Goal: Task Accomplishment & Management: Complete application form

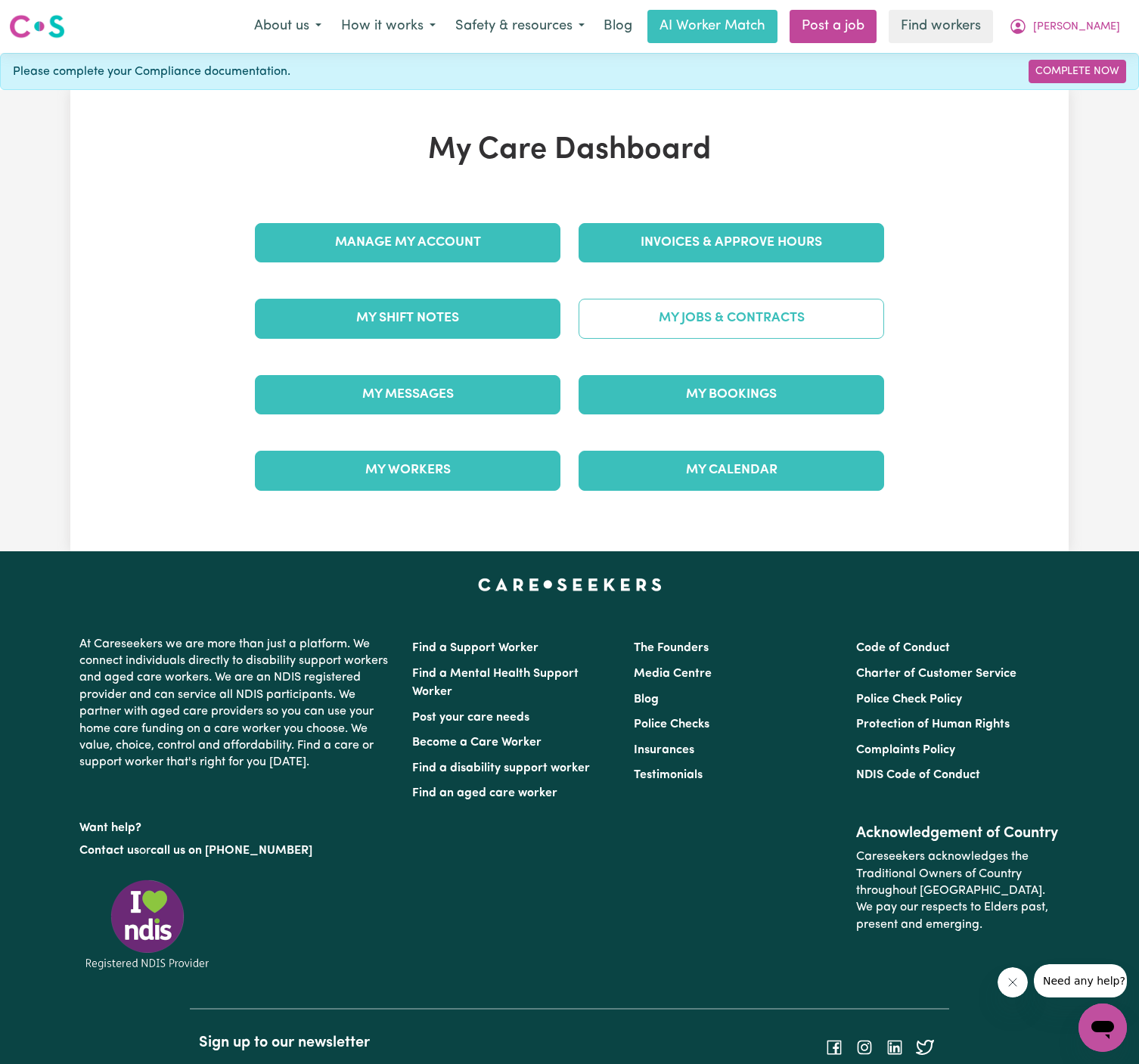
click at [729, 308] on link "My Jobs & Contracts" at bounding box center [731, 318] width 305 height 40
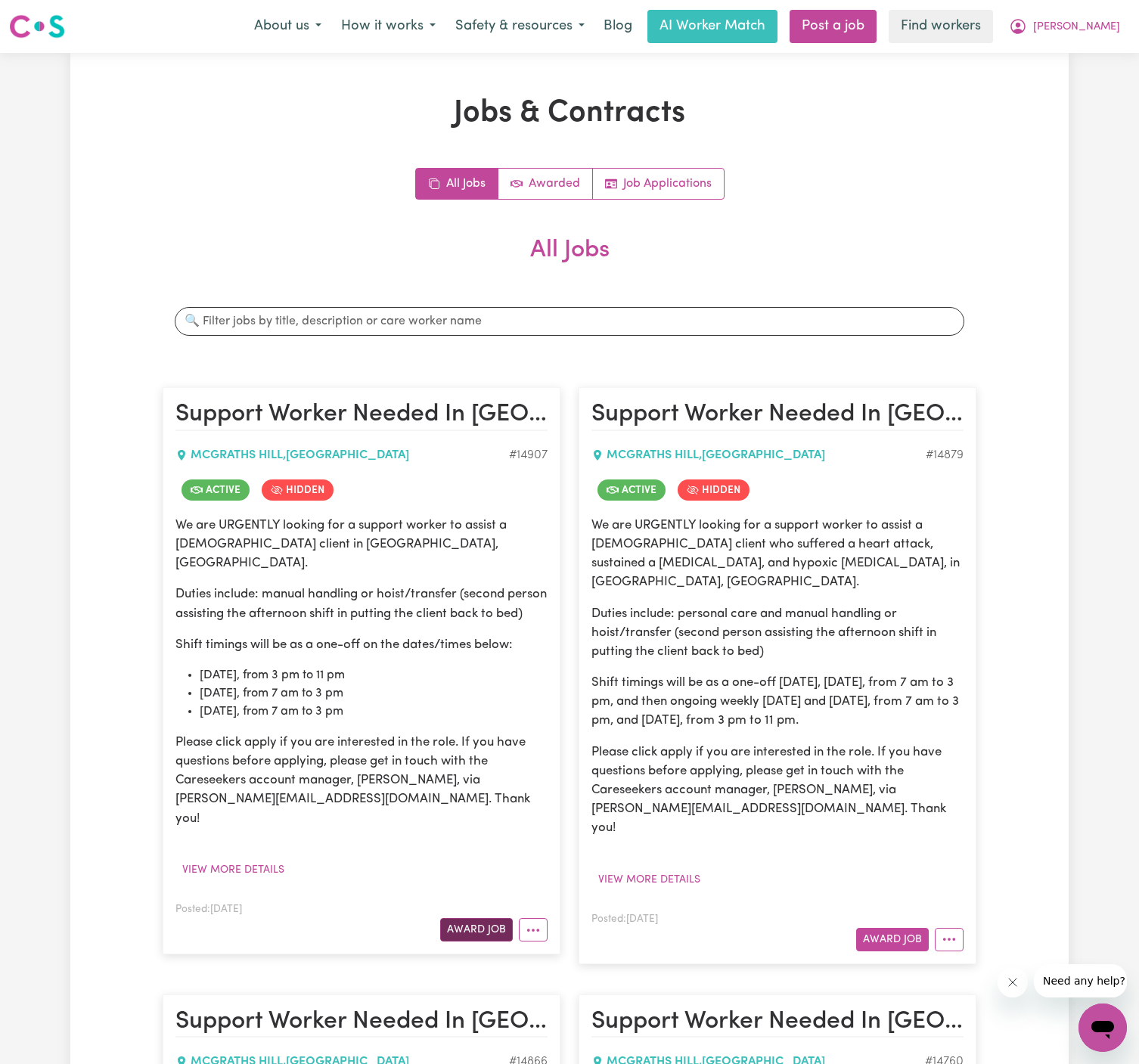
click at [472, 918] on button "Award Job" at bounding box center [476, 929] width 73 height 23
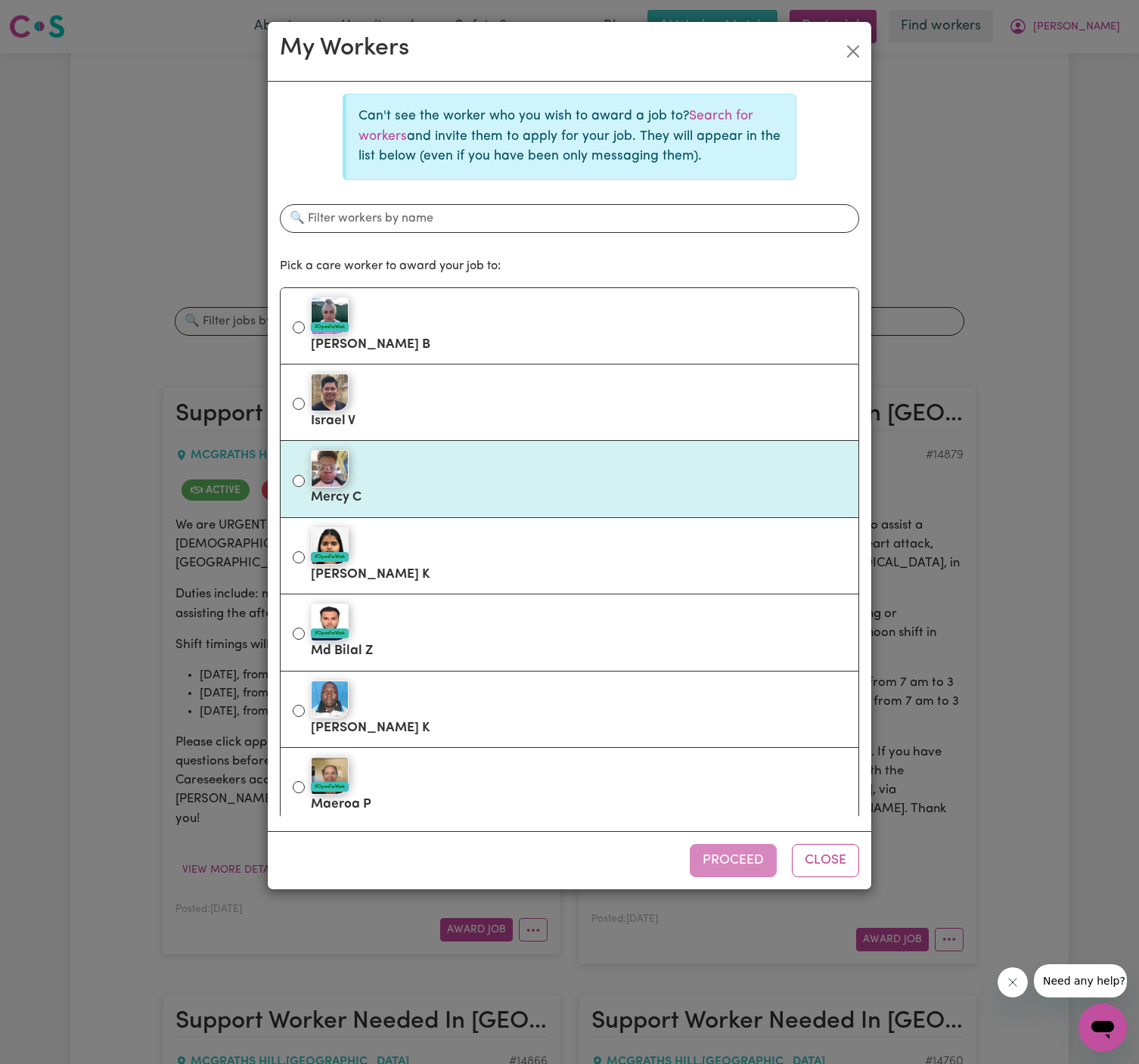
scroll to position [157, 0]
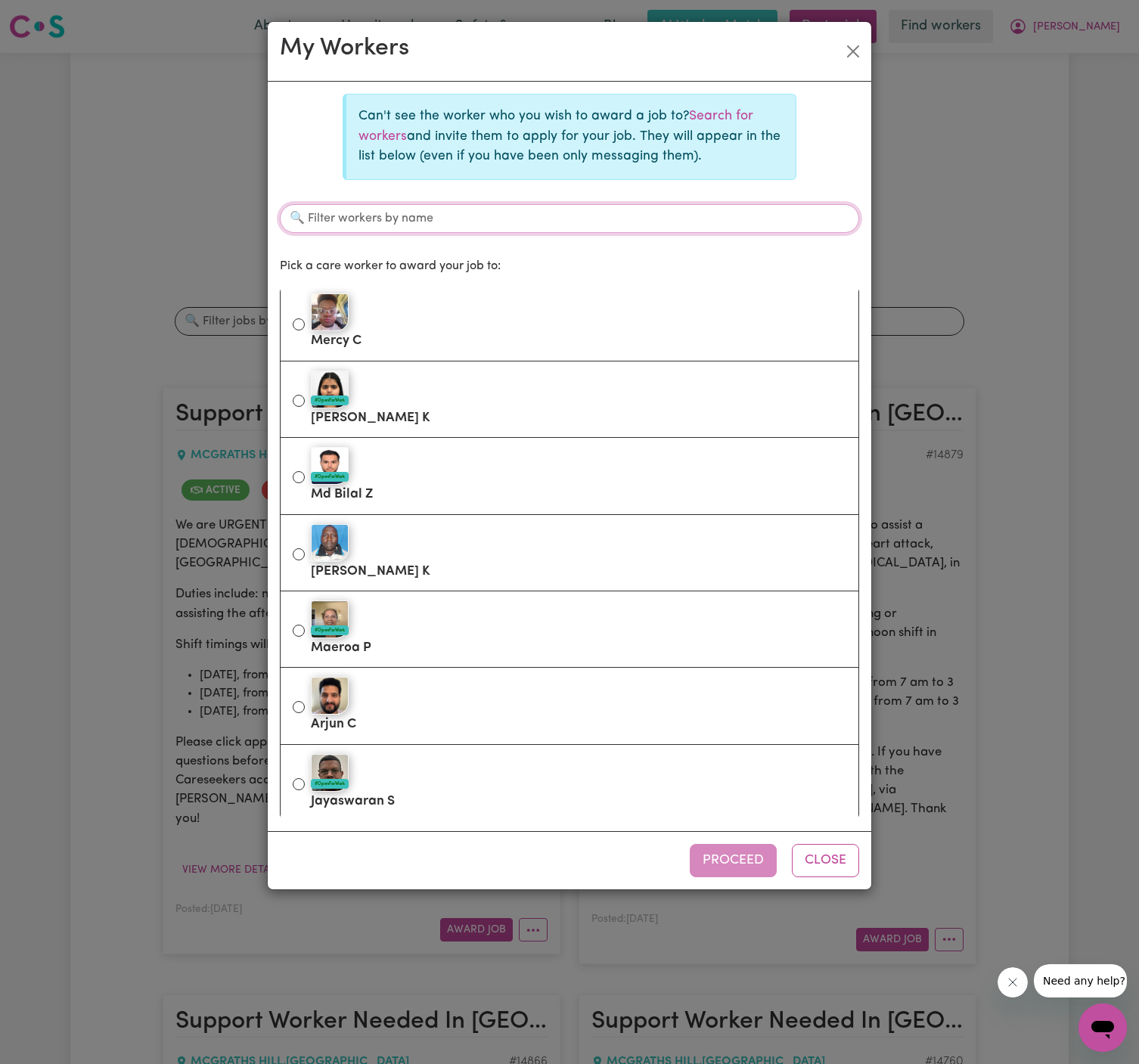
click at [660, 214] on input "Filter workers by name" at bounding box center [569, 219] width 579 height 29
click at [719, 126] on p "Can't see the worker who you wish to award a job to? Search for workers and inv…" at bounding box center [571, 136] width 425 height 60
click at [719, 122] on link "Search for workers" at bounding box center [555, 126] width 395 height 32
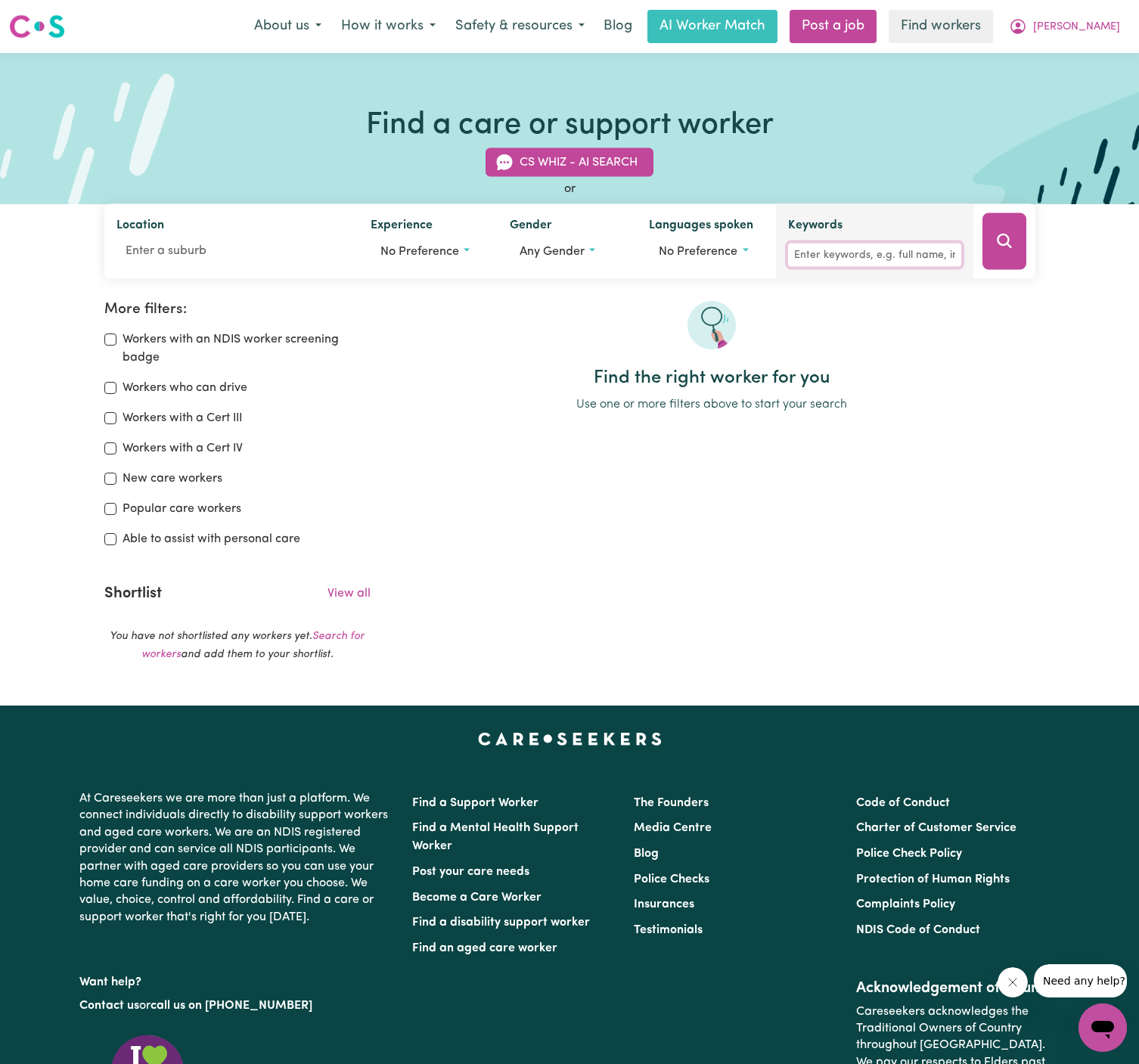
click at [901, 255] on input "Keywords" at bounding box center [874, 255] width 173 height 23
type input "shagun"
click at [1020, 229] on button "Search" at bounding box center [1004, 241] width 44 height 57
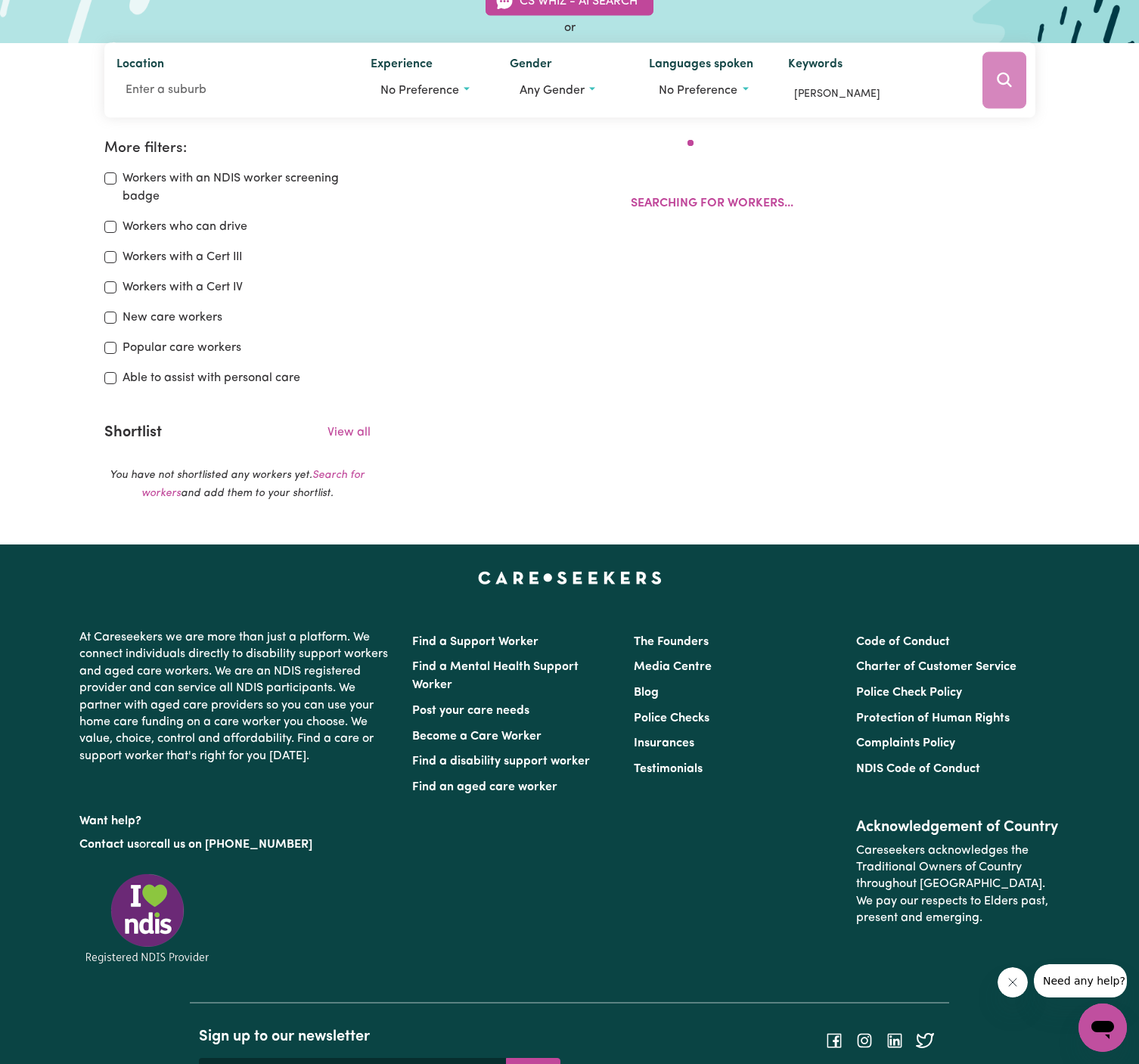
scroll to position [243, 0]
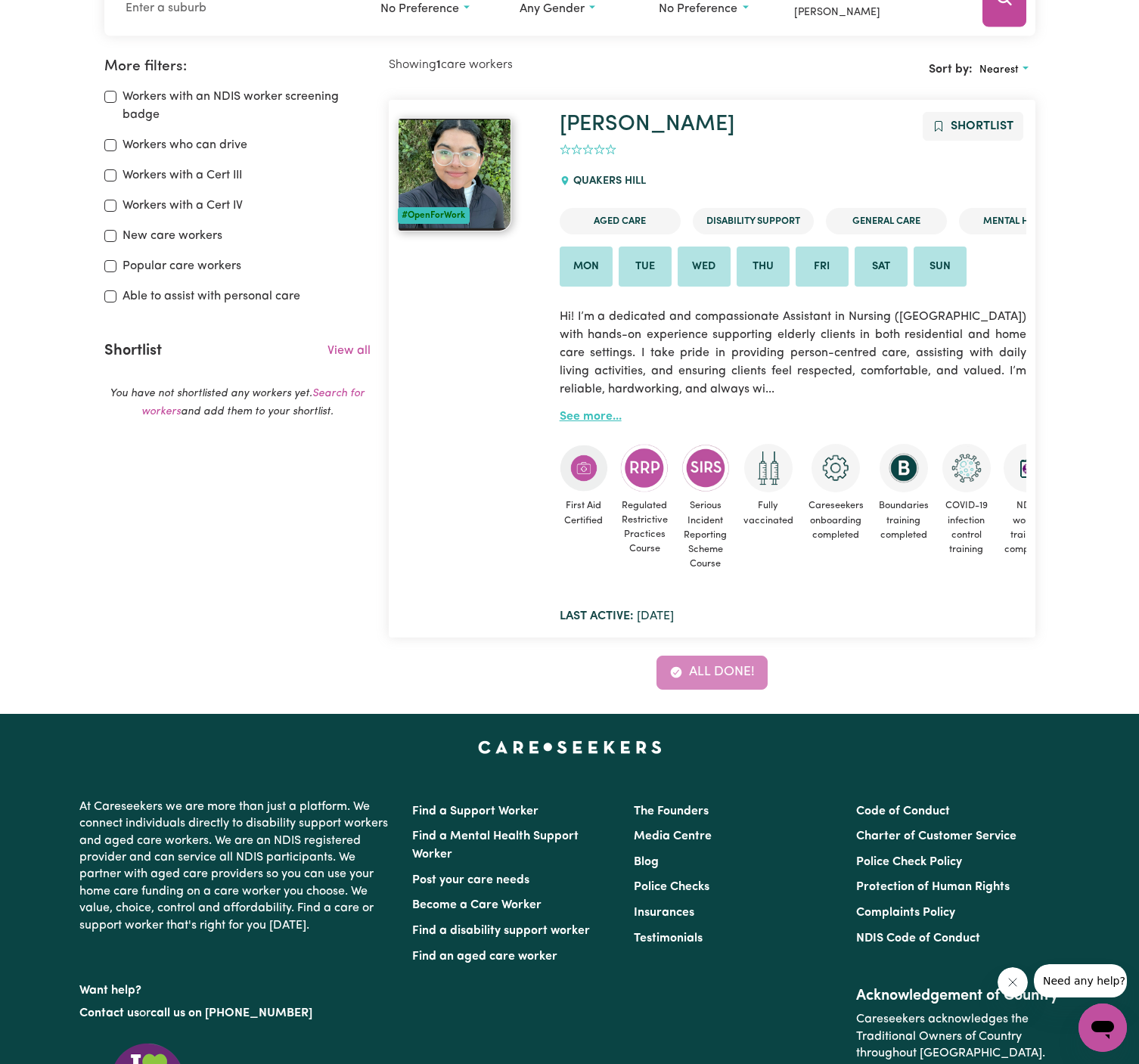
click at [597, 412] on link "See more..." at bounding box center [590, 417] width 62 height 12
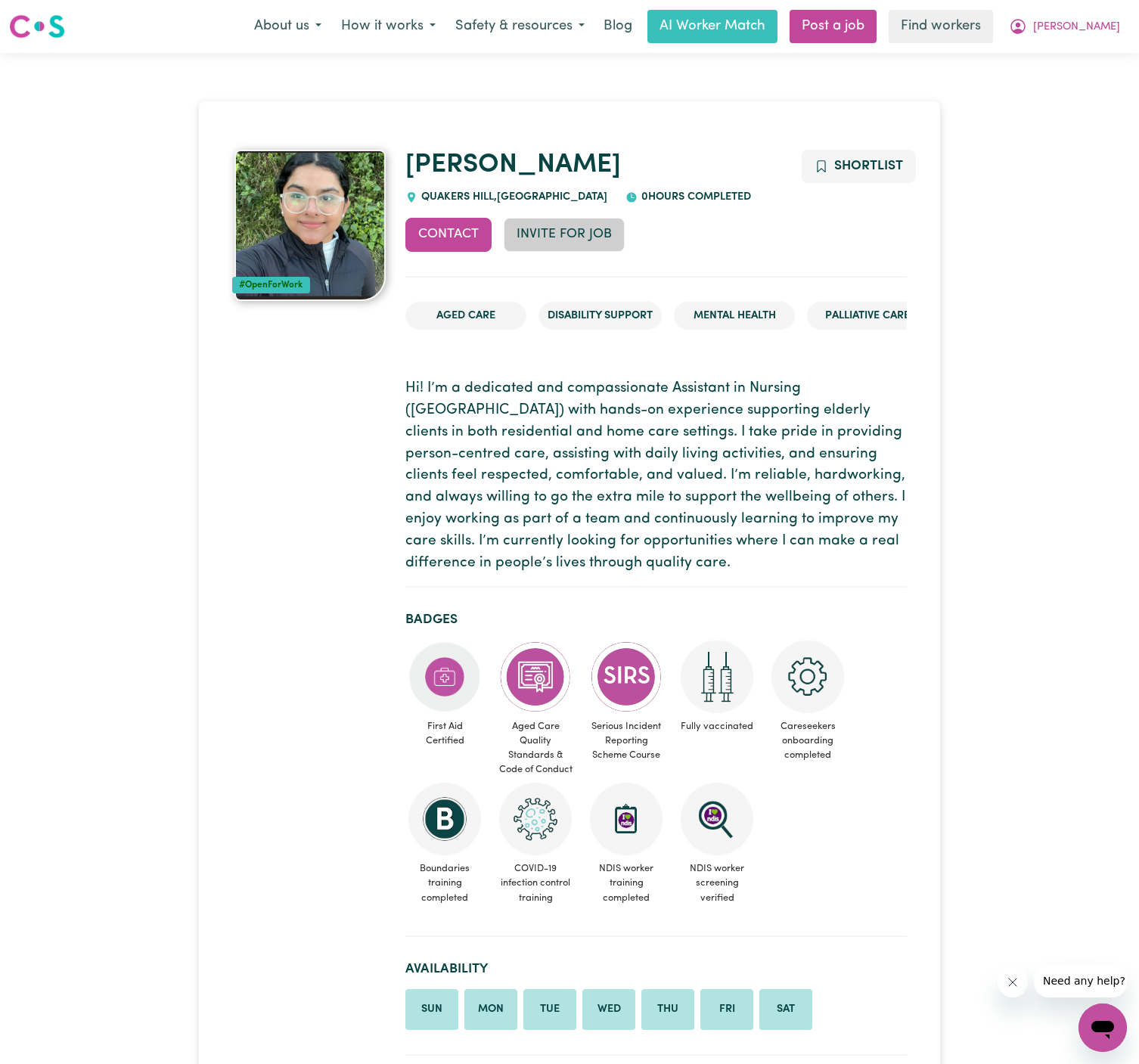
click at [572, 230] on button "Invite for Job" at bounding box center [564, 234] width 121 height 33
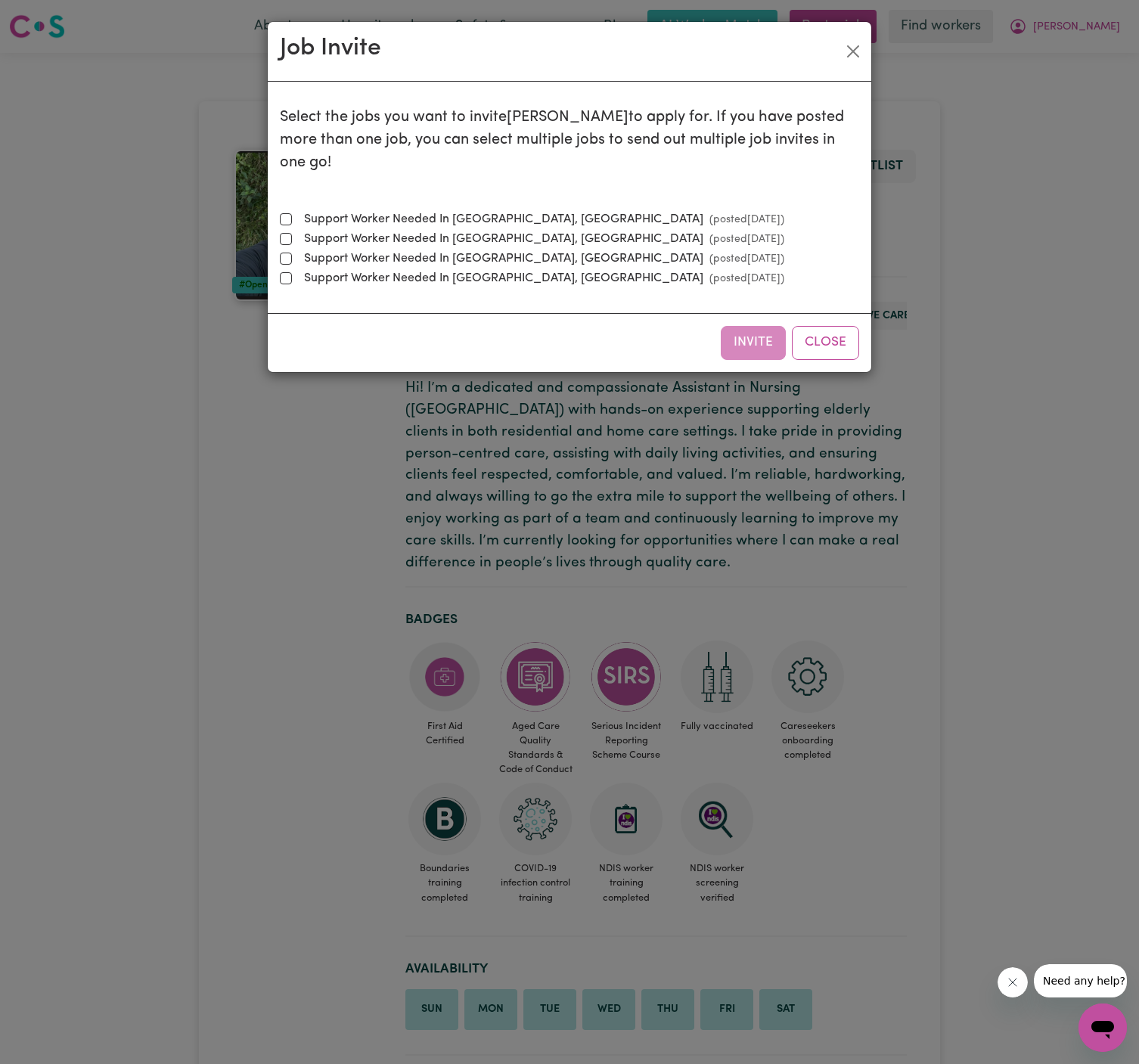
click at [407, 210] on label "Support Worker Needed In [GEOGRAPHIC_DATA], [GEOGRAPHIC_DATA] (posted [DATE] )" at bounding box center [541, 219] width 486 height 18
click at [292, 213] on input "Support Worker Needed In [GEOGRAPHIC_DATA], [GEOGRAPHIC_DATA] (posted [DATE] )" at bounding box center [286, 219] width 12 height 12
checkbox input "true"
click at [740, 326] on button "Invite" at bounding box center [753, 342] width 65 height 33
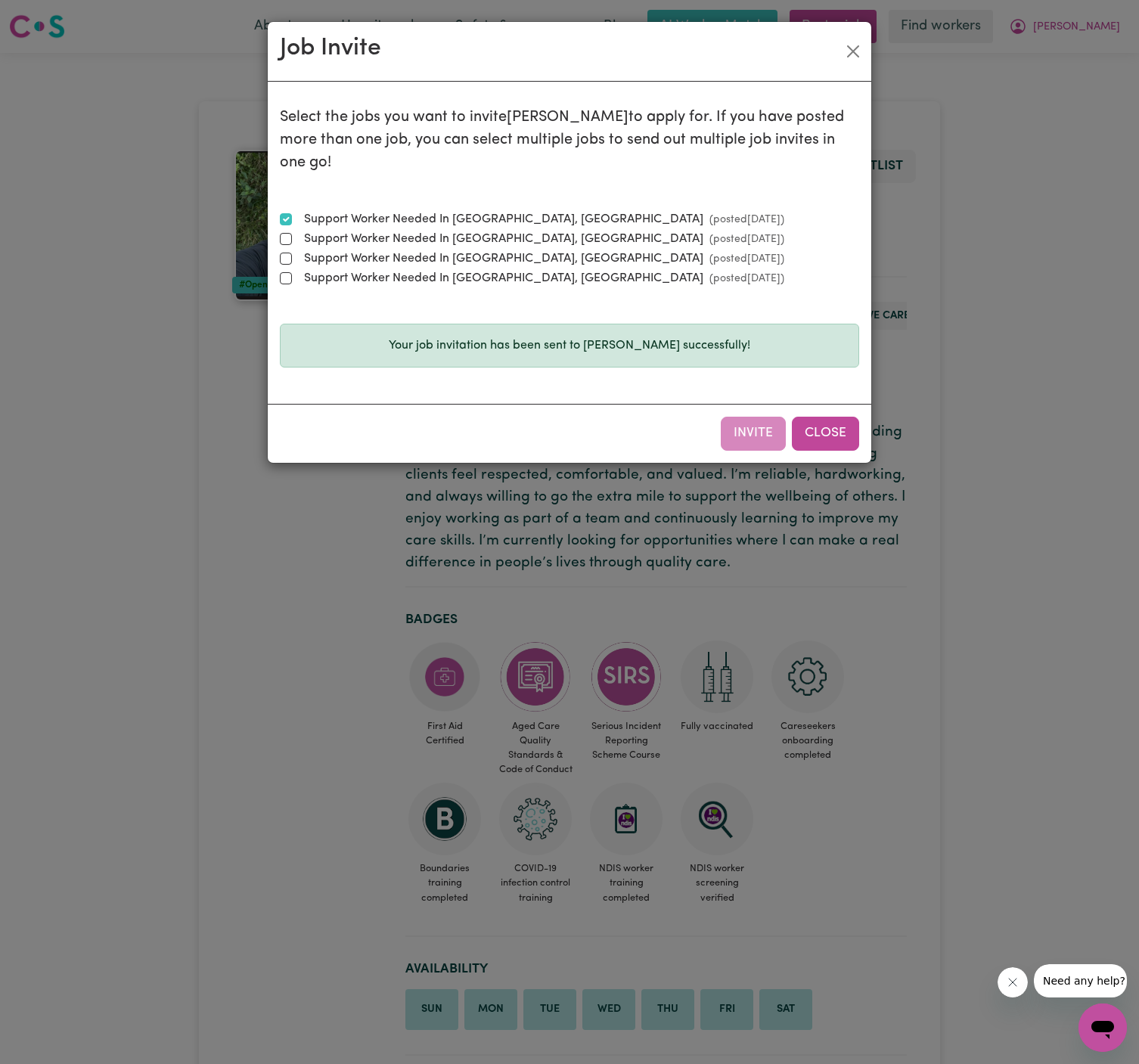
click at [814, 417] on button "Close" at bounding box center [825, 433] width 67 height 33
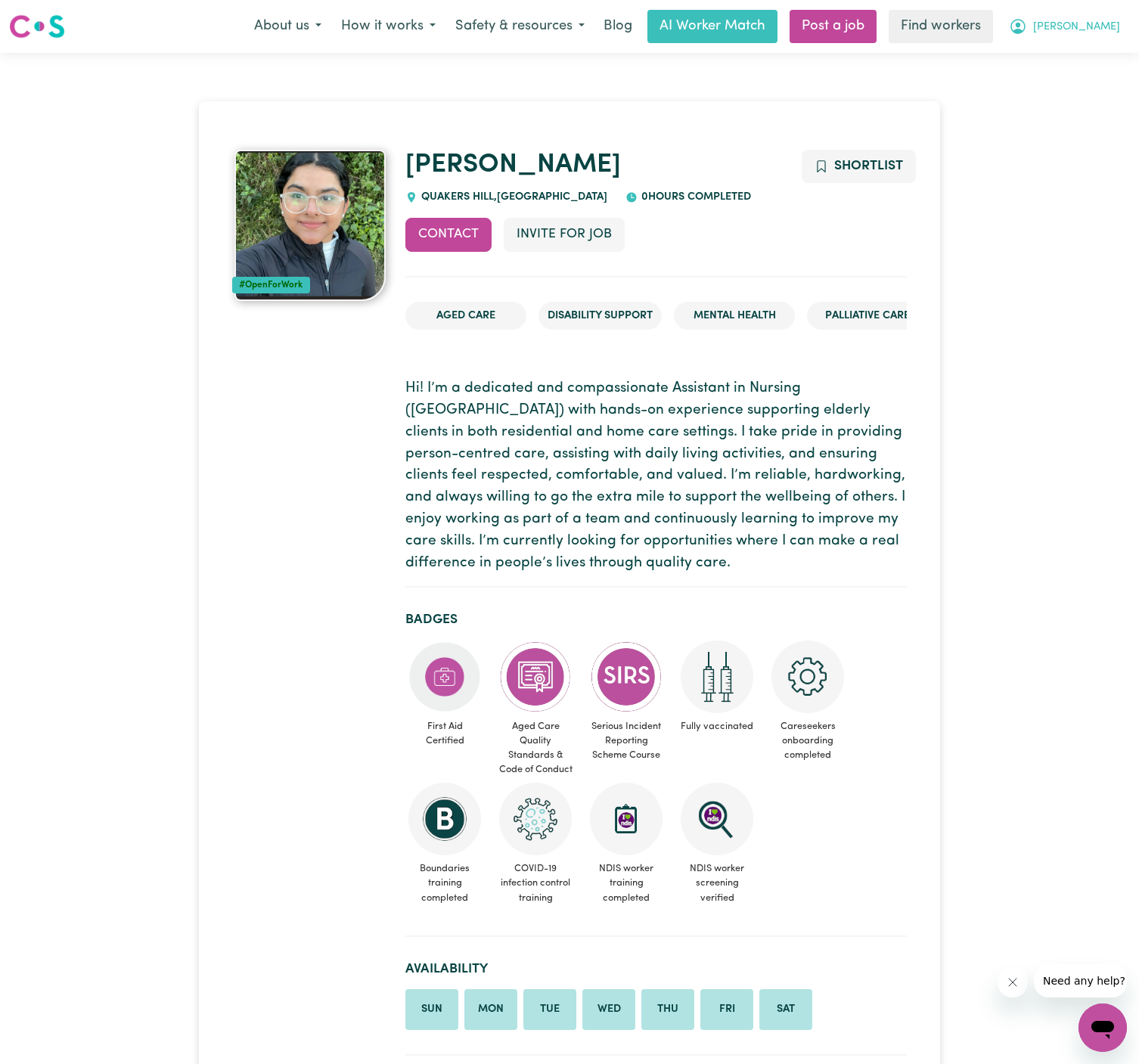
click at [1101, 18] on button "[PERSON_NAME]" at bounding box center [1064, 26] width 131 height 31
click at [1101, 40] on button "[PERSON_NAME]" at bounding box center [1064, 26] width 131 height 31
click at [1101, 23] on span "[PERSON_NAME]" at bounding box center [1076, 27] width 87 height 17
click at [1101, 48] on link "My Dashboard" at bounding box center [1069, 59] width 119 height 29
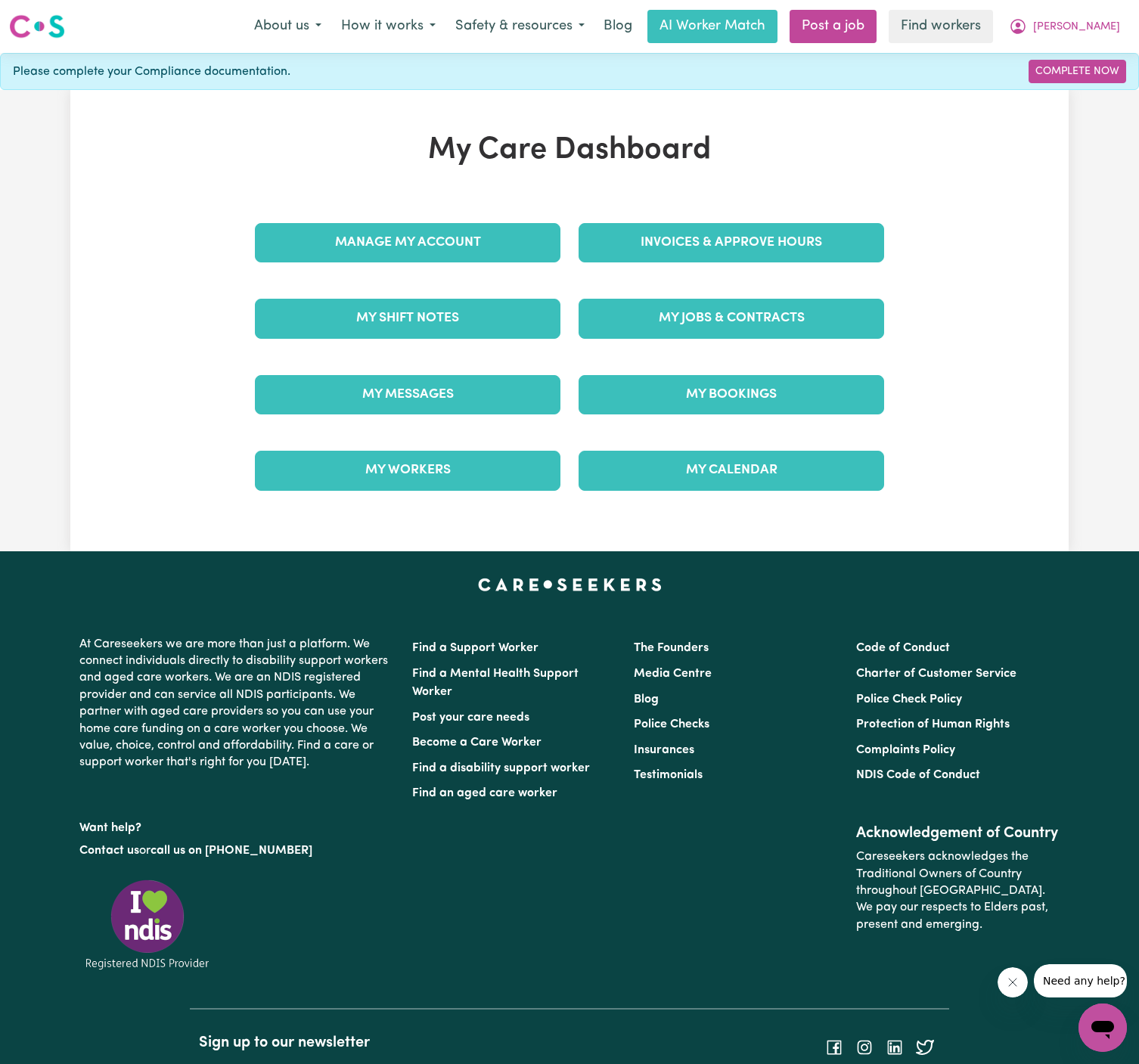
click at [722, 307] on link "My Jobs & Contracts" at bounding box center [731, 318] width 305 height 40
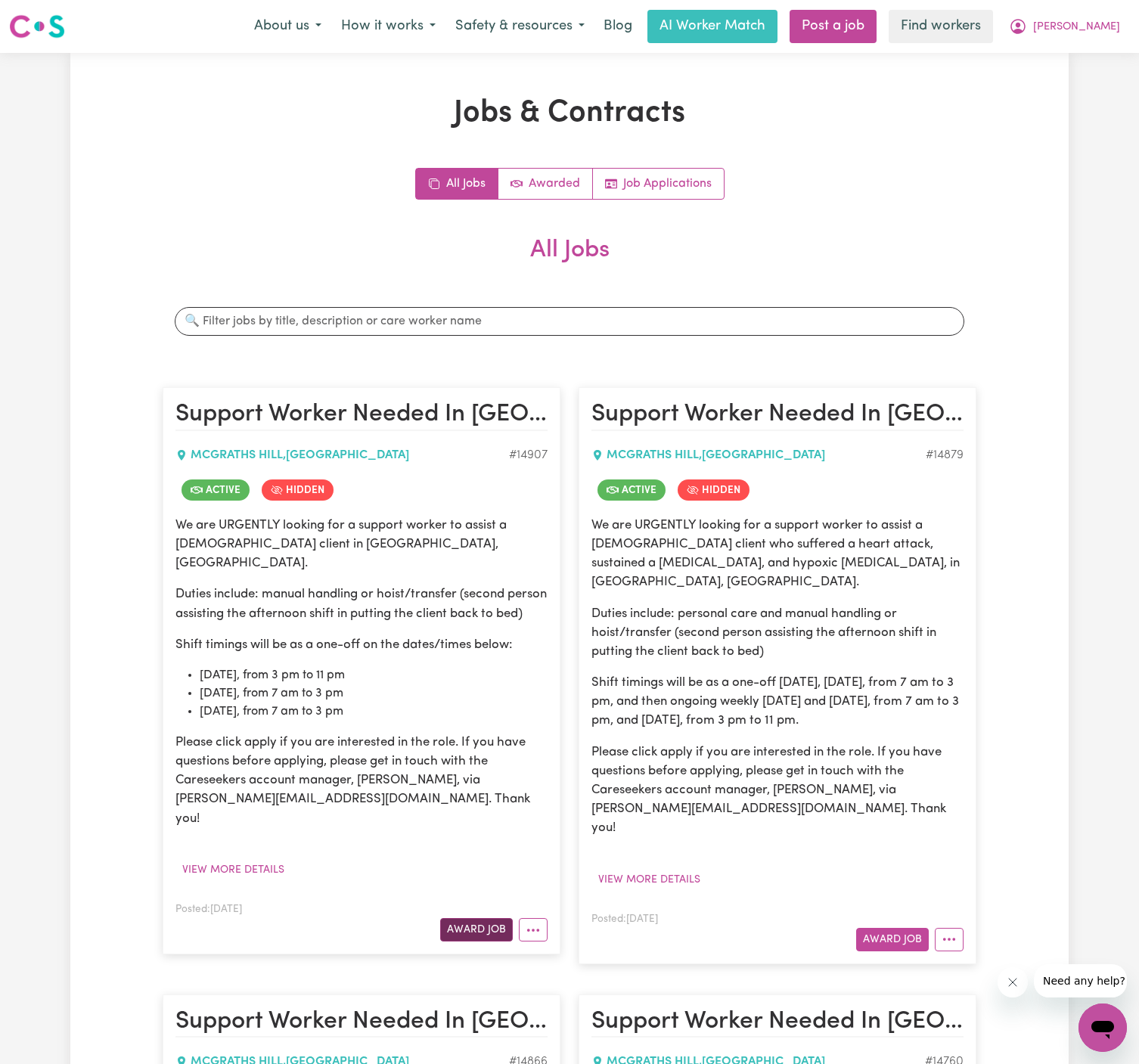
click at [474, 918] on button "Award Job" at bounding box center [476, 929] width 73 height 23
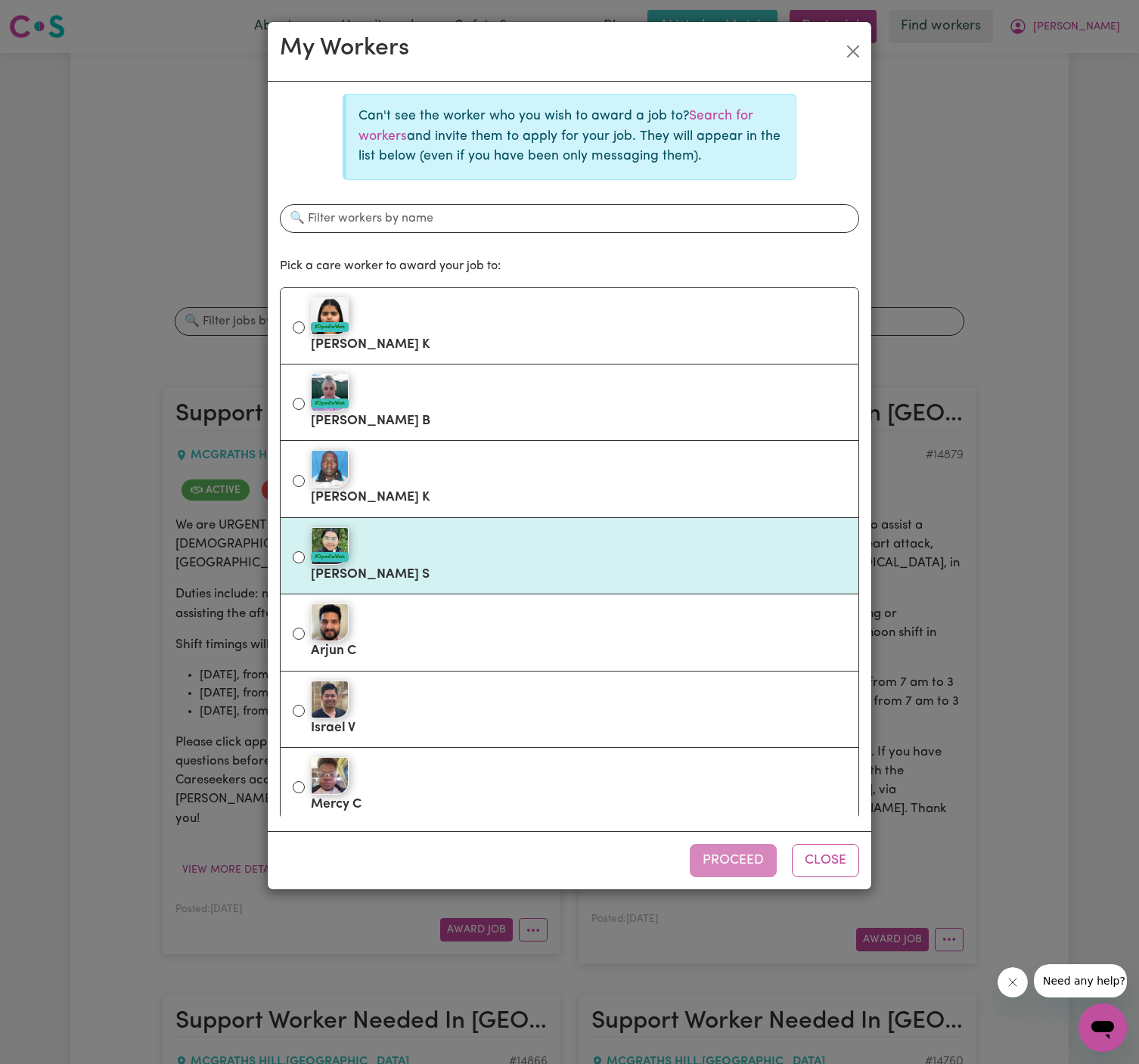
click at [535, 559] on div "#OpenForWork" at bounding box center [578, 546] width 535 height 38
click at [304, 559] on input "#OpenForWork [PERSON_NAME] S" at bounding box center [298, 557] width 12 height 12
radio input "true"
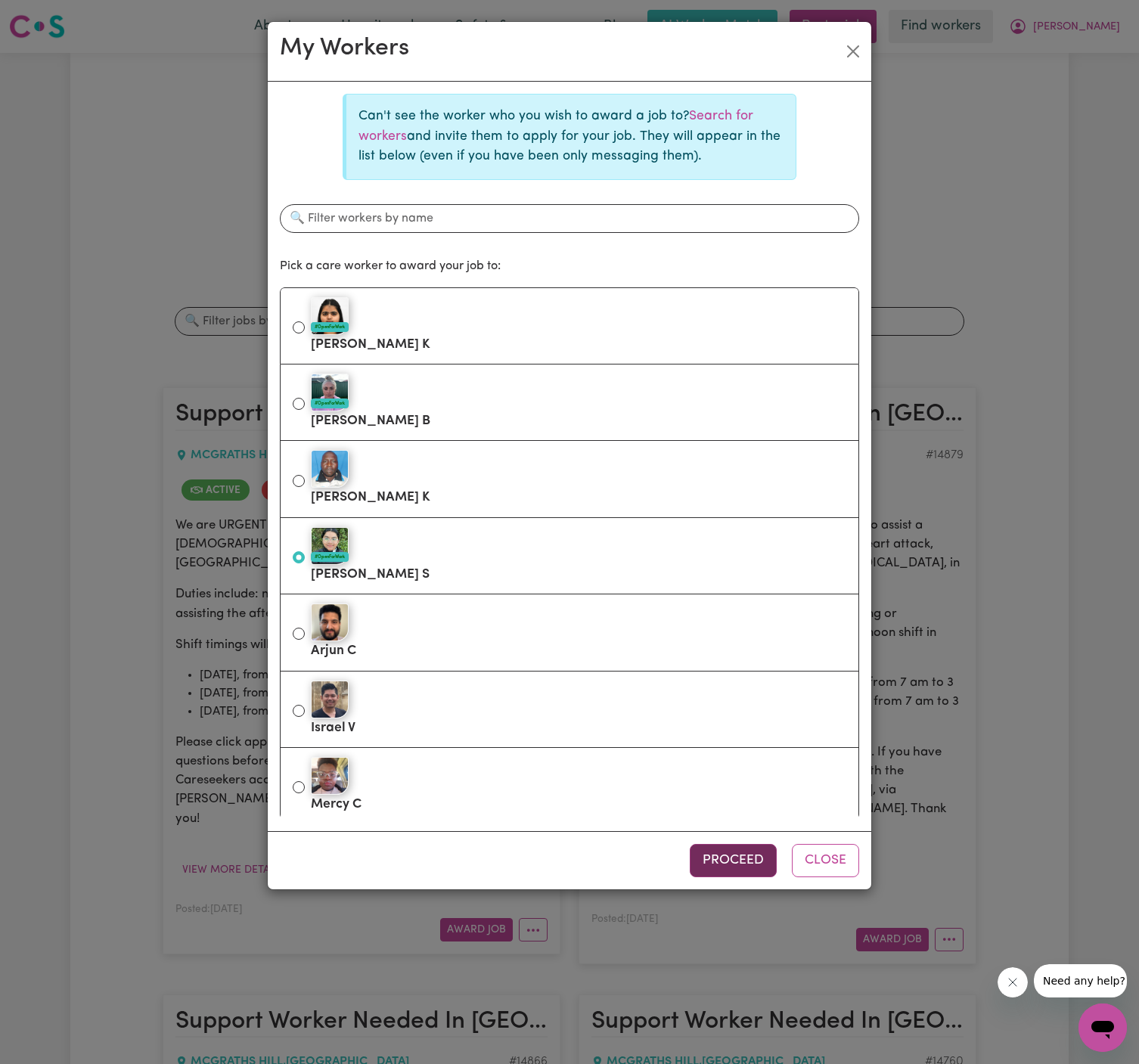
click at [718, 851] on button "Proceed" at bounding box center [733, 860] width 87 height 33
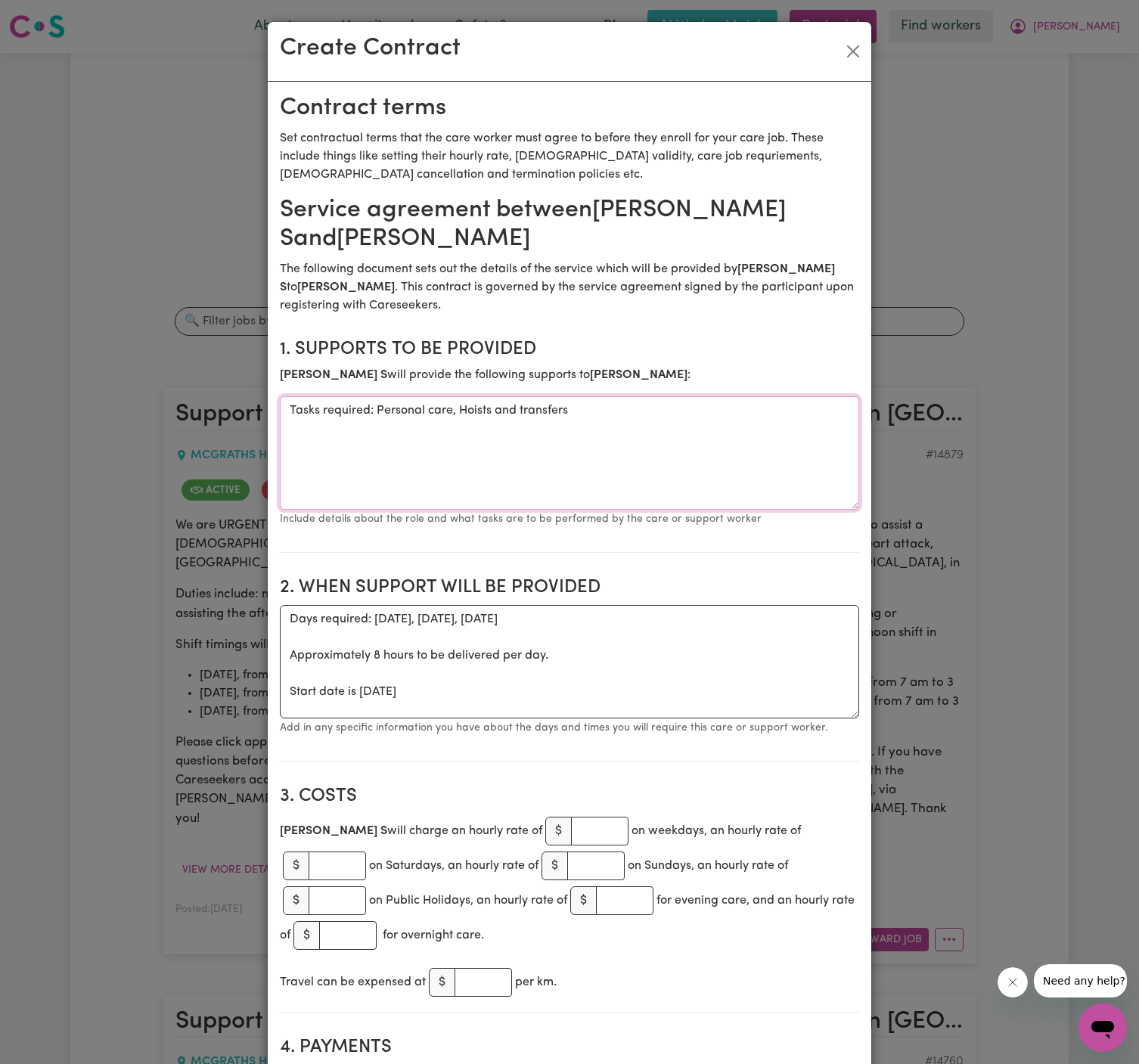
click at [508, 412] on textarea "Tasks required: Personal care, Hoists and transfers" at bounding box center [569, 453] width 579 height 113
click at [381, 409] on textarea "Tasks required: Personal care, Hoists and transfers" at bounding box center [569, 453] width 579 height 113
drag, startPoint x: 374, startPoint y: 409, endPoint x: 239, endPoint y: 409, distance: 135.0
click at [239, 409] on div "Create Contract Contract terms Set contractual terms that the care worker must …" at bounding box center [569, 532] width 1139 height 1064
click at [293, 408] on textarea "Personal care, Hoists and transfer" at bounding box center [569, 453] width 579 height 113
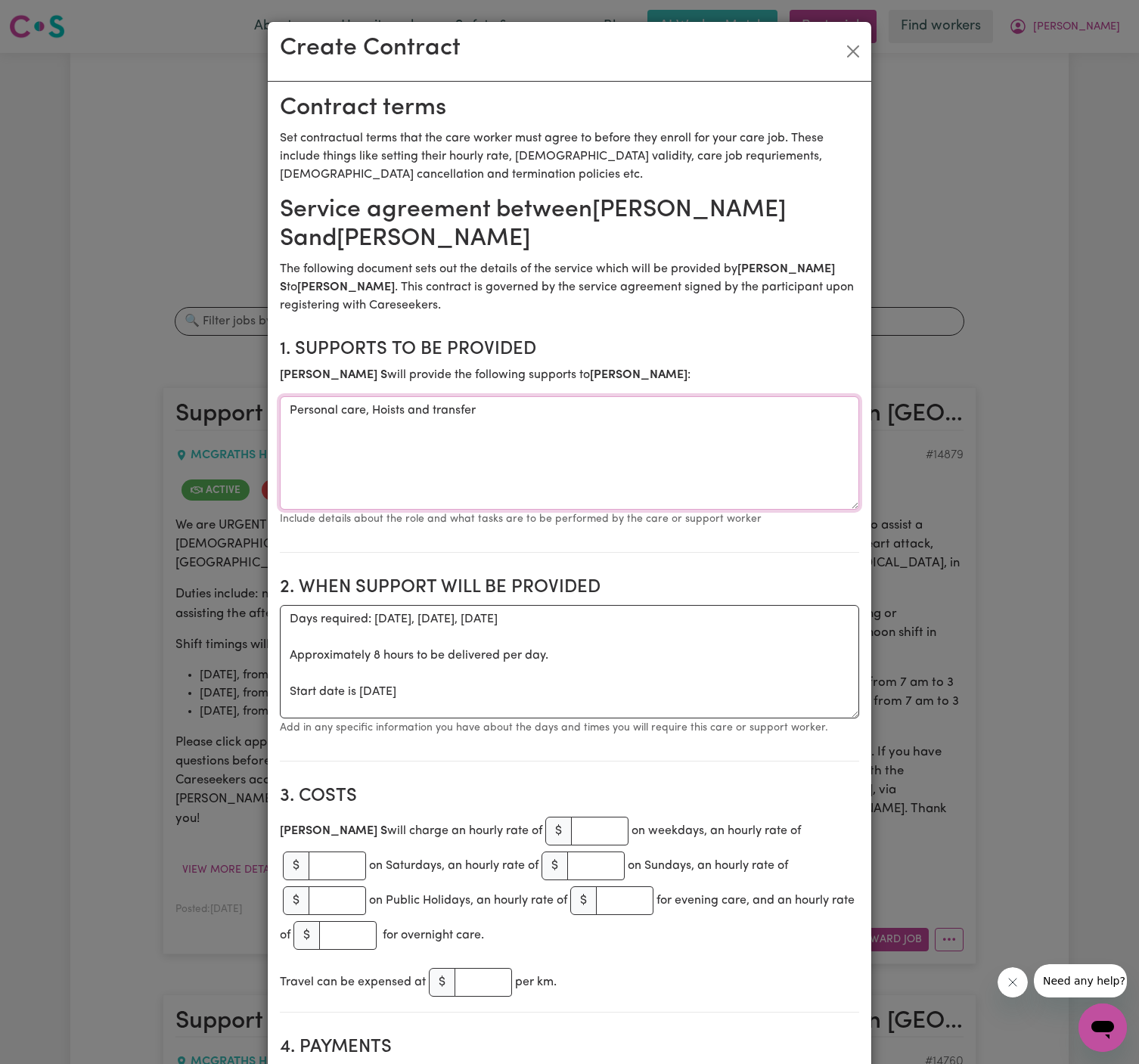
type textarea "Personal care, Hoists and transfer"
click at [343, 694] on textarea "Days required: [DATE], [DATE], [DATE] Approximately 8 hours to be delivered per…" at bounding box center [569, 661] width 579 height 113
drag, startPoint x: 362, startPoint y: 693, endPoint x: 284, endPoint y: 613, distance: 111.7
drag, startPoint x: 341, startPoint y: 617, endPoint x: 593, endPoint y: 614, distance: 252.0
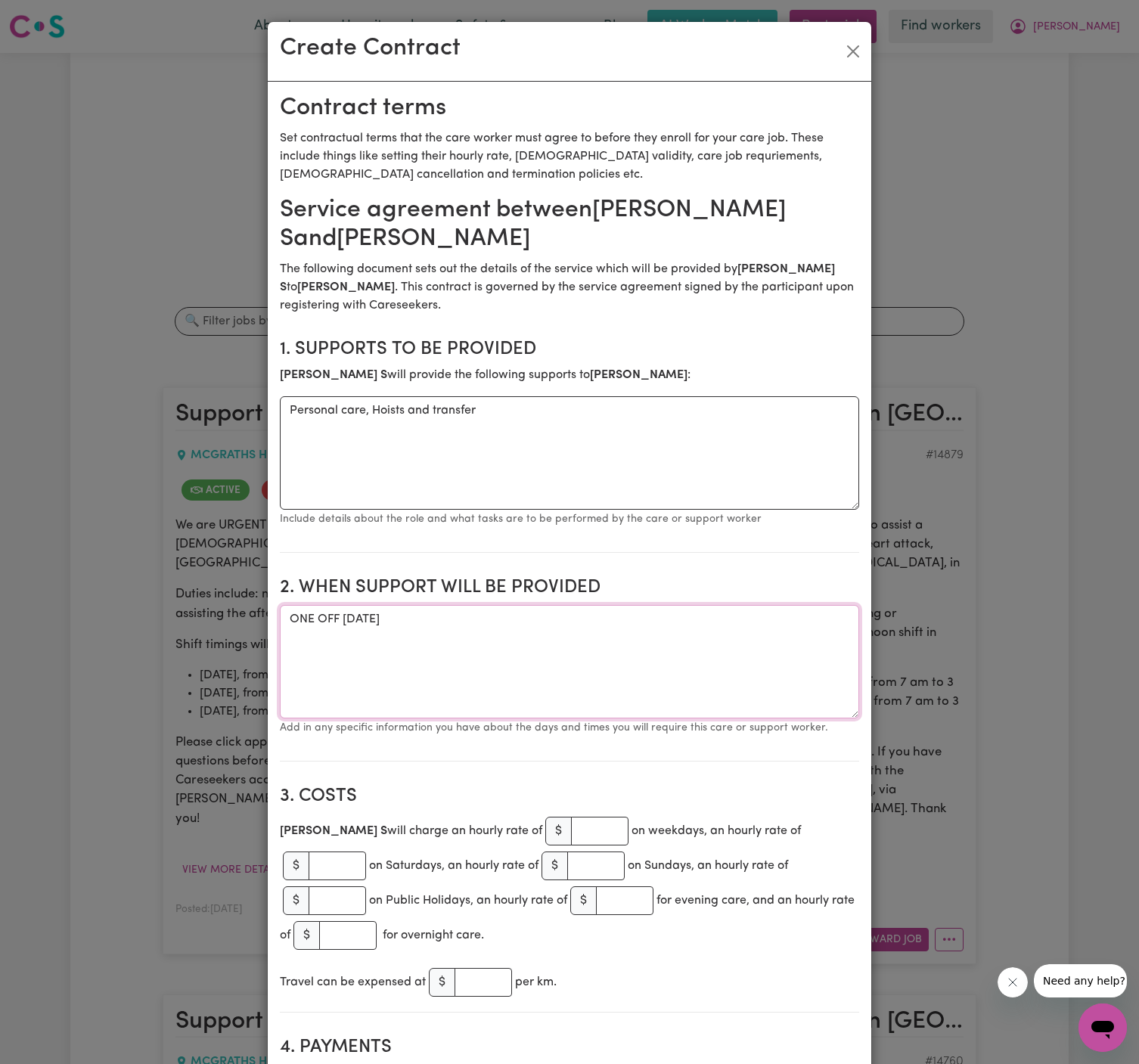
click at [593, 614] on textarea "ONE OFF [DATE]" at bounding box center [569, 661] width 579 height 113
paste textarea "[DATE], from 7 am to 3 pm."
click at [600, 621] on textarea "ONE OFF [DATE], from 7 am to 3 pm." at bounding box center [569, 661] width 579 height 113
type textarea "ONE OFF [DATE], from 7 am to 3 pm."
click at [571, 830] on input "number" at bounding box center [599, 832] width 57 height 29
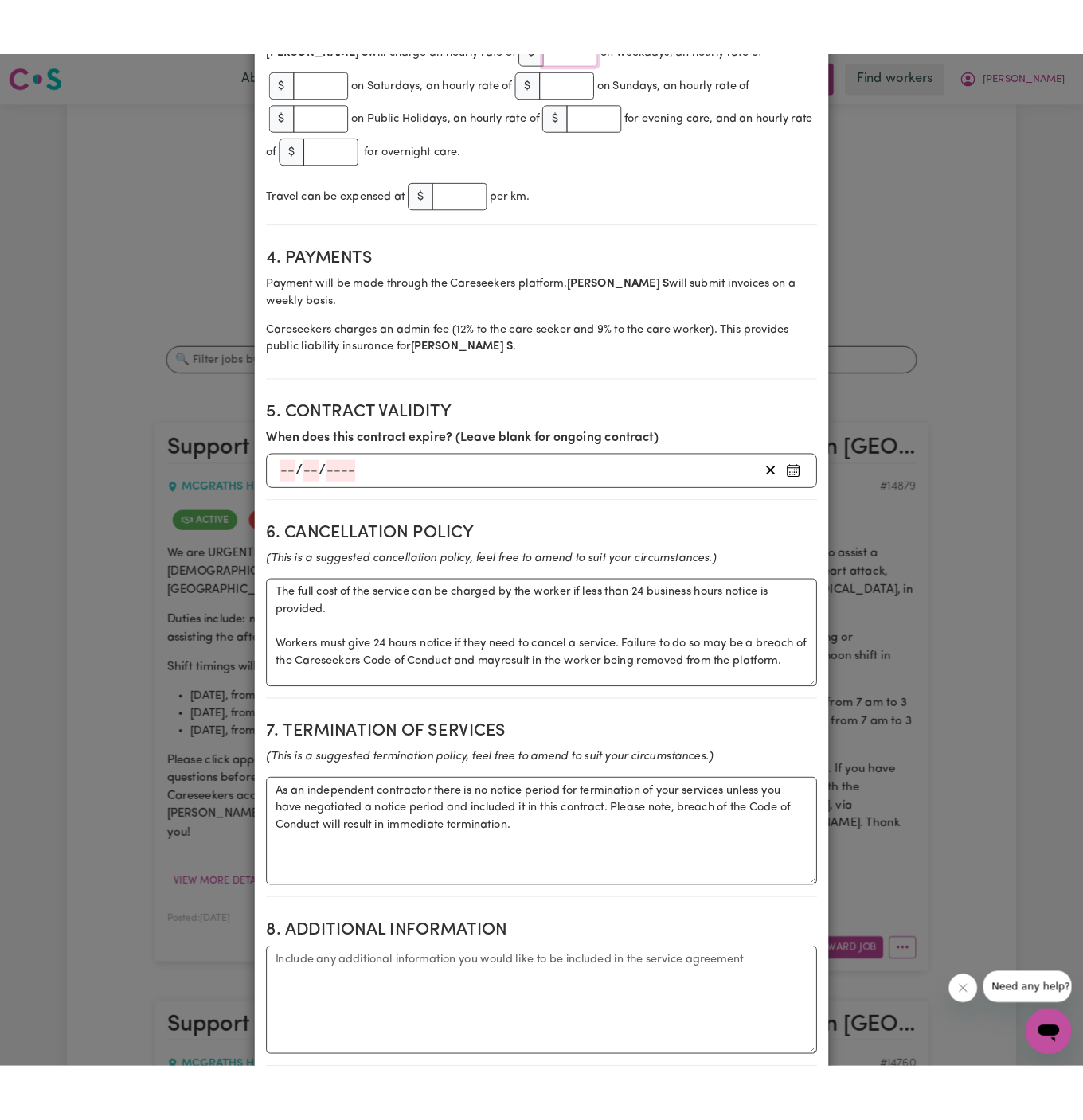
scroll to position [898, 0]
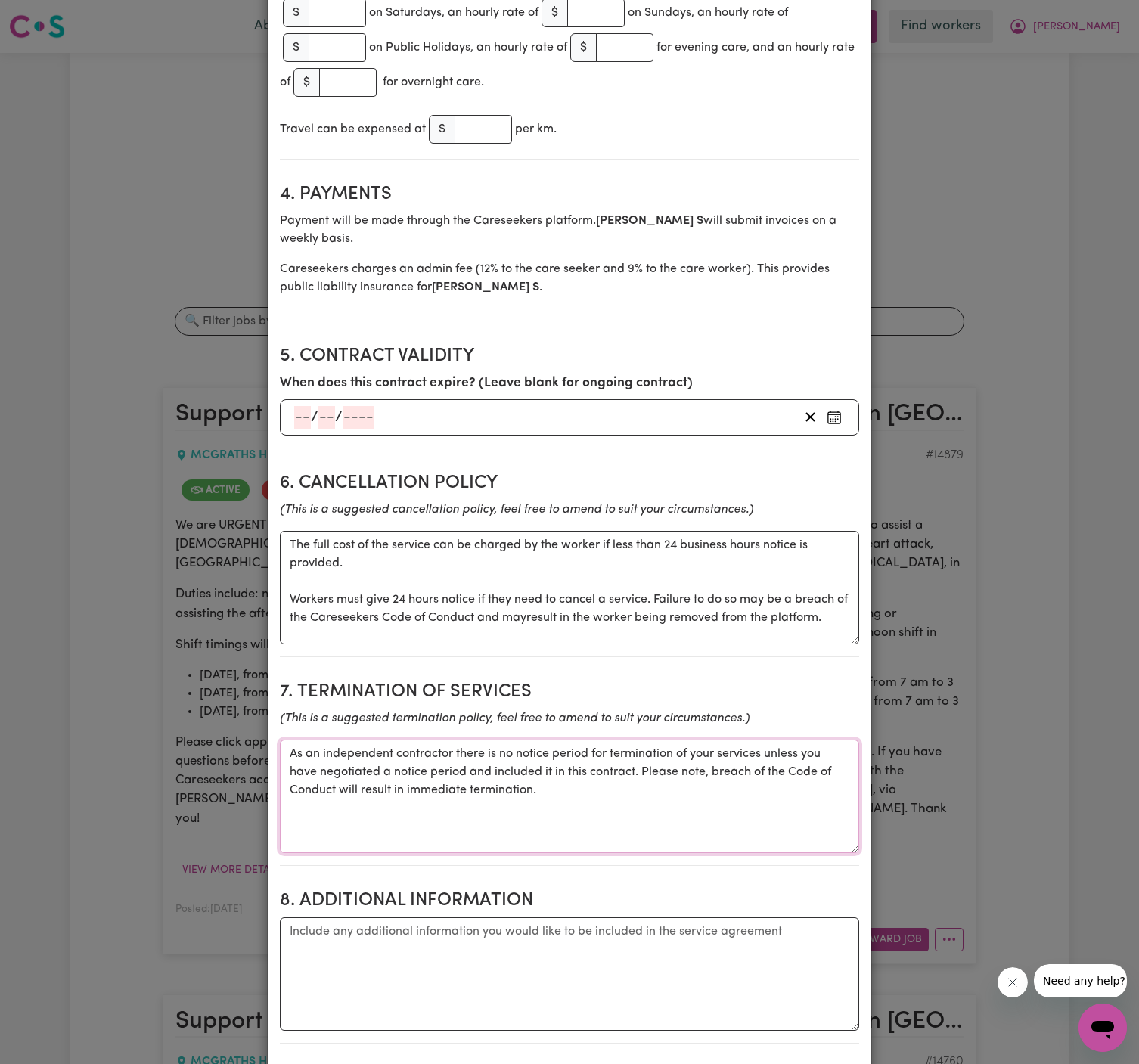
click at [559, 761] on textarea "As an independent contractor there is no notice period for termination of your …" at bounding box center [569, 796] width 579 height 113
click at [582, 918] on textarea "Additional information" at bounding box center [569, 974] width 579 height 113
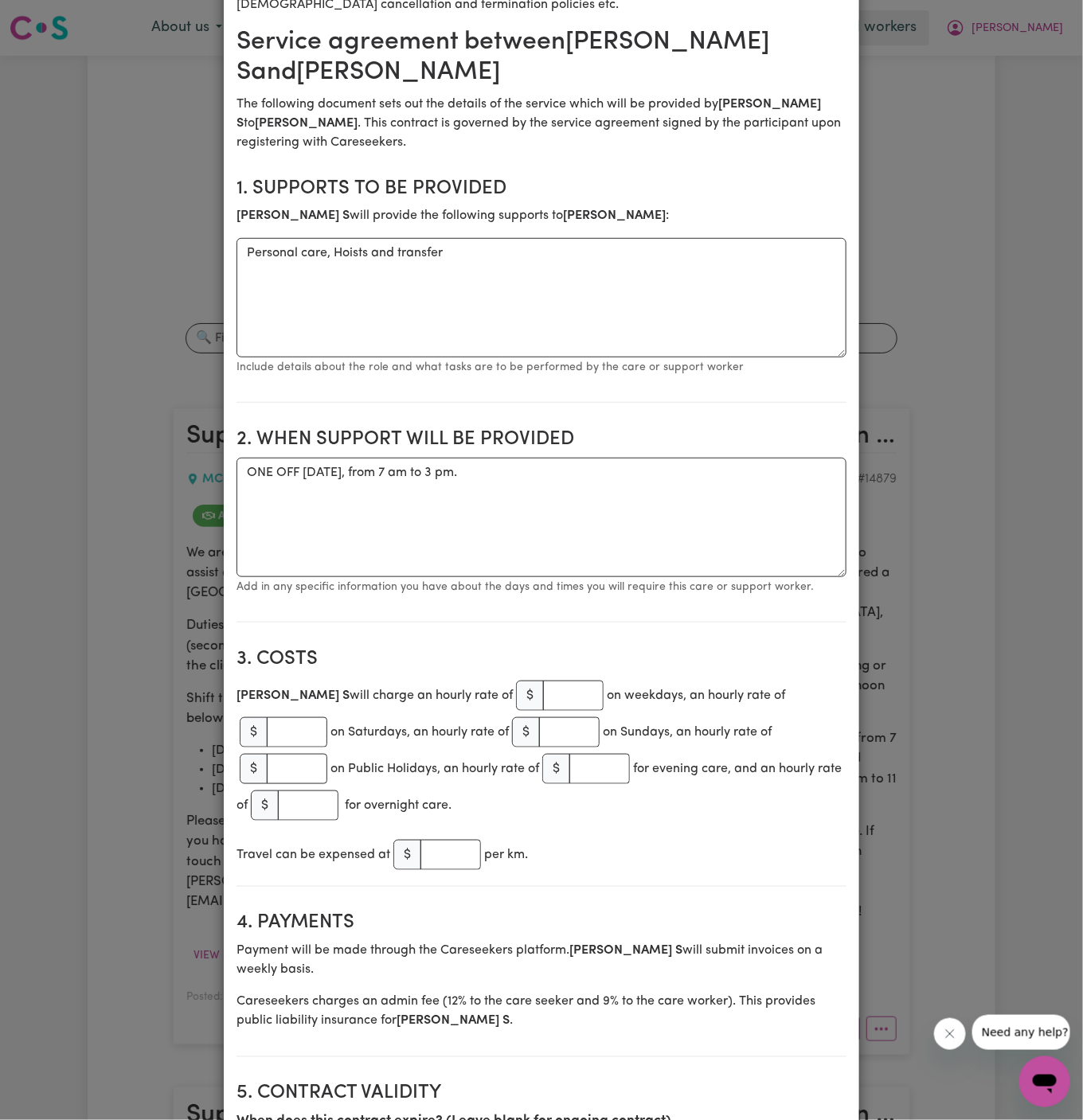
scroll to position [215, 0]
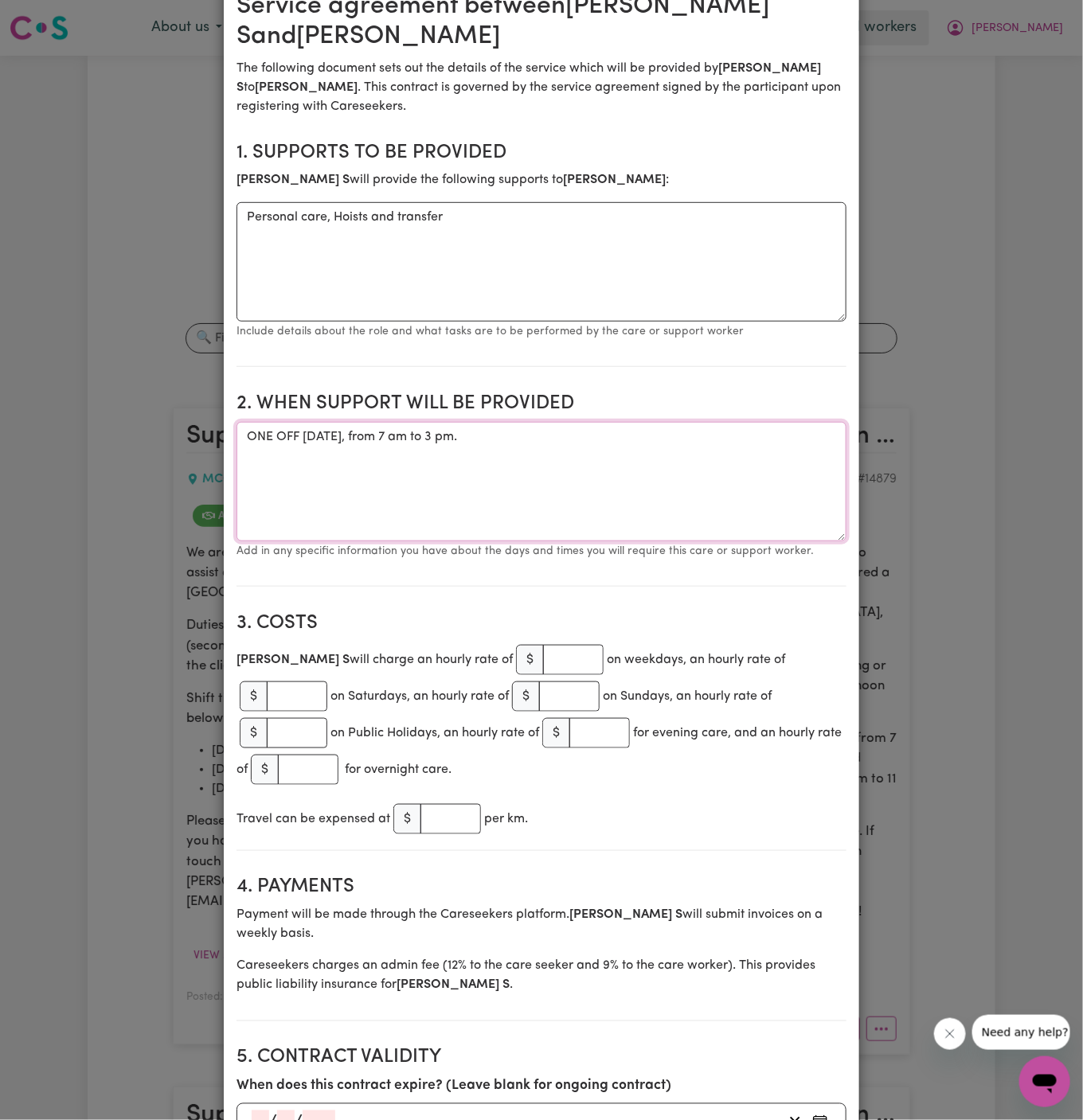
click at [570, 466] on textarea "ONE OFF [DATE], from 7 am to 3 pm." at bounding box center [541, 481] width 610 height 119
click at [622, 466] on textarea "ONE OFF [DATE], from 7 am to 3 pm." at bounding box center [541, 481] width 610 height 119
click at [543, 665] on input "number" at bounding box center [573, 660] width 60 height 31
type input "40"
click at [327, 682] on input "number" at bounding box center [297, 697] width 60 height 31
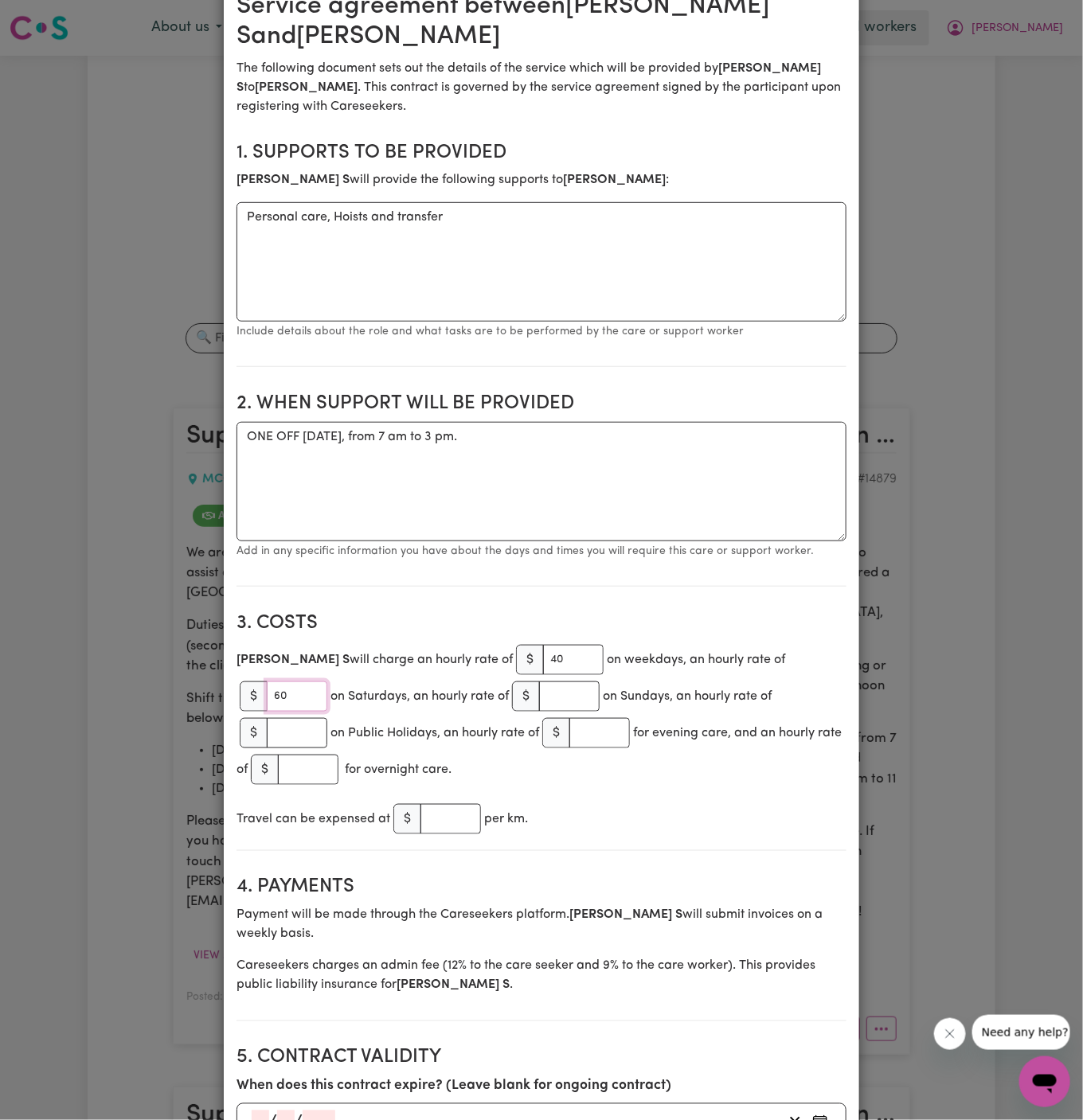
type input "60"
click at [767, 410] on h2 "2. When support will be provided" at bounding box center [541, 404] width 610 height 23
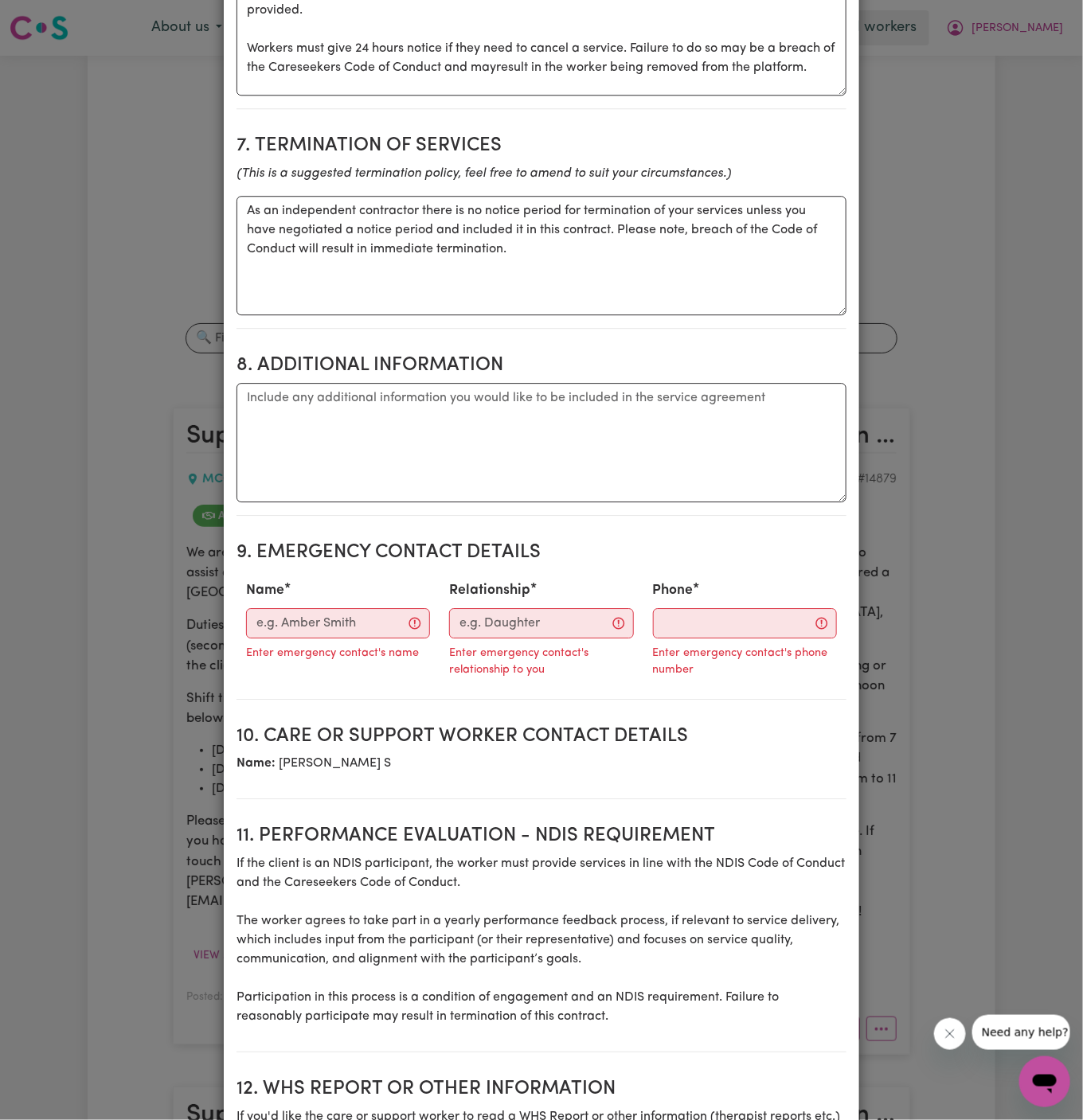
scroll to position [1486, 0]
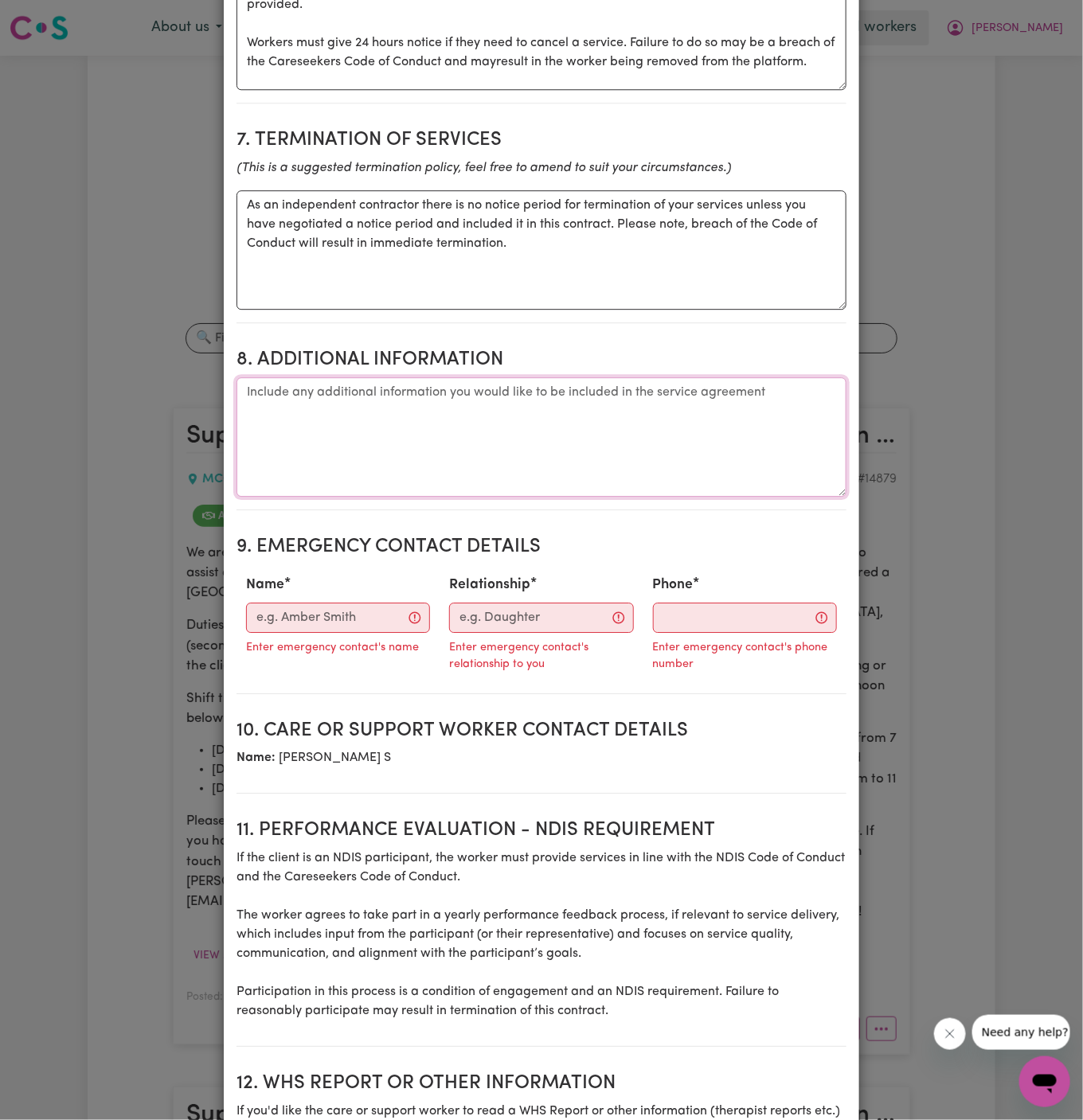
click at [505, 425] on textarea "Additional information" at bounding box center [541, 437] width 610 height 119
click at [395, 377] on textarea "Additional information" at bounding box center [541, 437] width 610 height 119
paste textarea "Client's Address: [STREET_ADDRESS][PERSON_NAME]"
type textarea "Client's Address: [STREET_ADDRESS][PERSON_NAME]"
click at [333, 602] on input "Name" at bounding box center [337, 618] width 184 height 31
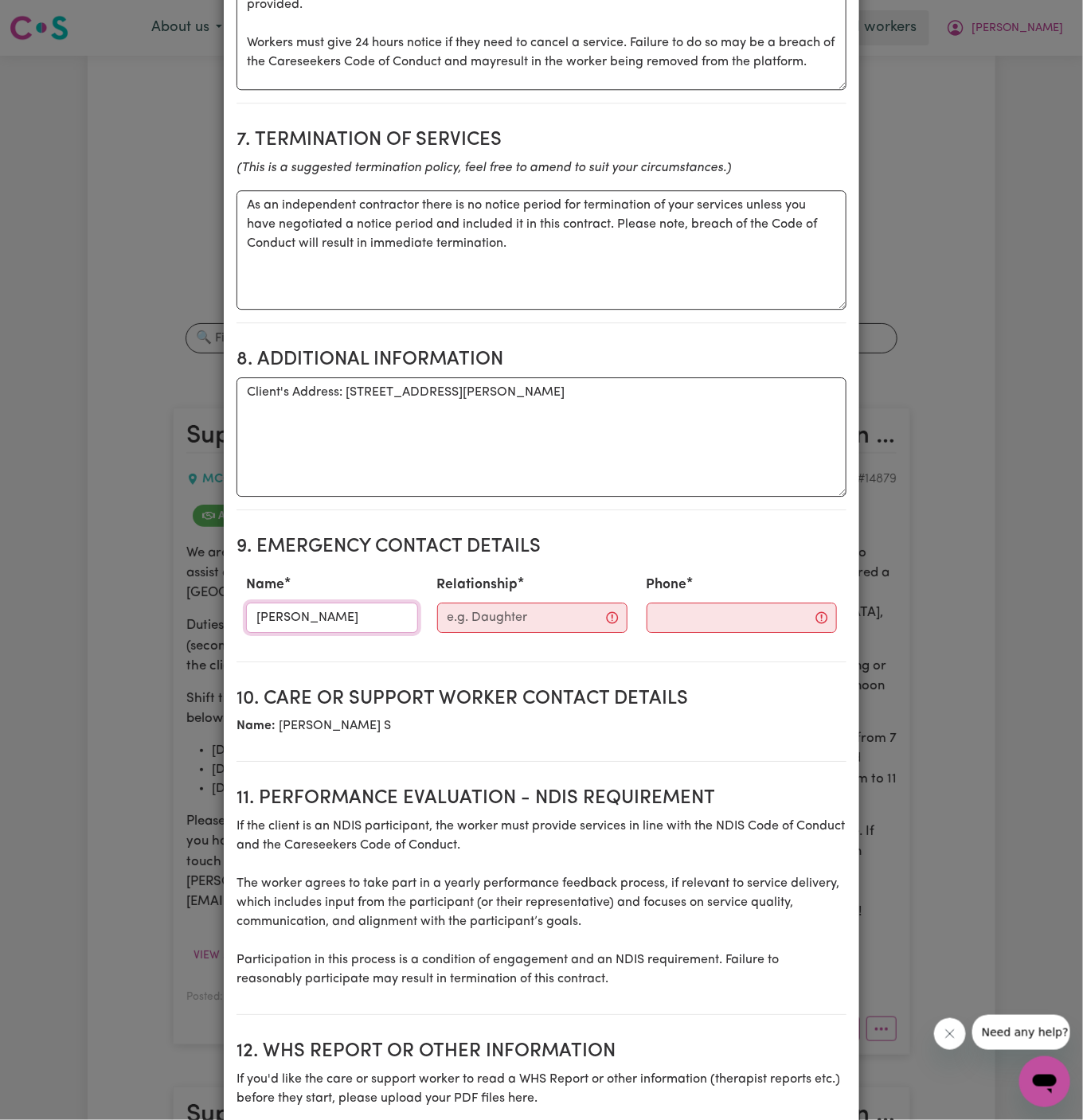
type input "[PERSON_NAME]"
click at [524, 604] on input "Relationship" at bounding box center [532, 618] width 190 height 31
type input "Wholistic Care"
click at [682, 602] on input "Phone" at bounding box center [728, 618] width 193 height 31
paste input "0422 962 088"
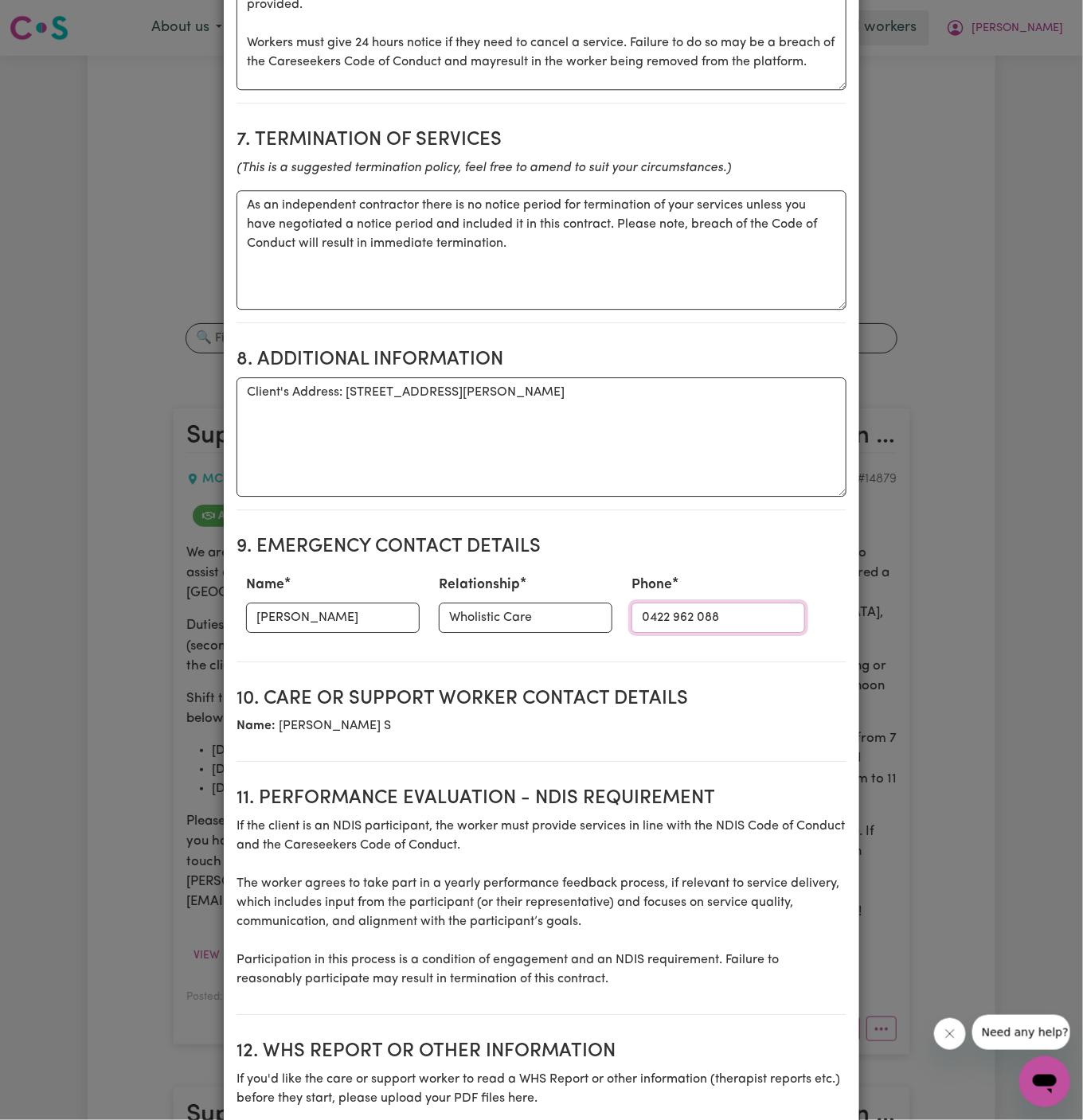
type input "0422 962 088"
click at [603, 448] on textarea "Client's Address: [STREET_ADDRESS][PERSON_NAME]" at bounding box center [541, 437] width 610 height 119
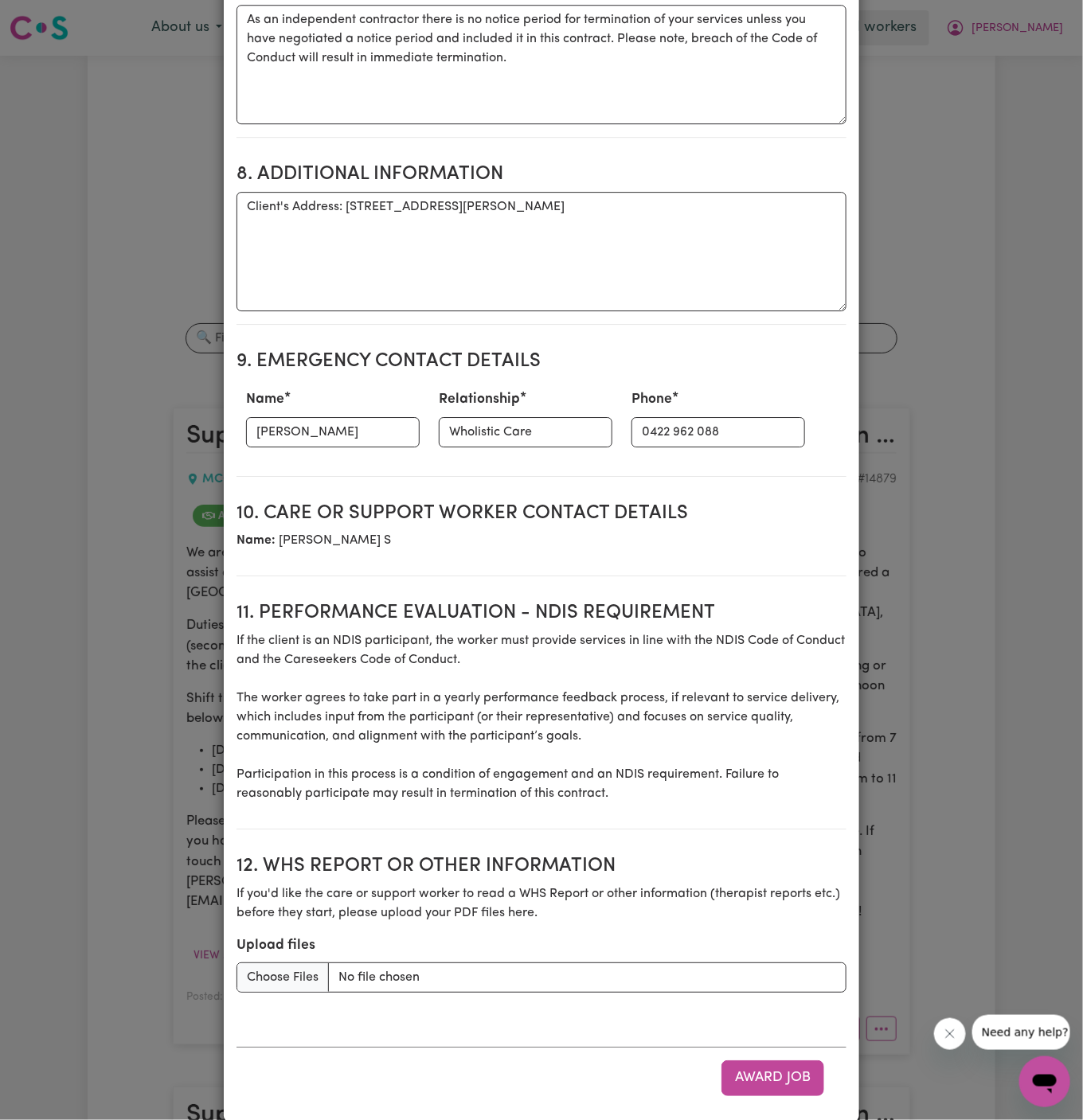
click at [574, 502] on h2 "10. Care or support worker contact details" at bounding box center [541, 513] width 610 height 23
click at [617, 506] on section "10. Care or support worker contact details Name: [PERSON_NAME] S" at bounding box center [541, 533] width 610 height 88
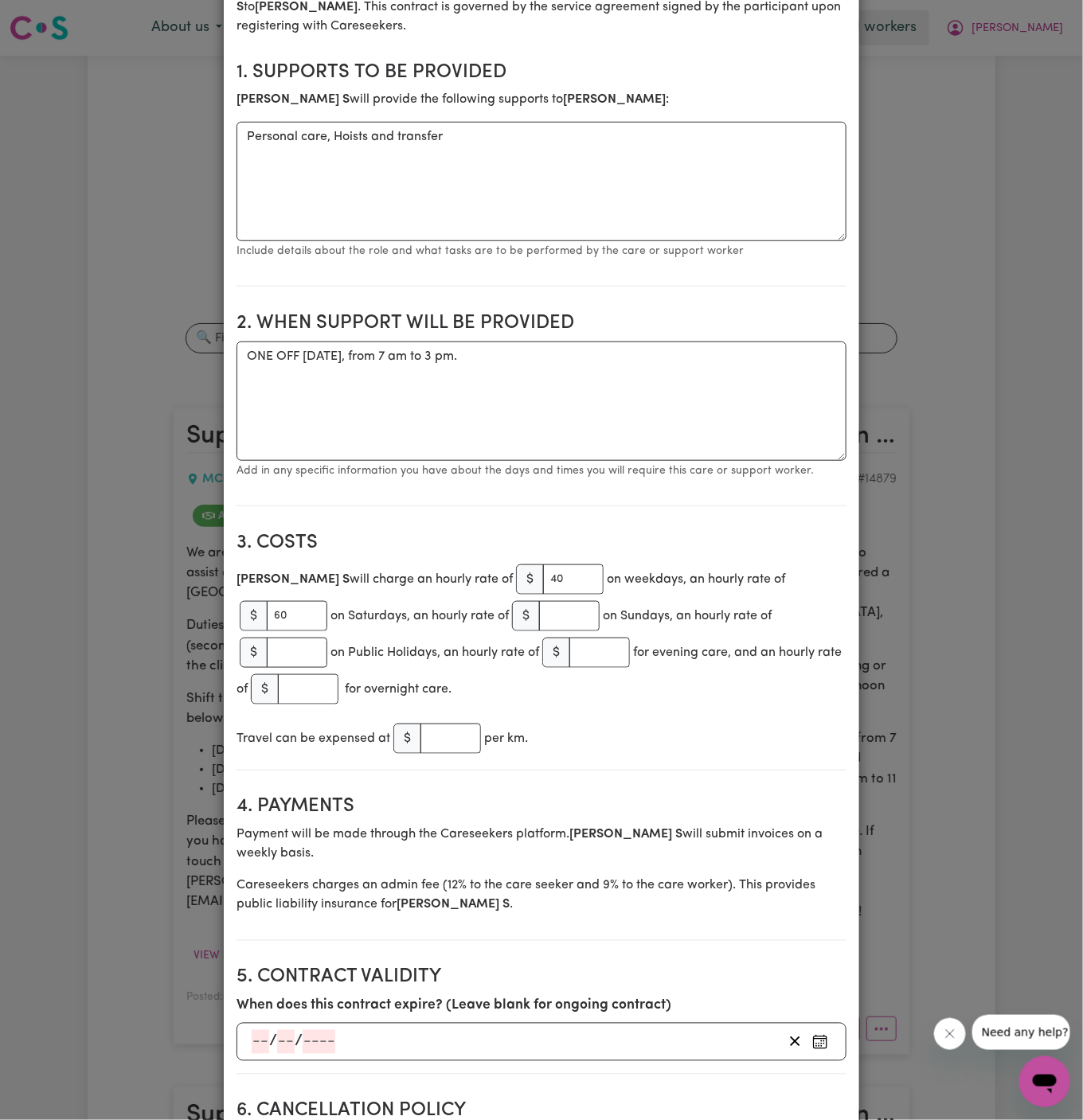
scroll to position [291, 0]
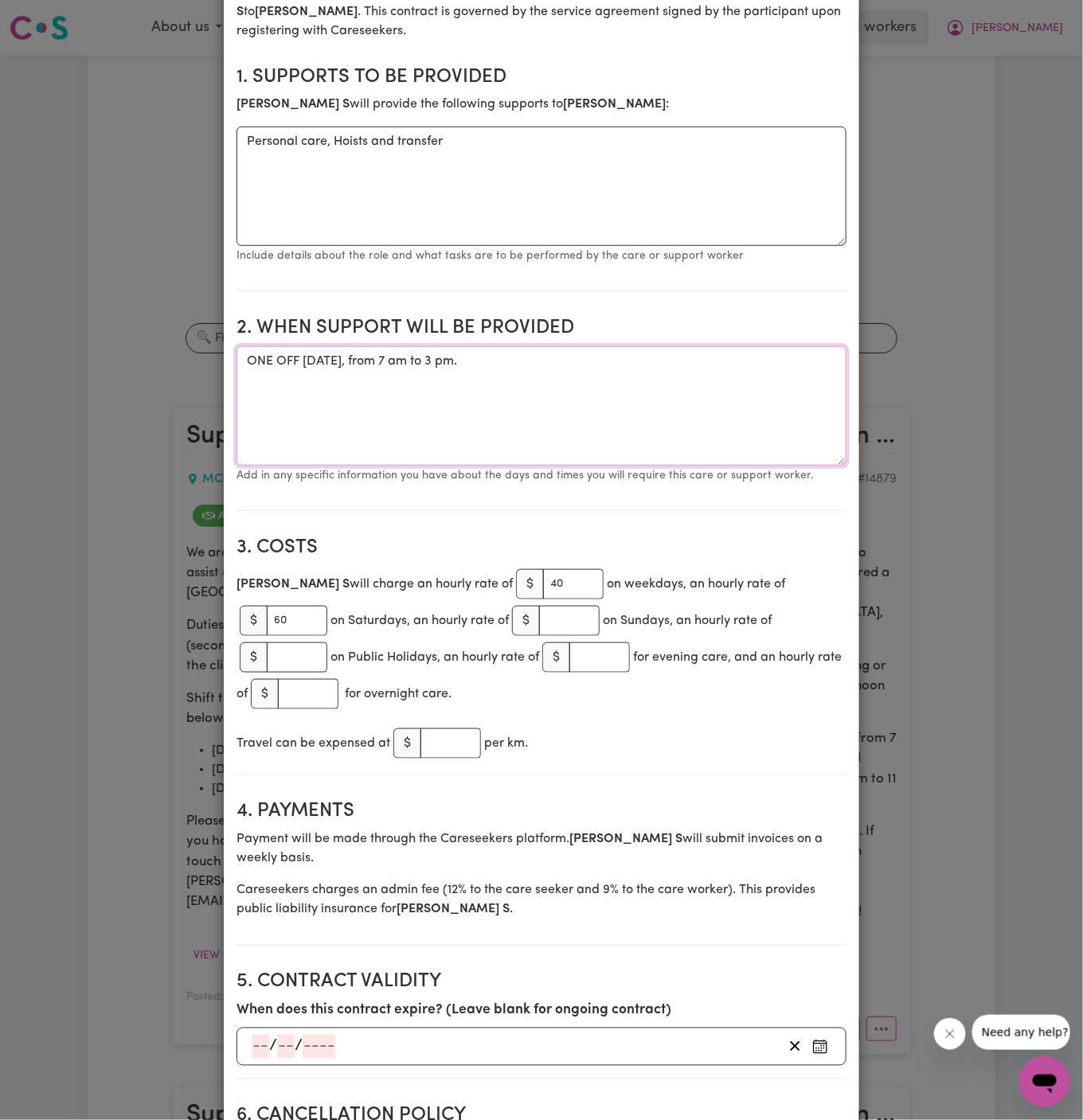
click at [600, 410] on textarea "ONE OFF [DATE], from 7 am to 3 pm." at bounding box center [541, 405] width 610 height 119
click at [610, 392] on textarea "ONE OFF [DATE], from 7 am to 3 pm." at bounding box center [541, 405] width 610 height 119
click at [580, 366] on textarea "ONE OFF [DATE], from 7 am to 3 pm." at bounding box center [541, 405] width 610 height 119
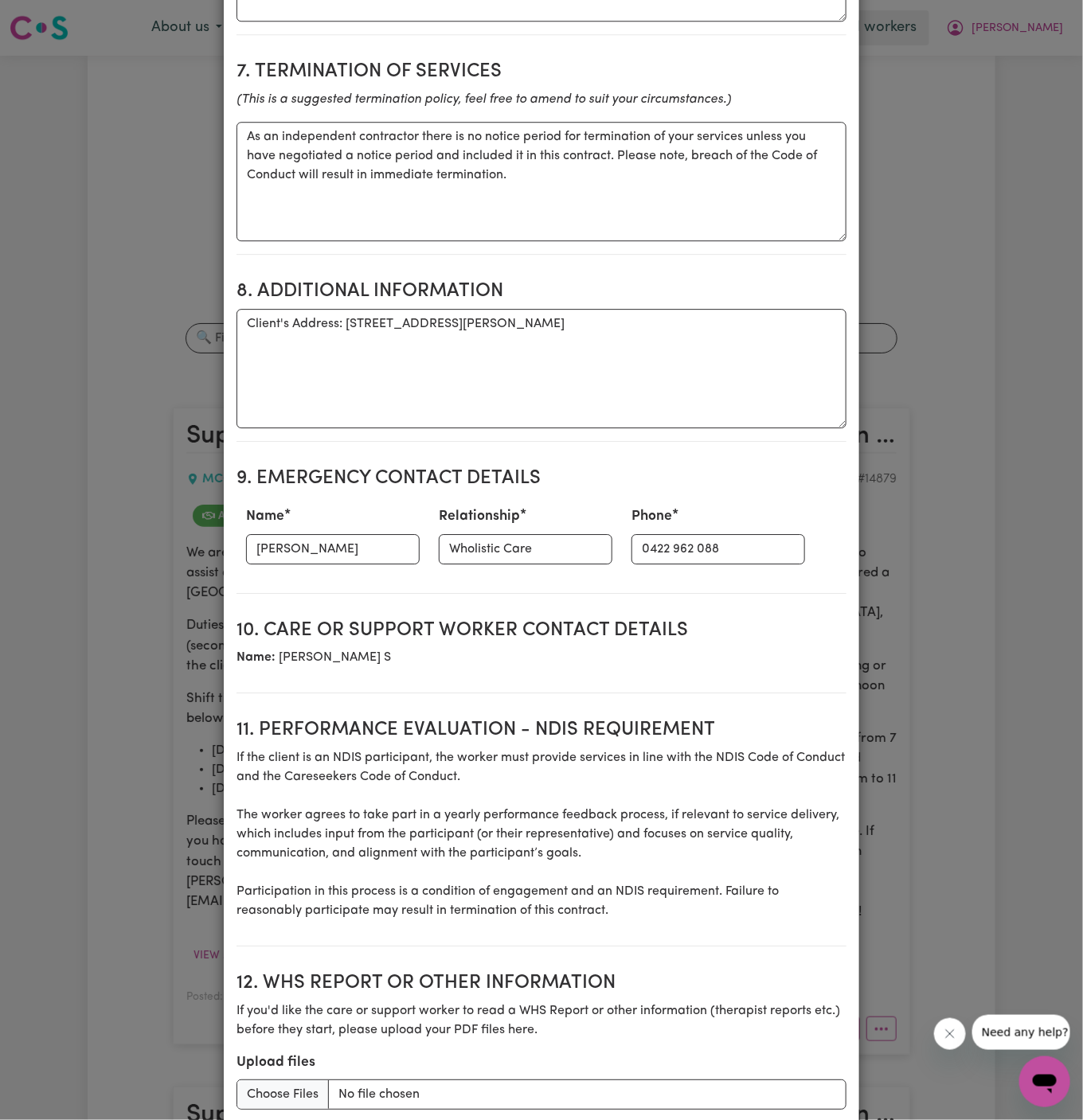
scroll to position [1672, 0]
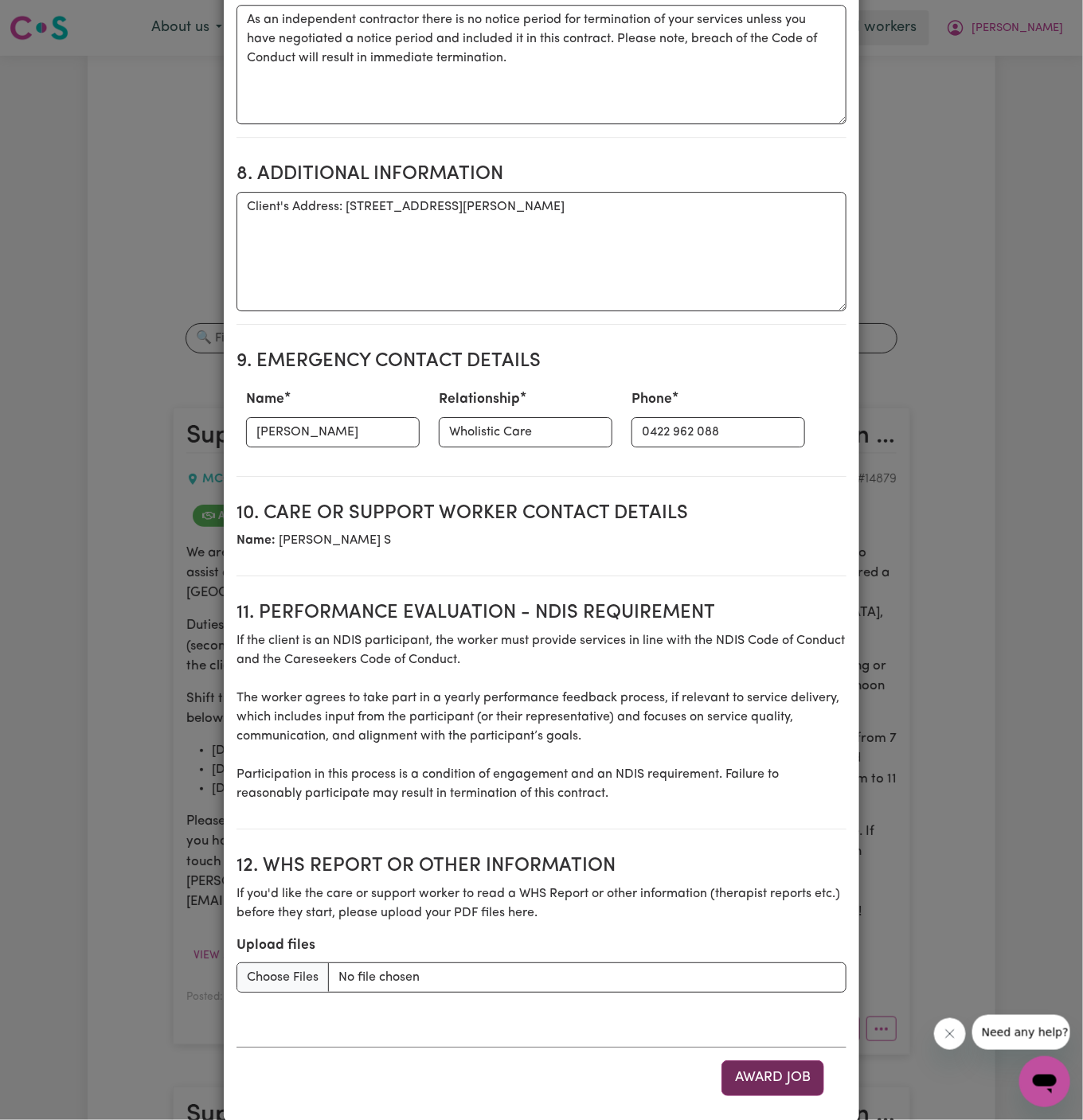
type textarea "ONE OFF [DATE], from 7 am to 3 pm"
click at [807, 1061] on button "Award Job" at bounding box center [773, 1078] width 103 height 35
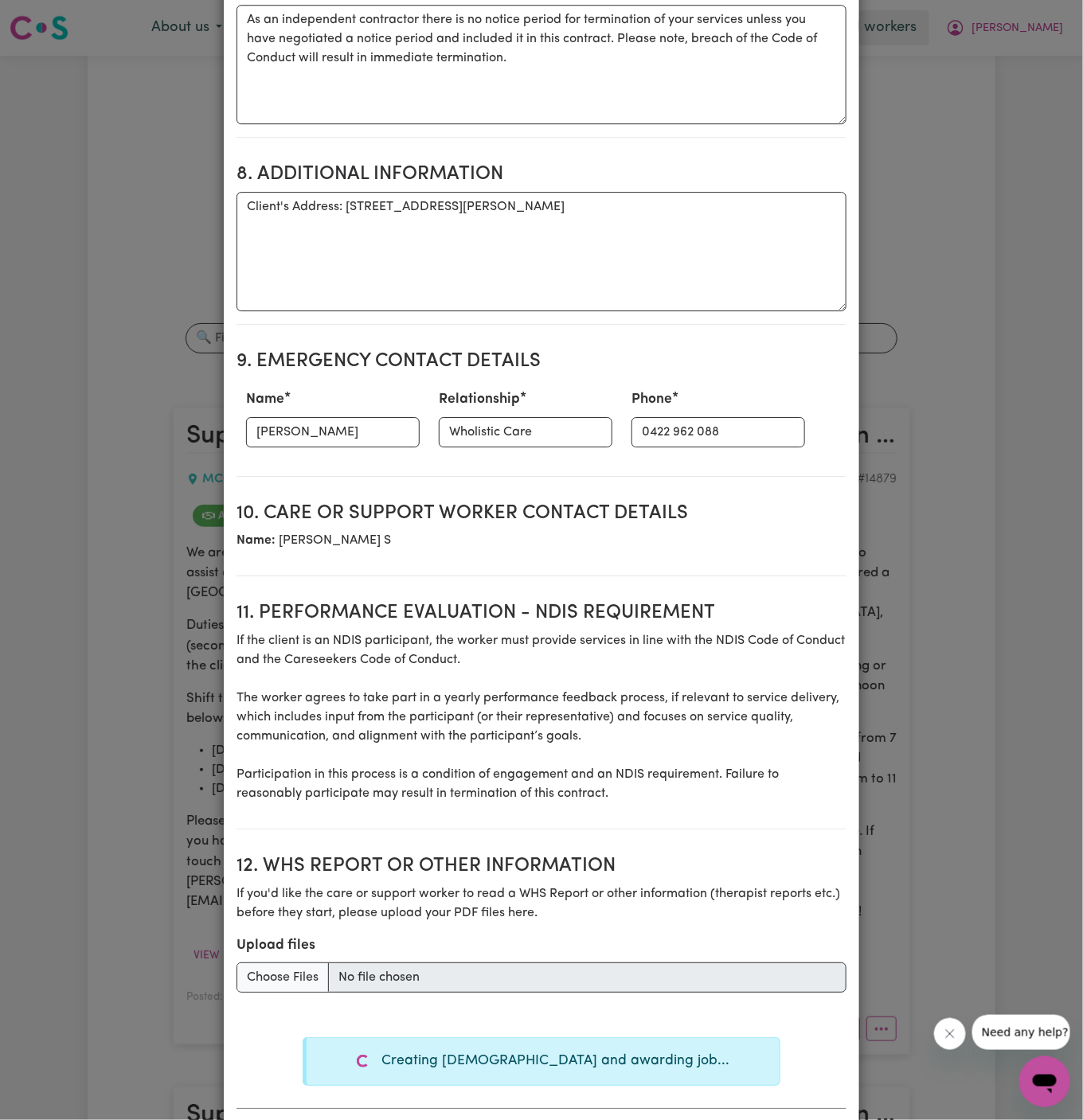
type textarea "Tasks required: Personal care, Hoists and transfers"
type textarea "Days required: [DATE], [DATE], [DATE] Approximately 8 hours to be delivered per…"
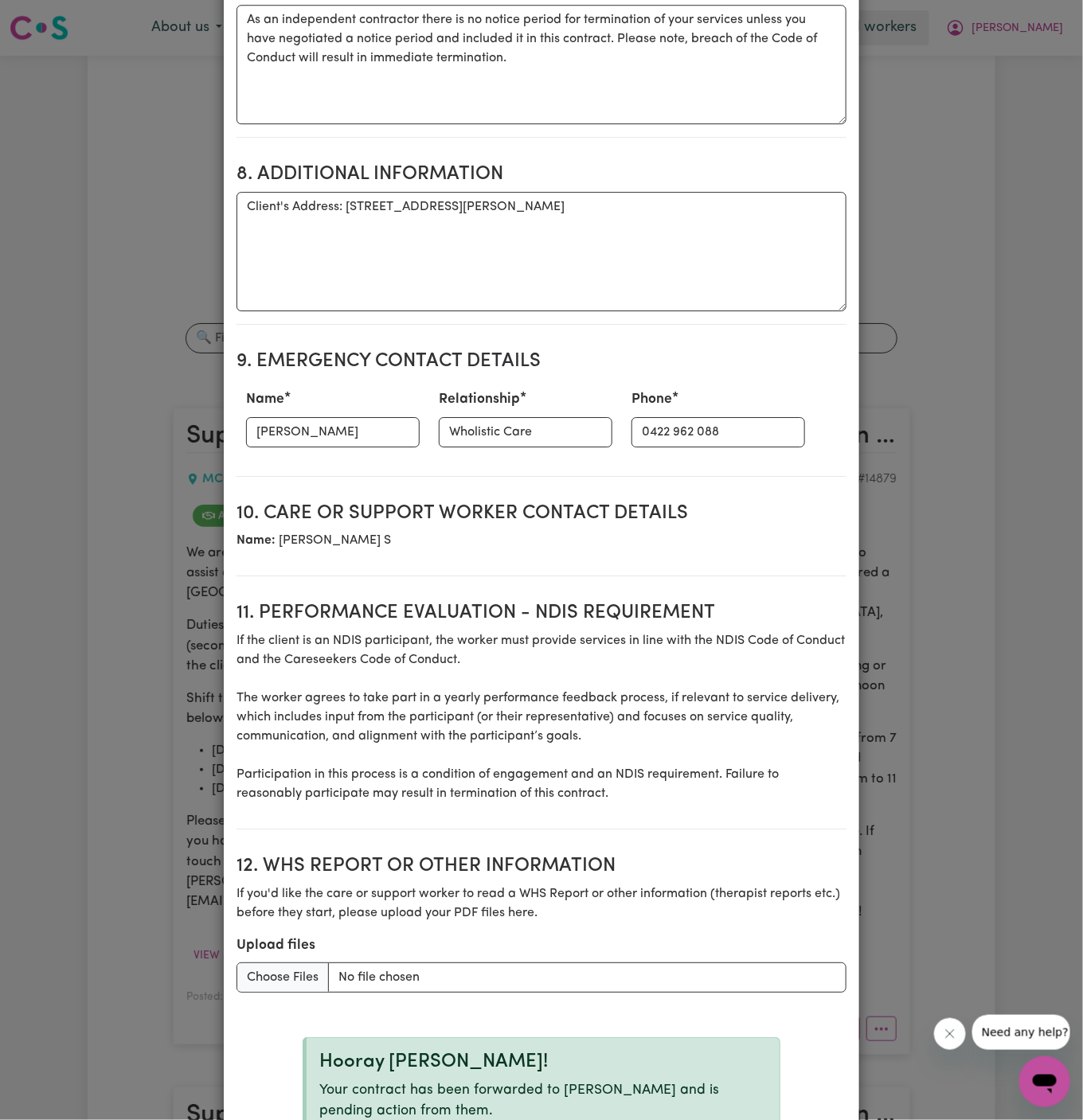
click at [891, 587] on div "Create Contract Contract terms Set contractual terms that the care worker must …" at bounding box center [542, 560] width 1083 height 1120
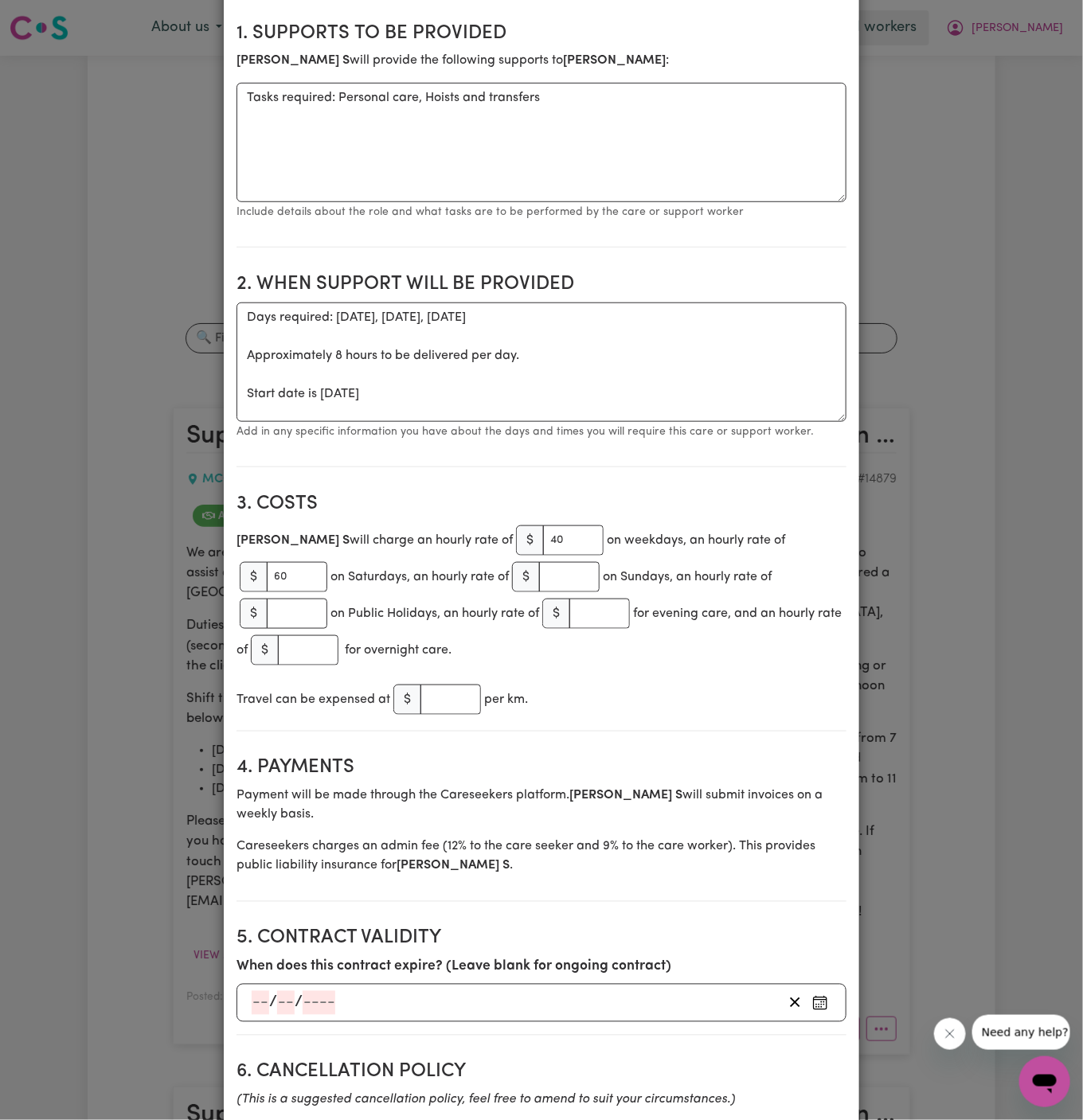
scroll to position [0, 0]
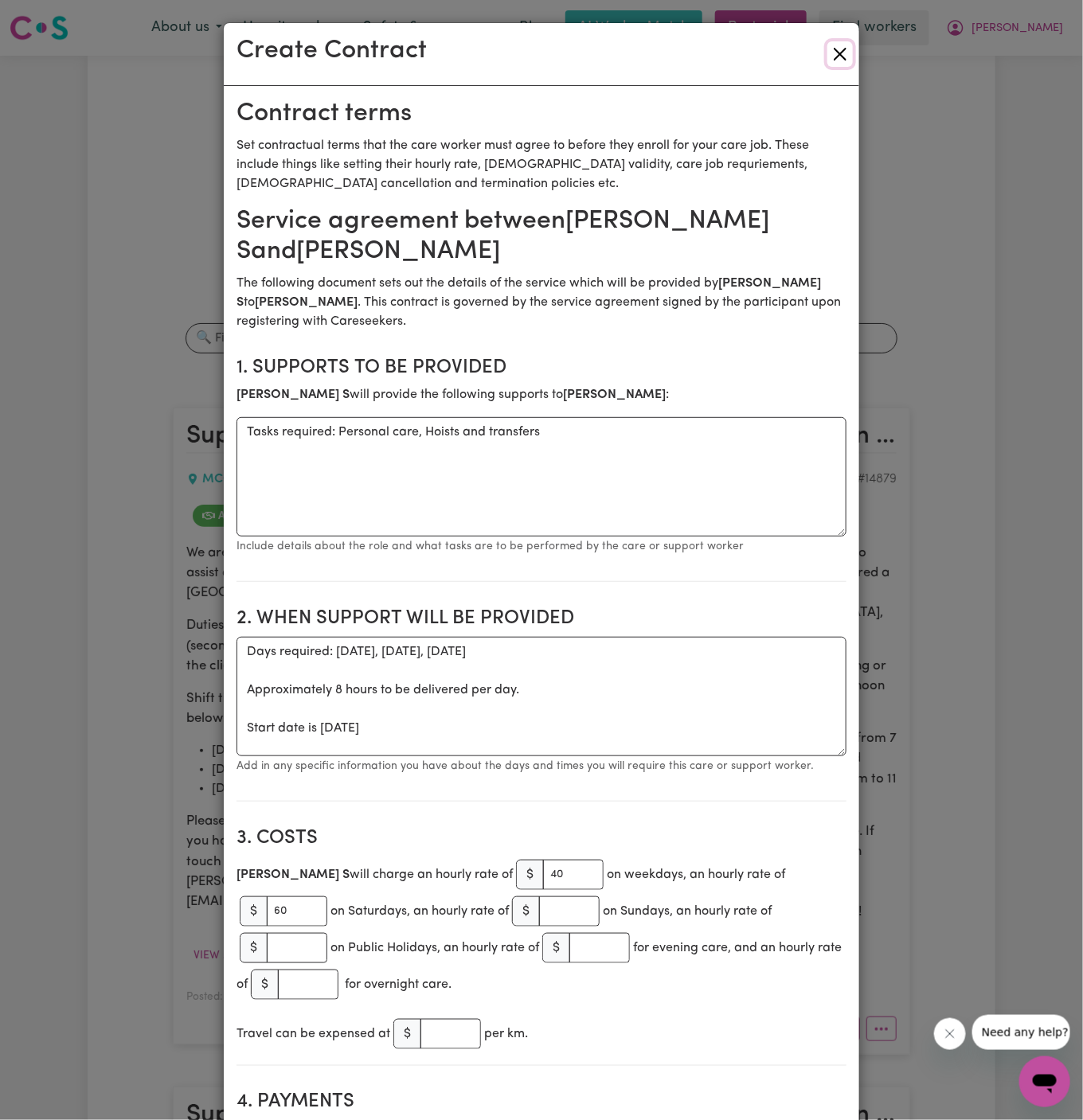
click at [848, 59] on button "Close" at bounding box center [840, 54] width 26 height 25
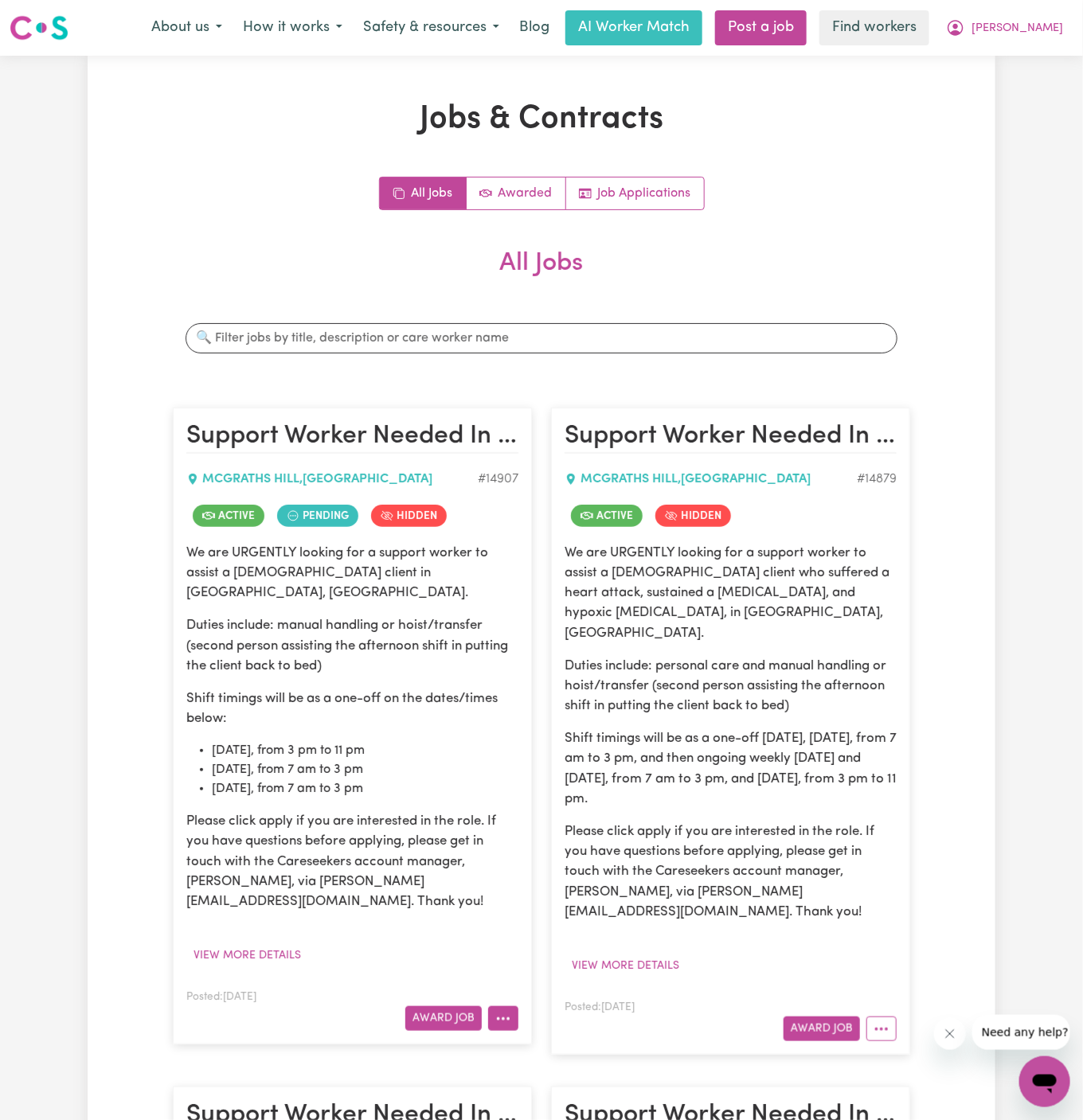
click at [502, 1006] on button "More options" at bounding box center [503, 1018] width 31 height 25
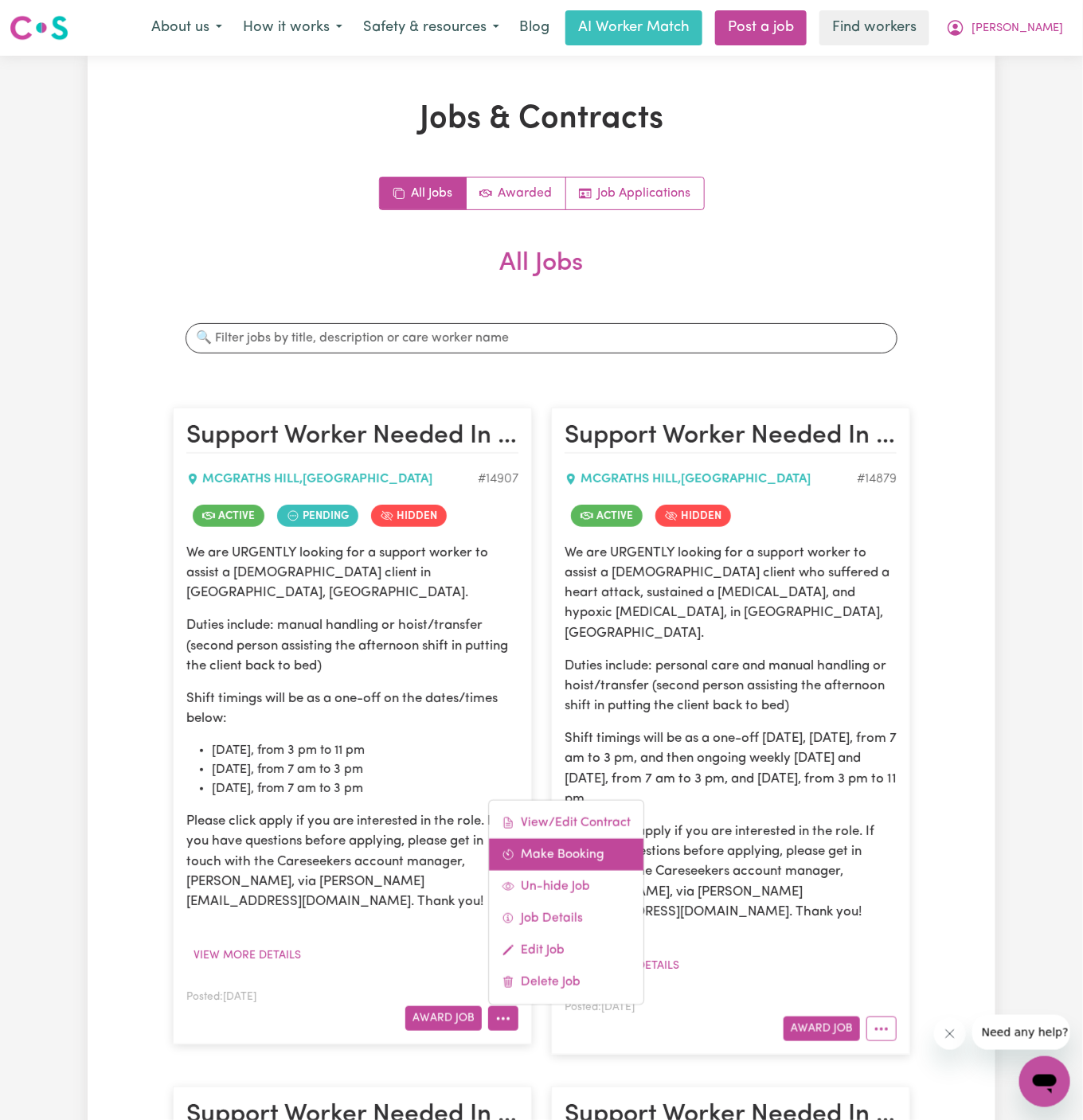
click at [565, 839] on link "Make Booking" at bounding box center [566, 854] width 155 height 31
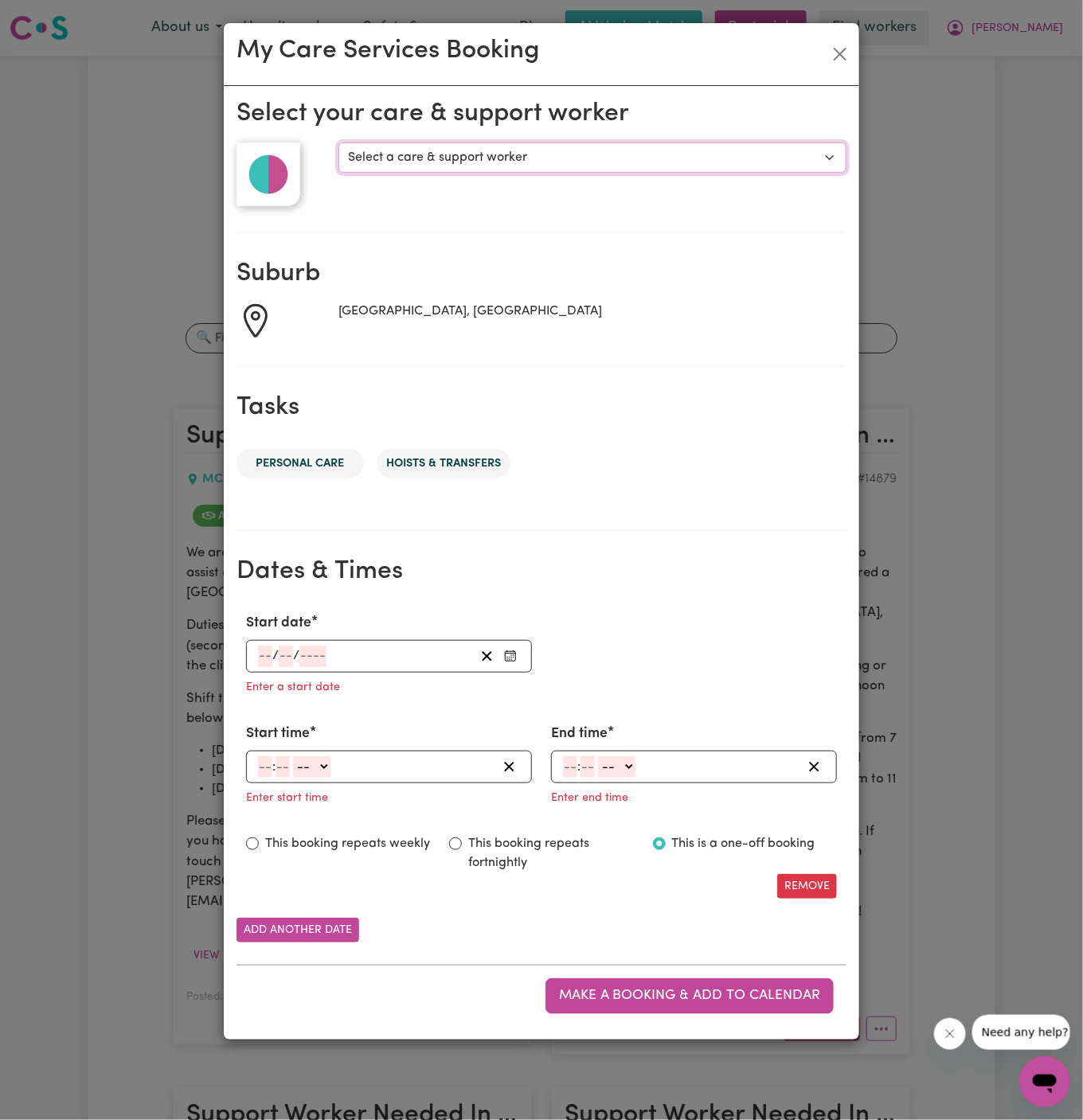
click at [428, 154] on select "Select a care & support worker [PERSON_NAME]" at bounding box center [593, 158] width 508 height 31
select select "10155"
click at [338, 143] on select "Select a care & support worker [PERSON_NAME]" at bounding box center [593, 158] width 508 height 31
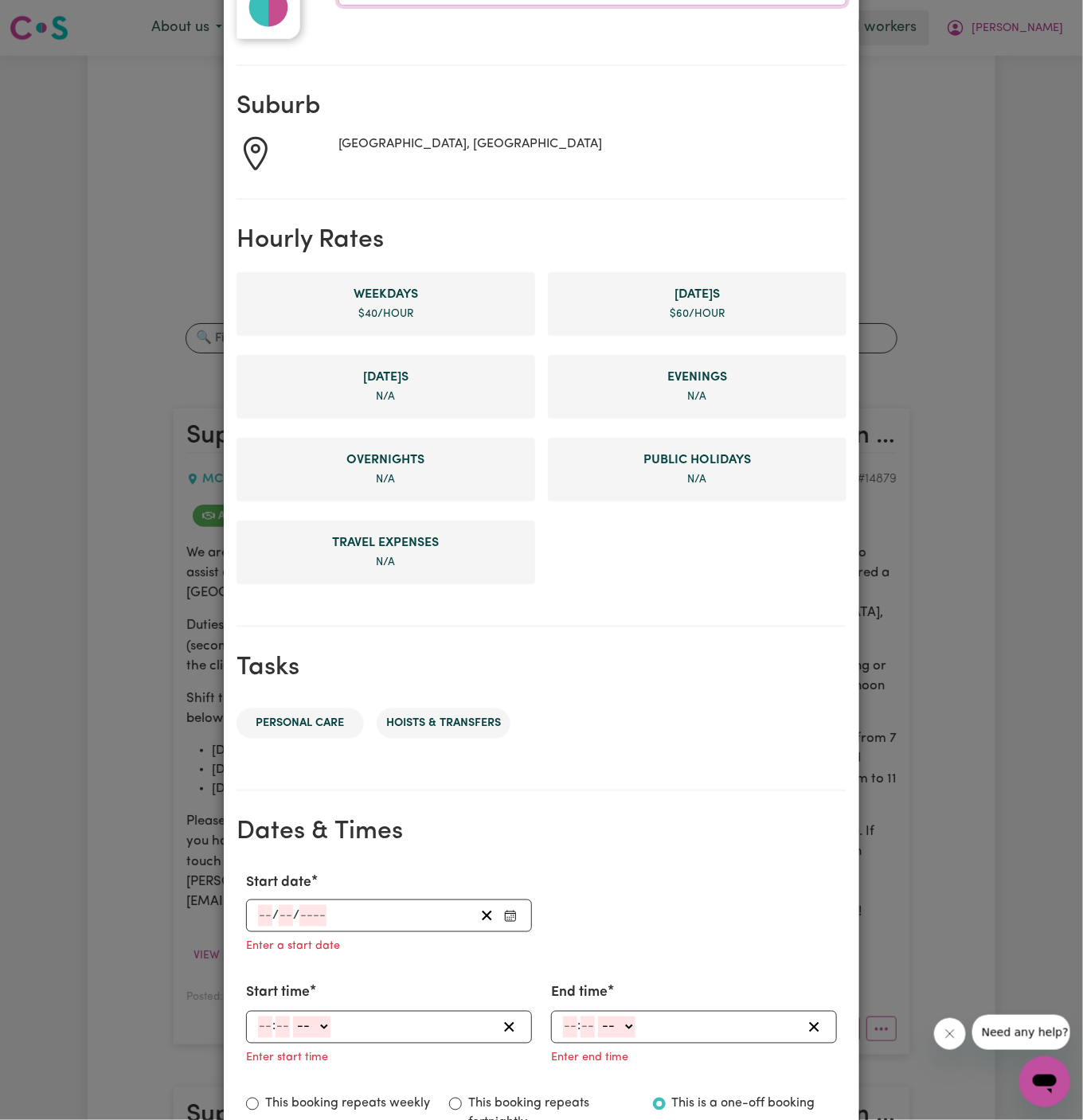
scroll to position [365, 0]
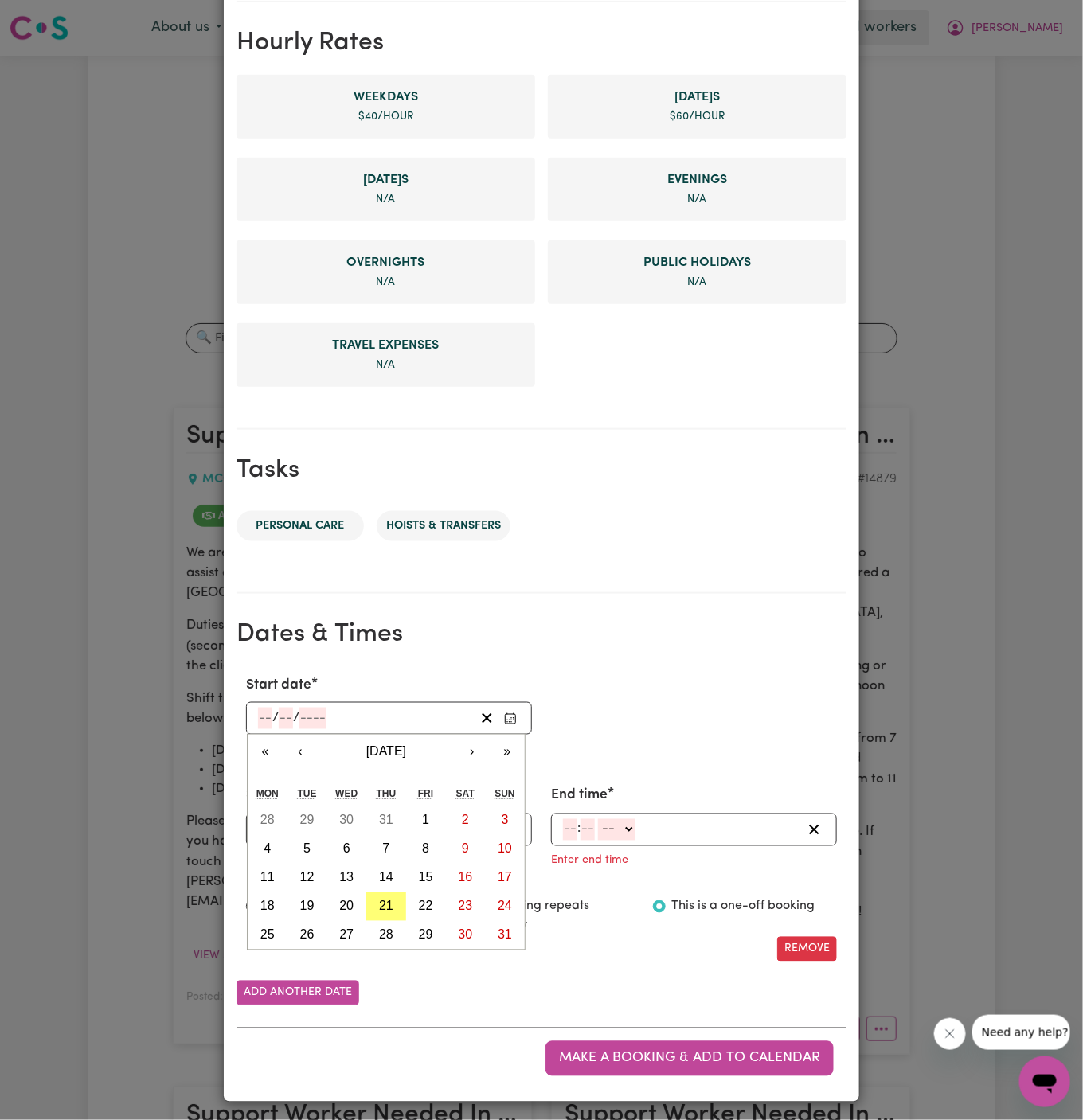
click at [264, 722] on input "number" at bounding box center [264, 718] width 14 height 21
click at [379, 899] on abbr "21" at bounding box center [386, 906] width 14 height 14
type input "[DATE]"
type input "21"
type input "8"
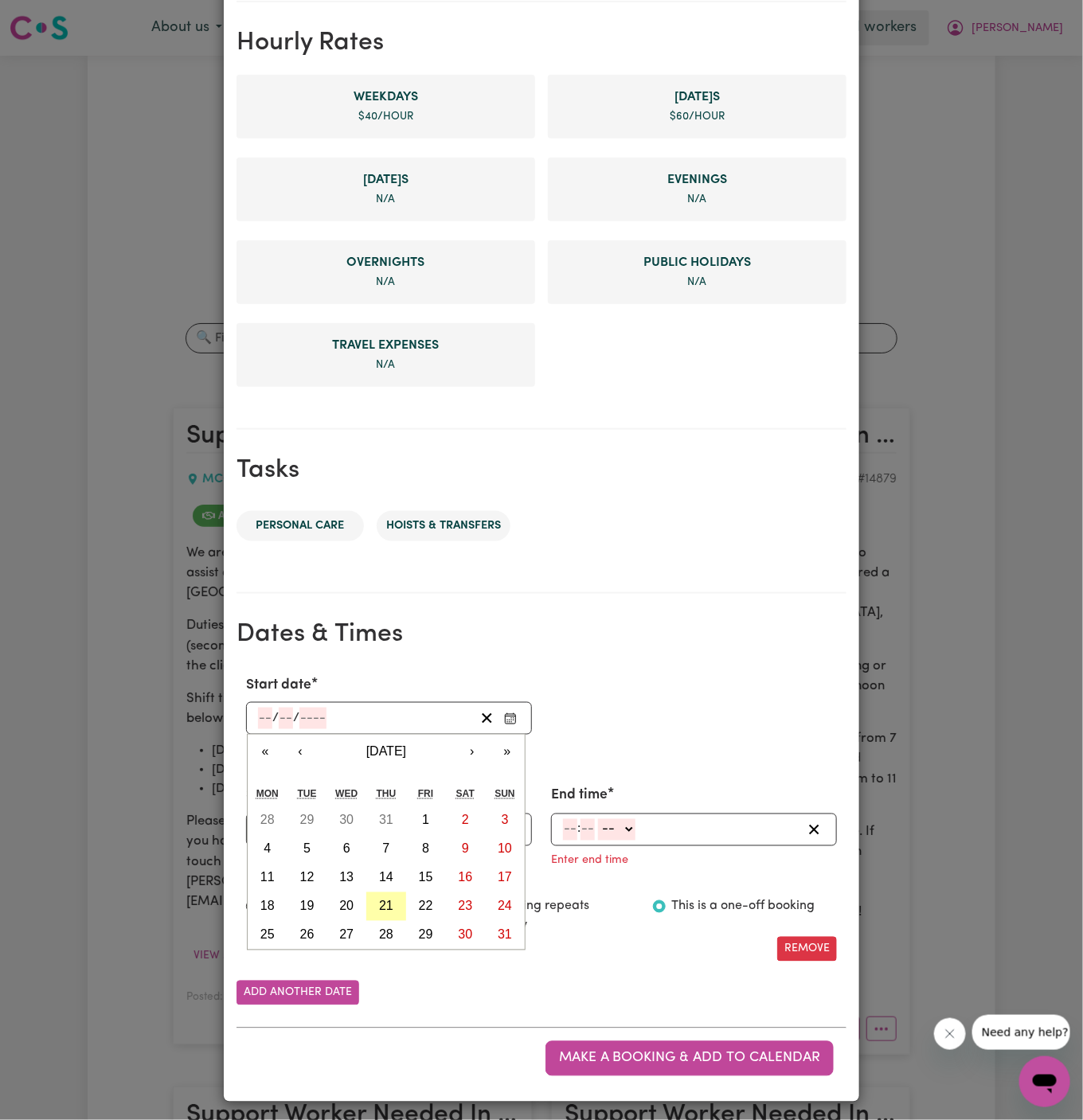
type input "2025"
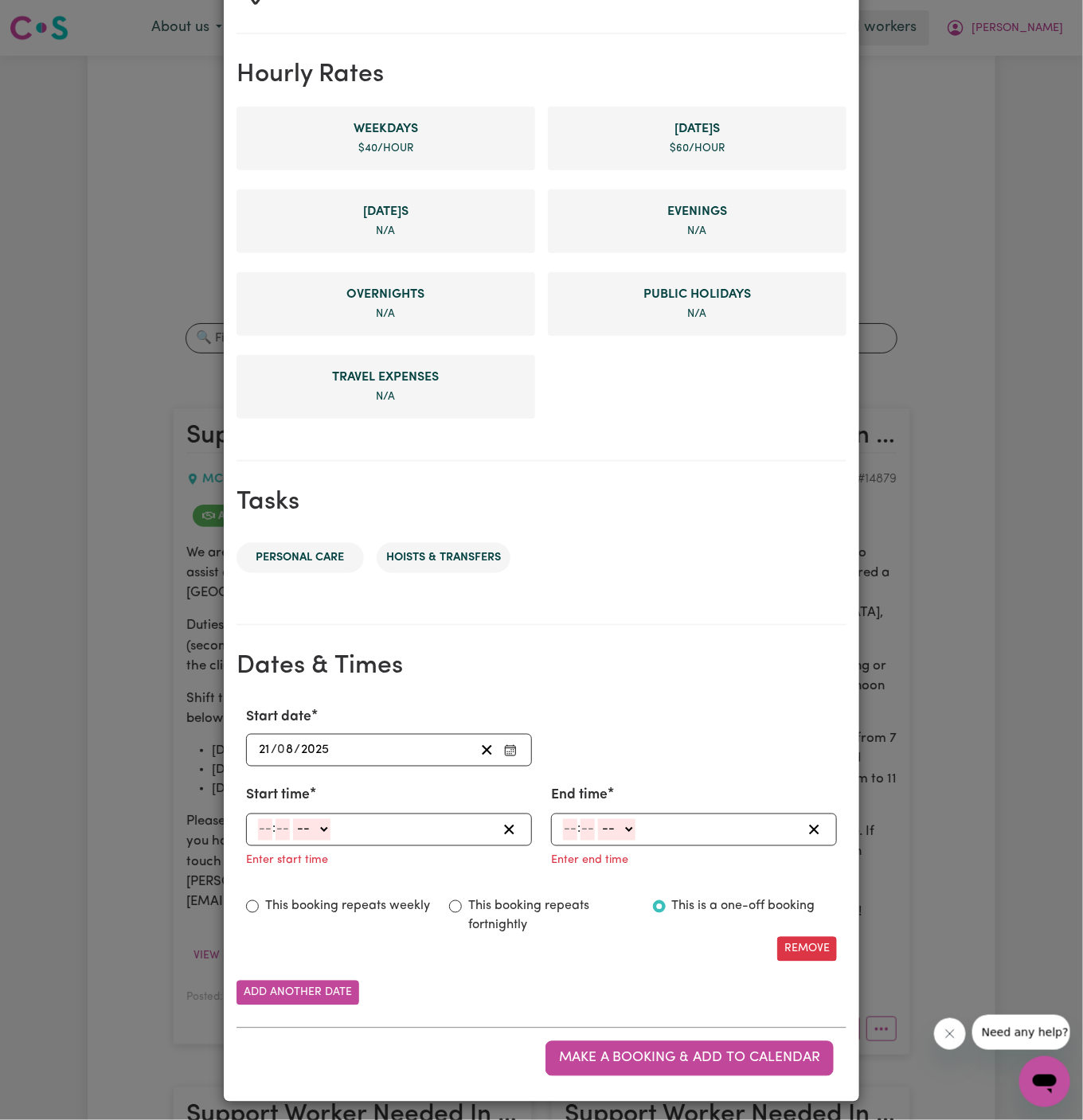
click at [266, 832] on input "number" at bounding box center [264, 829] width 14 height 21
type input "7"
type input "00"
click at [321, 823] on select "-- AM PM" at bounding box center [309, 829] width 37 height 21
select select "am"
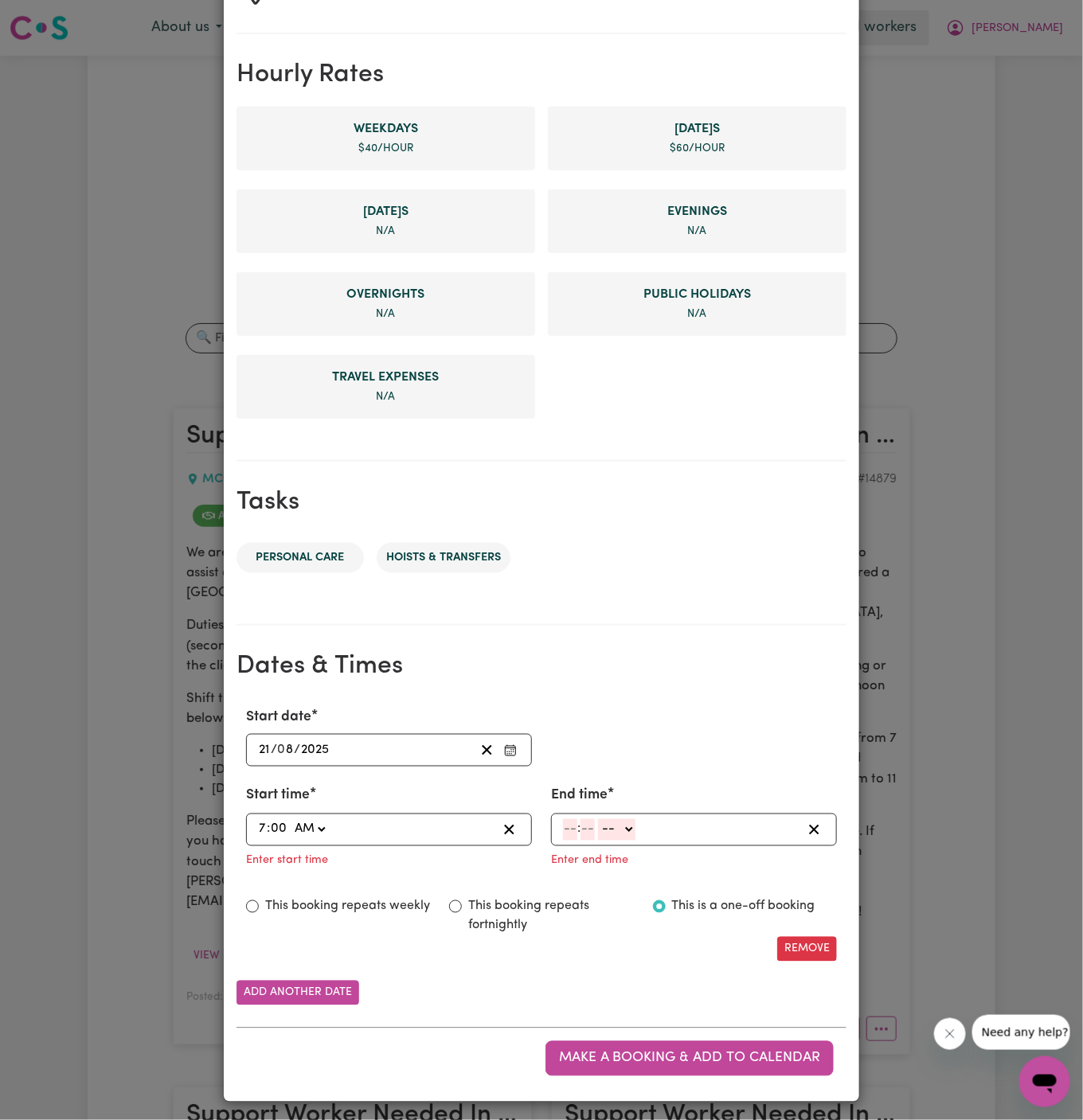
click at [291, 819] on select "-- AM PM" at bounding box center [309, 829] width 37 height 21
type input "07:00"
type input "0"
click at [568, 819] on input "number" at bounding box center [570, 829] width 14 height 21
type input "3"
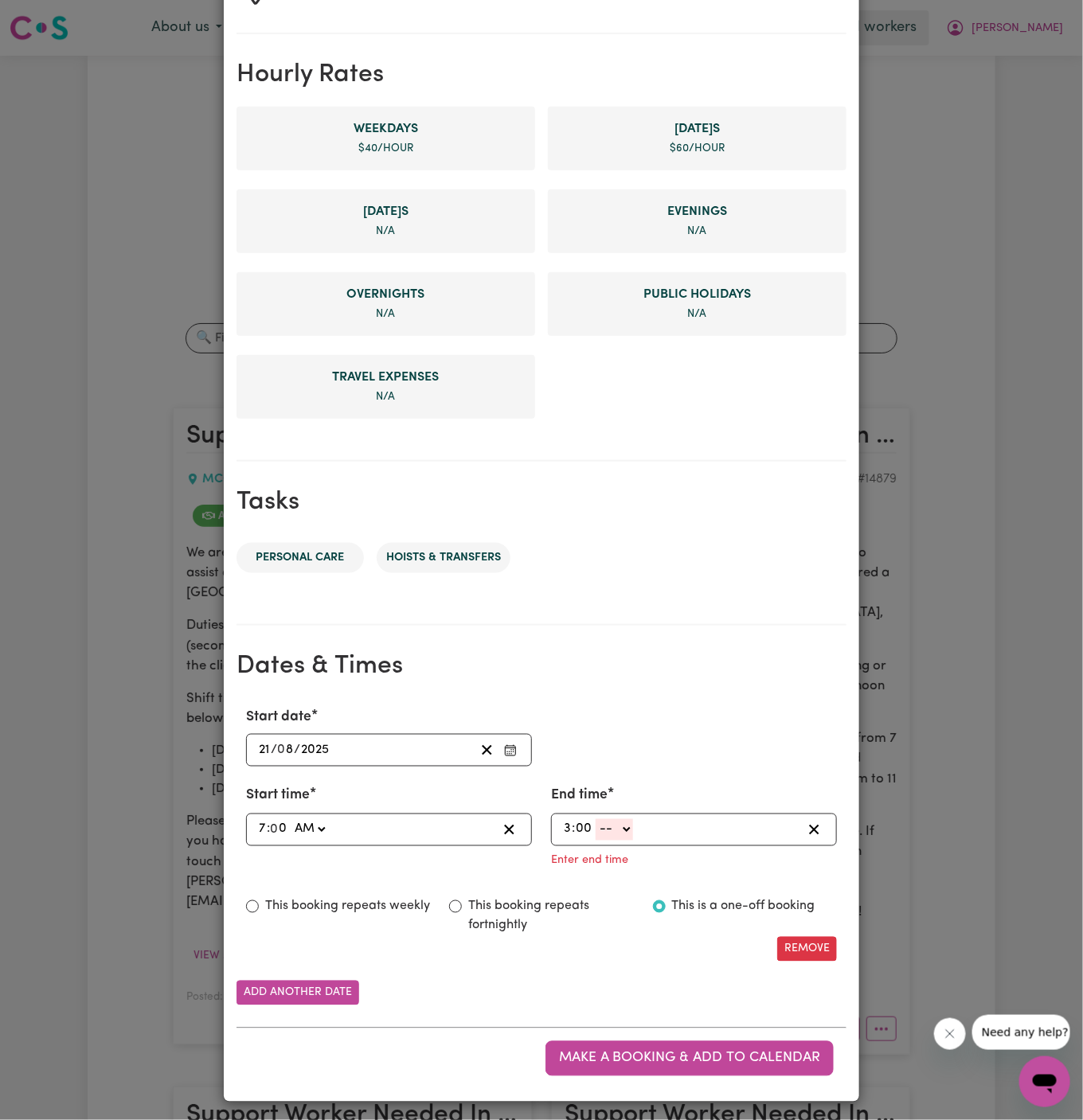
type input "00"
click at [610, 827] on select "-- AM PM" at bounding box center [615, 829] width 37 height 21
click at [596, 819] on select "-- AM PM" at bounding box center [615, 829] width 37 height 21
click at [619, 822] on select "-- AM PM" at bounding box center [615, 829] width 37 height 21
select select "pm"
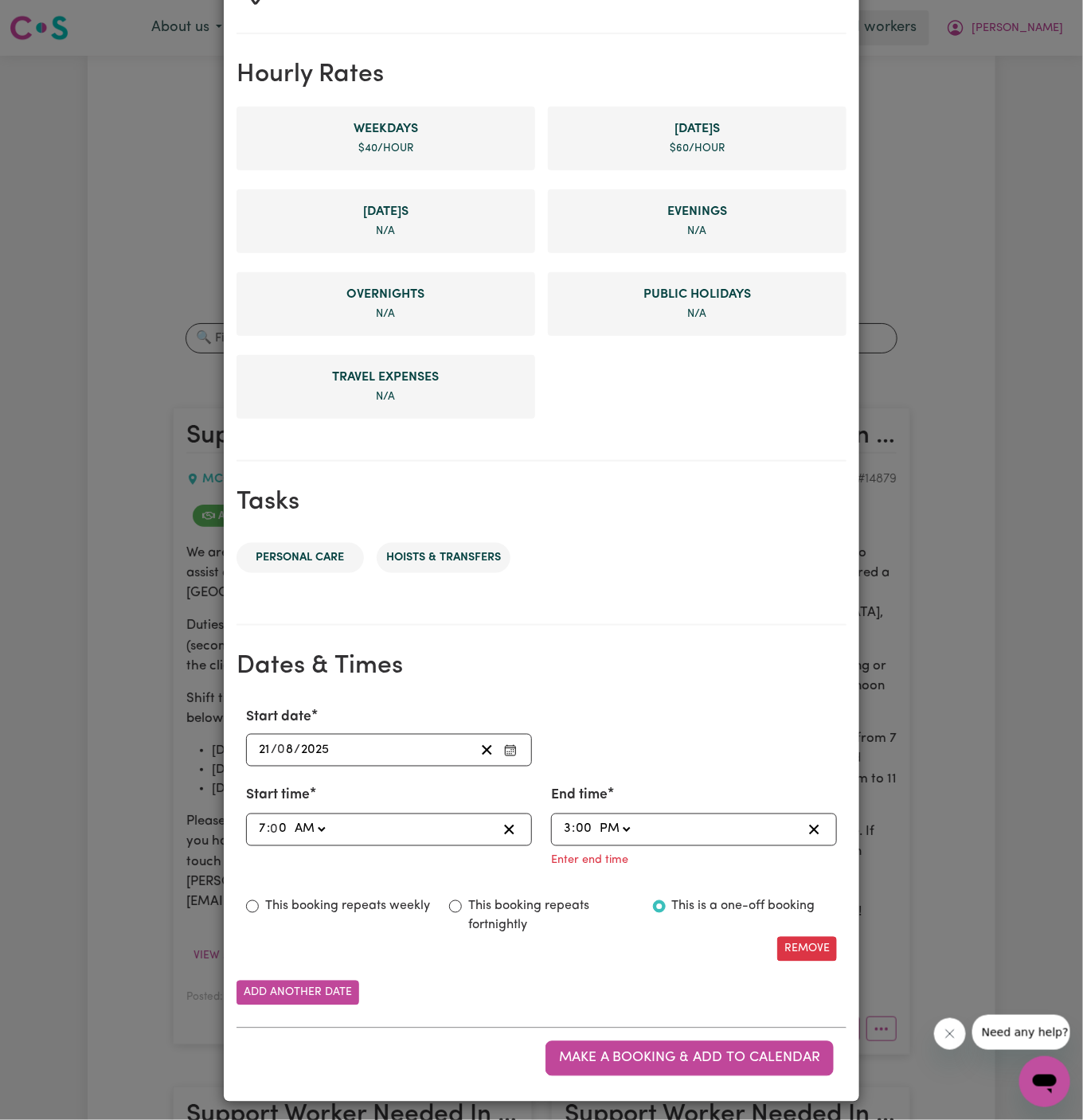
click at [596, 840] on select "-- AM PM" at bounding box center [615, 829] width 37 height 21
type input "15:00"
type input "0"
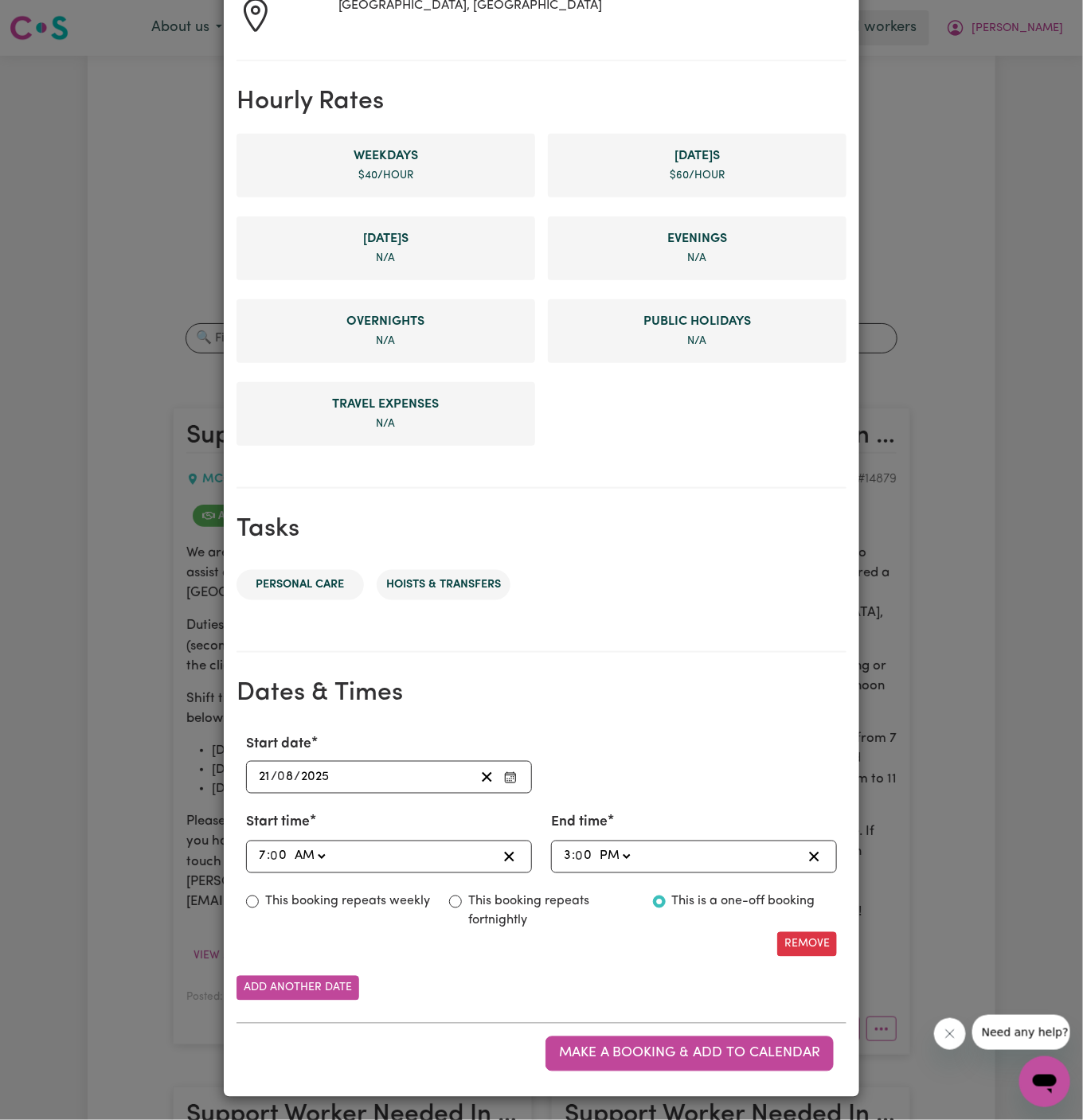
scroll to position [301, 0]
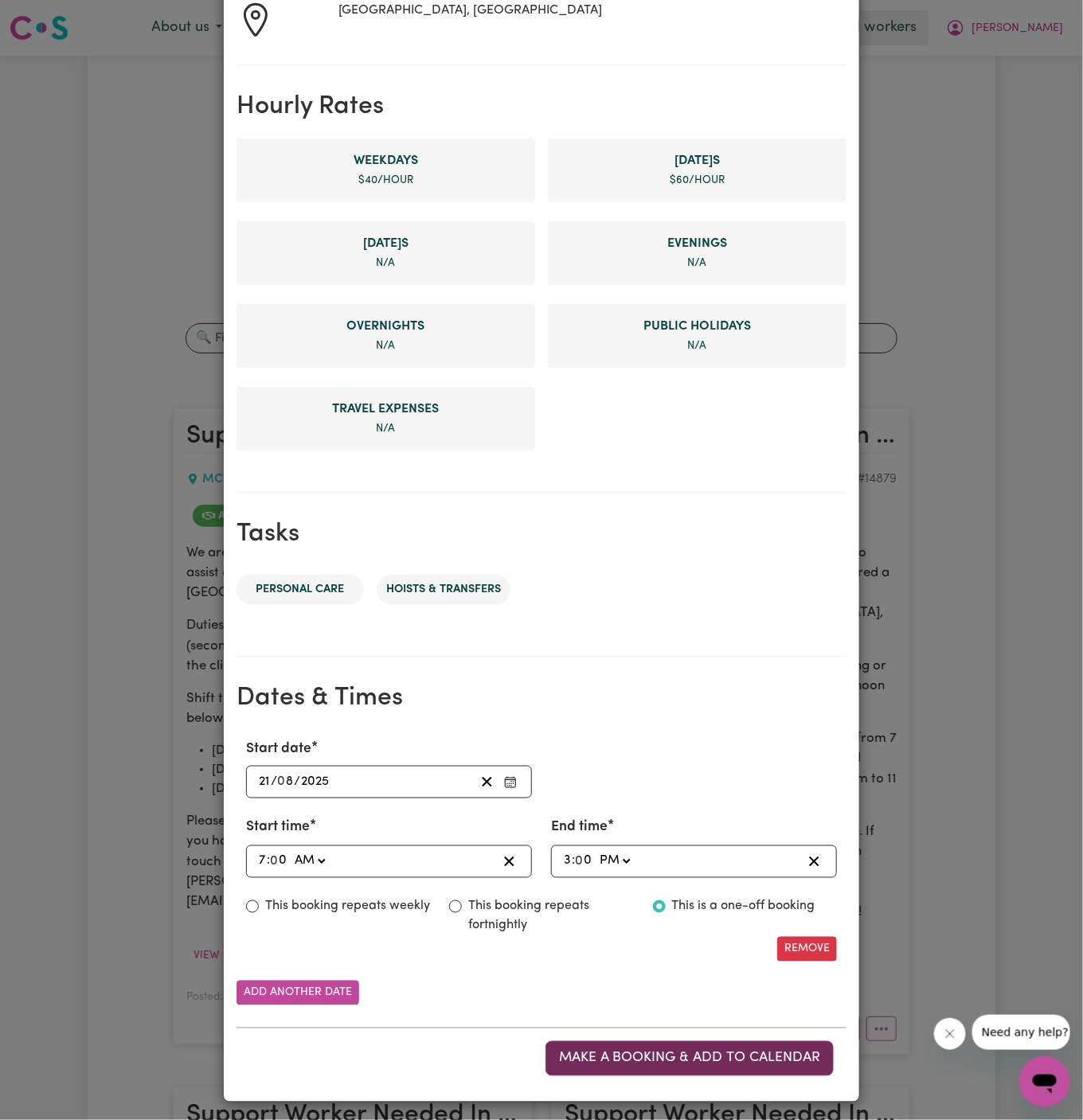
click at [685, 1055] on span "Make a booking & add to calendar" at bounding box center [689, 1058] width 261 height 14
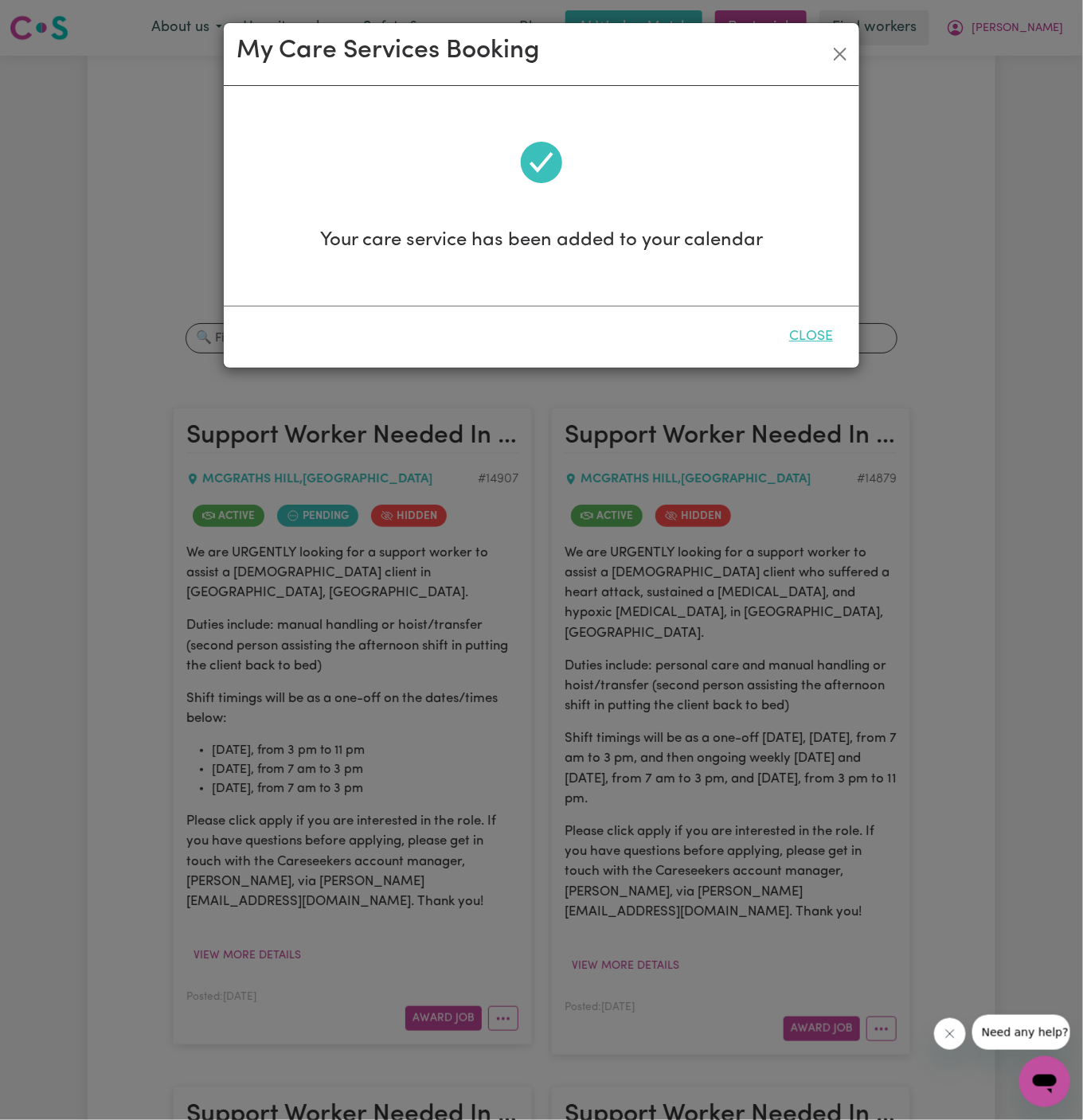
click at [819, 330] on button "Close" at bounding box center [810, 337] width 71 height 35
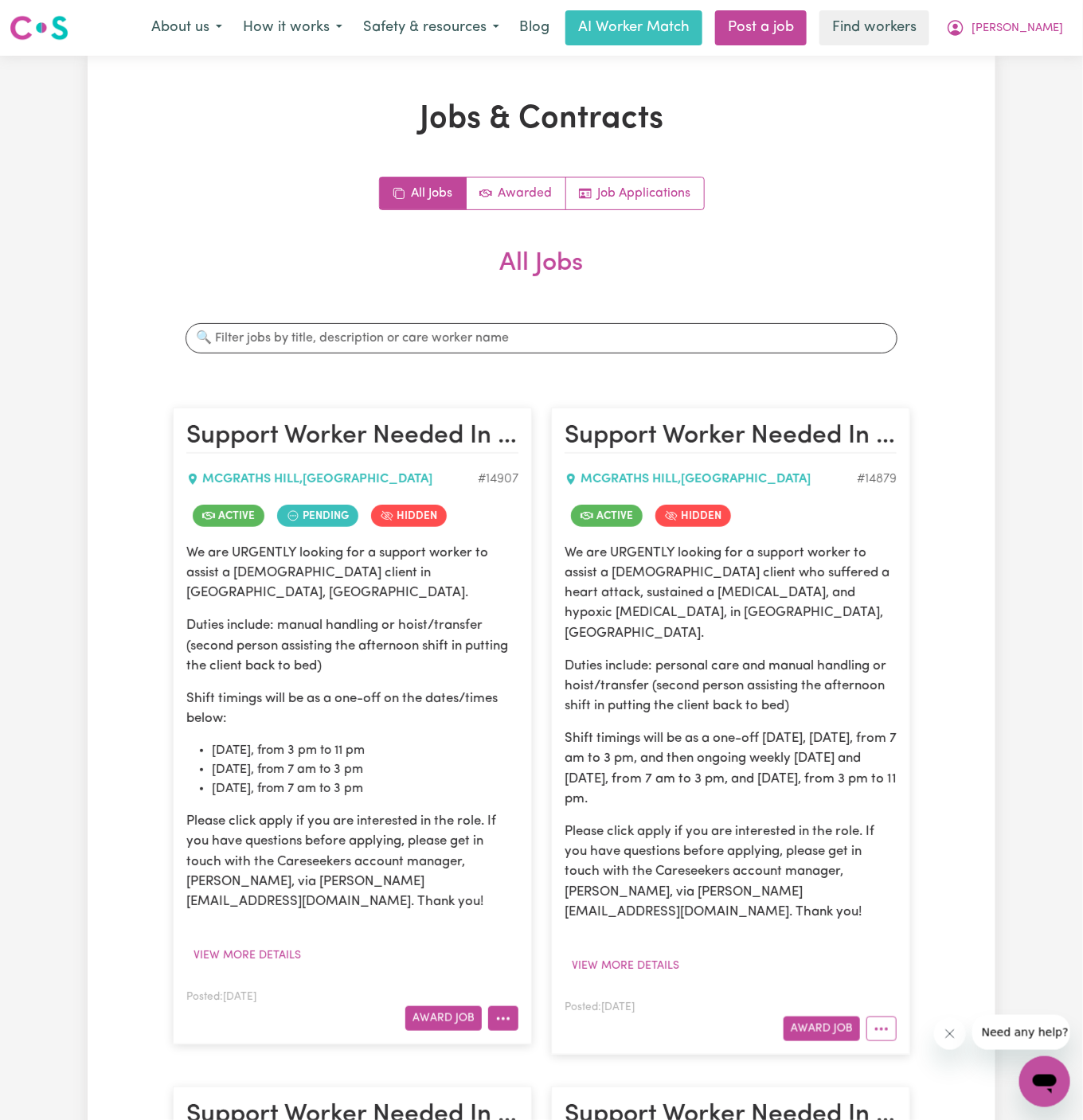
click at [502, 1017] on circle "More options" at bounding box center [503, 1019] width 3 height 3
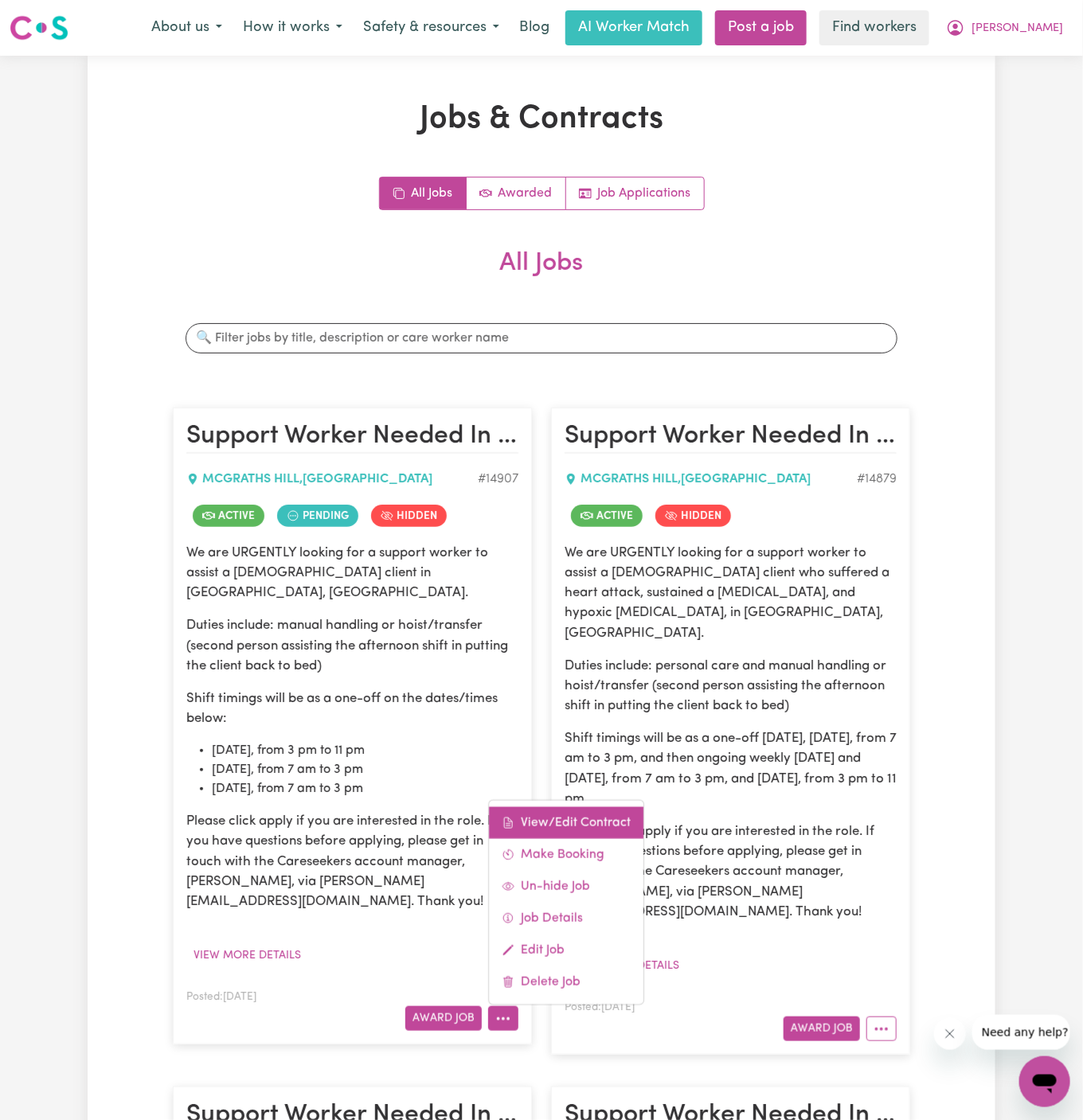
click at [580, 807] on link "View/Edit Contract" at bounding box center [566, 823] width 155 height 31
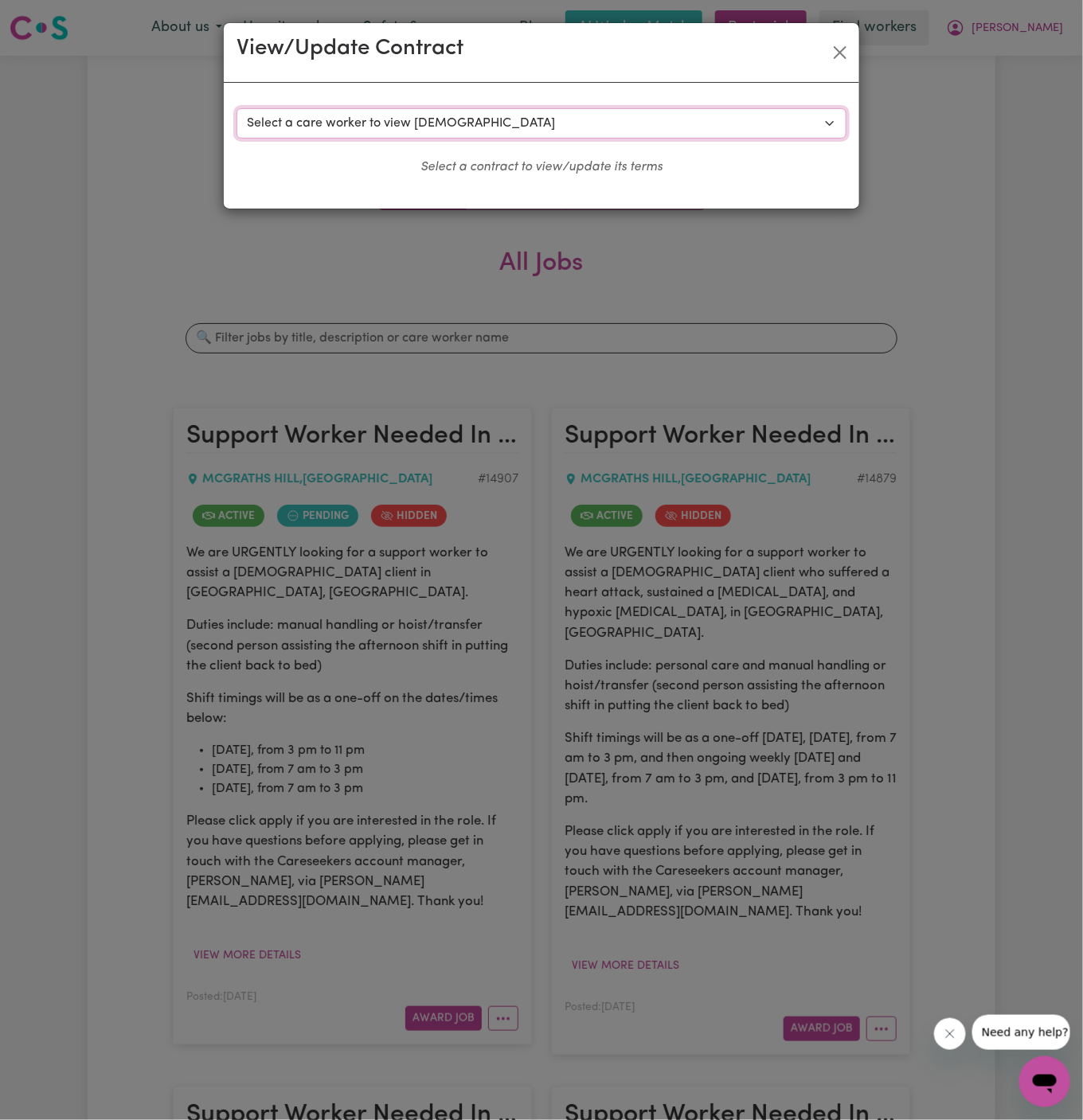
click at [413, 122] on select "Select a care worker to view [DEMOGRAPHIC_DATA] #10534 - [PERSON_NAME] (contrac…" at bounding box center [541, 123] width 610 height 31
select select "10155"
click at [236, 108] on select "Select a care worker to view [DEMOGRAPHIC_DATA] #10534 - [PERSON_NAME] (contrac…" at bounding box center [541, 123] width 610 height 31
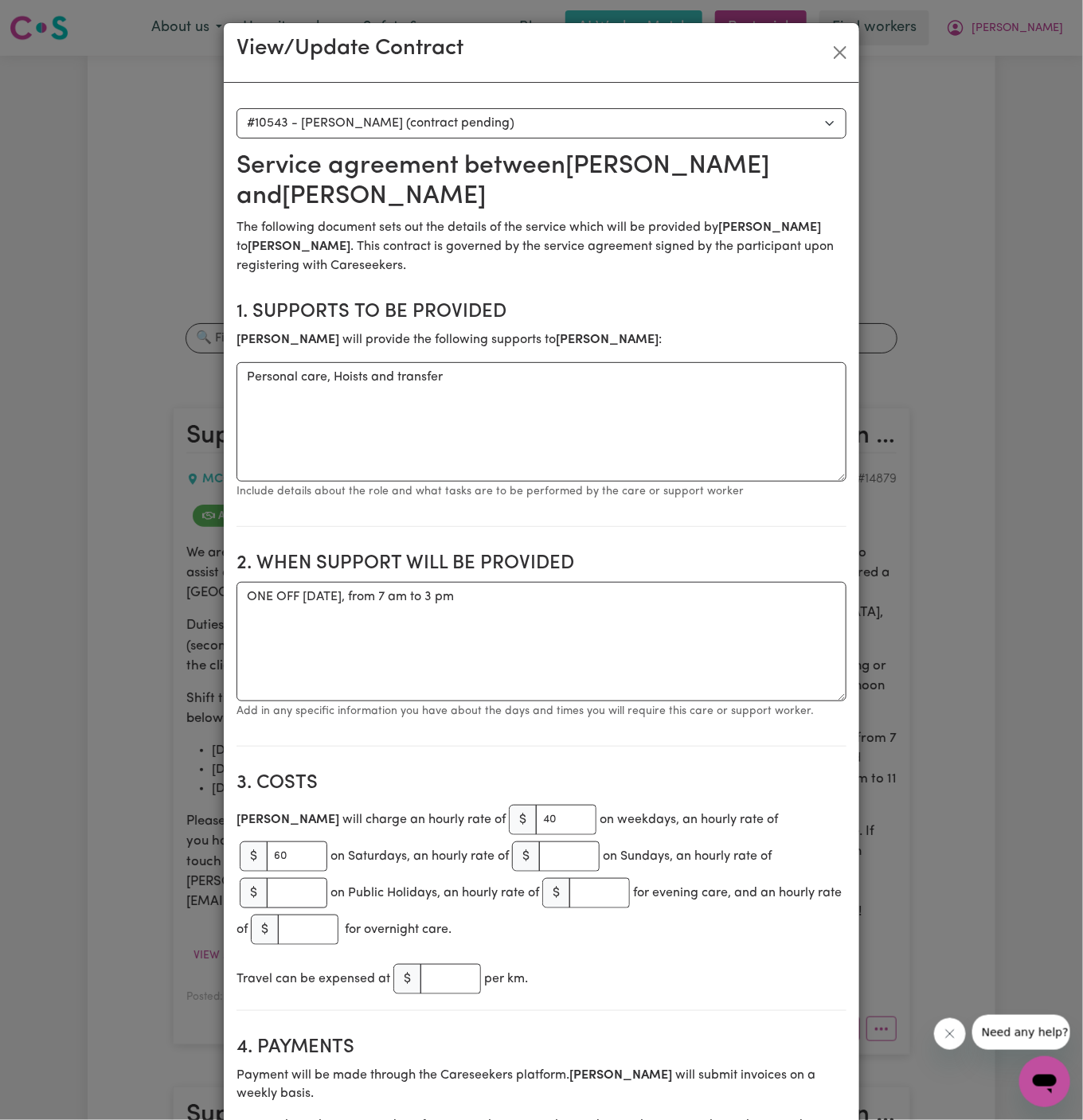
click at [371, 766] on section "3. Costs [PERSON_NAME] will charge an hourly rate of $ 40 on weekdays, an hourl…" at bounding box center [541, 885] width 610 height 252
click at [419, 608] on textarea "ONE OFF [DATE], from 7 am to 3 pm" at bounding box center [541, 642] width 610 height 119
click at [428, 597] on textarea "ONE OFF [DATE], from 7 am to 3 pm" at bounding box center [541, 642] width 610 height 119
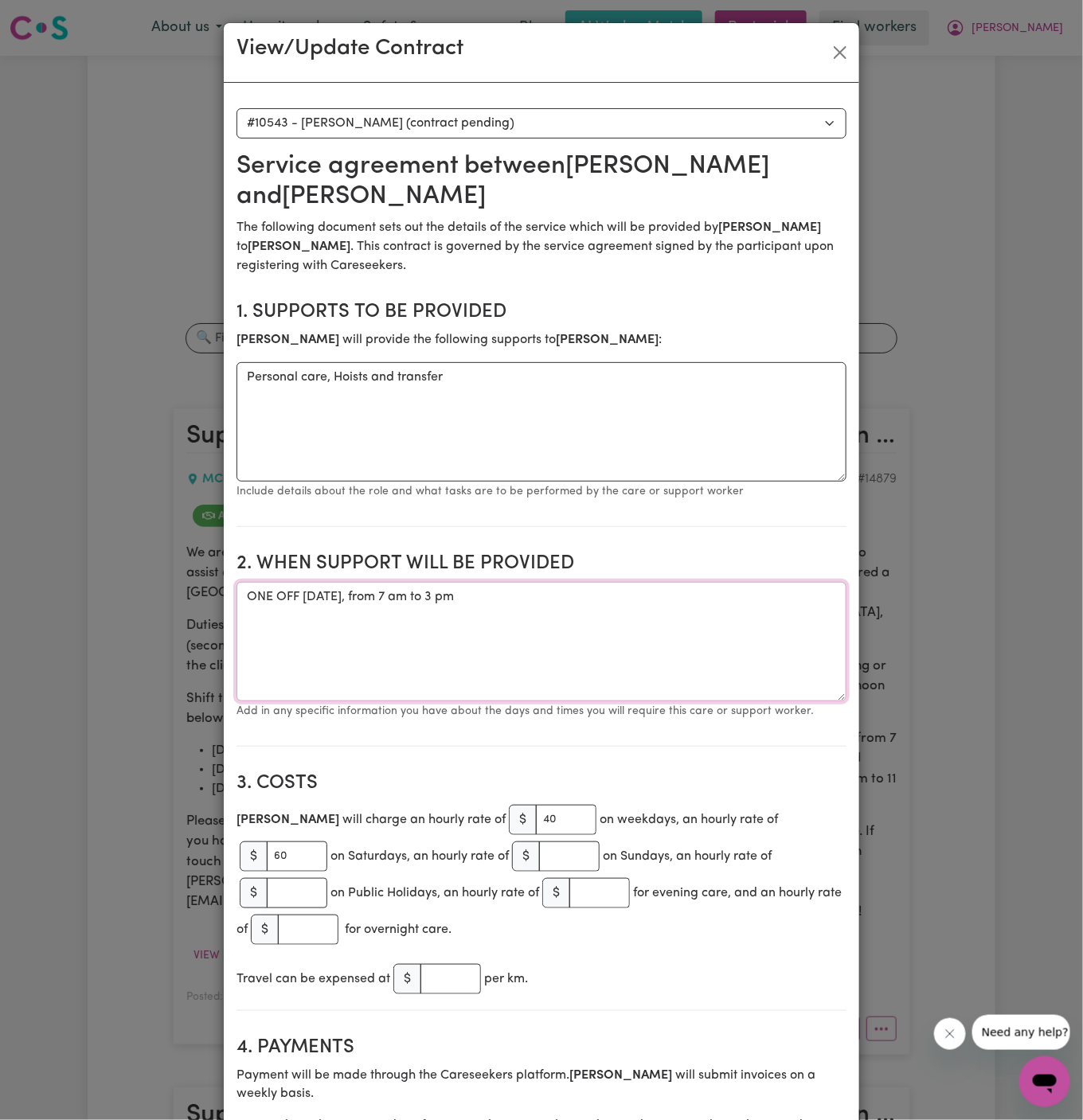
click at [428, 597] on textarea "ONE OFF [DATE], from 7 am to 3 pm" at bounding box center [541, 642] width 610 height 119
click at [507, 641] on textarea "ONE OFF [DATE], from 7 am to 3 pm" at bounding box center [541, 642] width 610 height 119
click at [547, 600] on textarea "ONE OFF [DATE], from 7 am to 3 pm" at bounding box center [541, 642] width 610 height 119
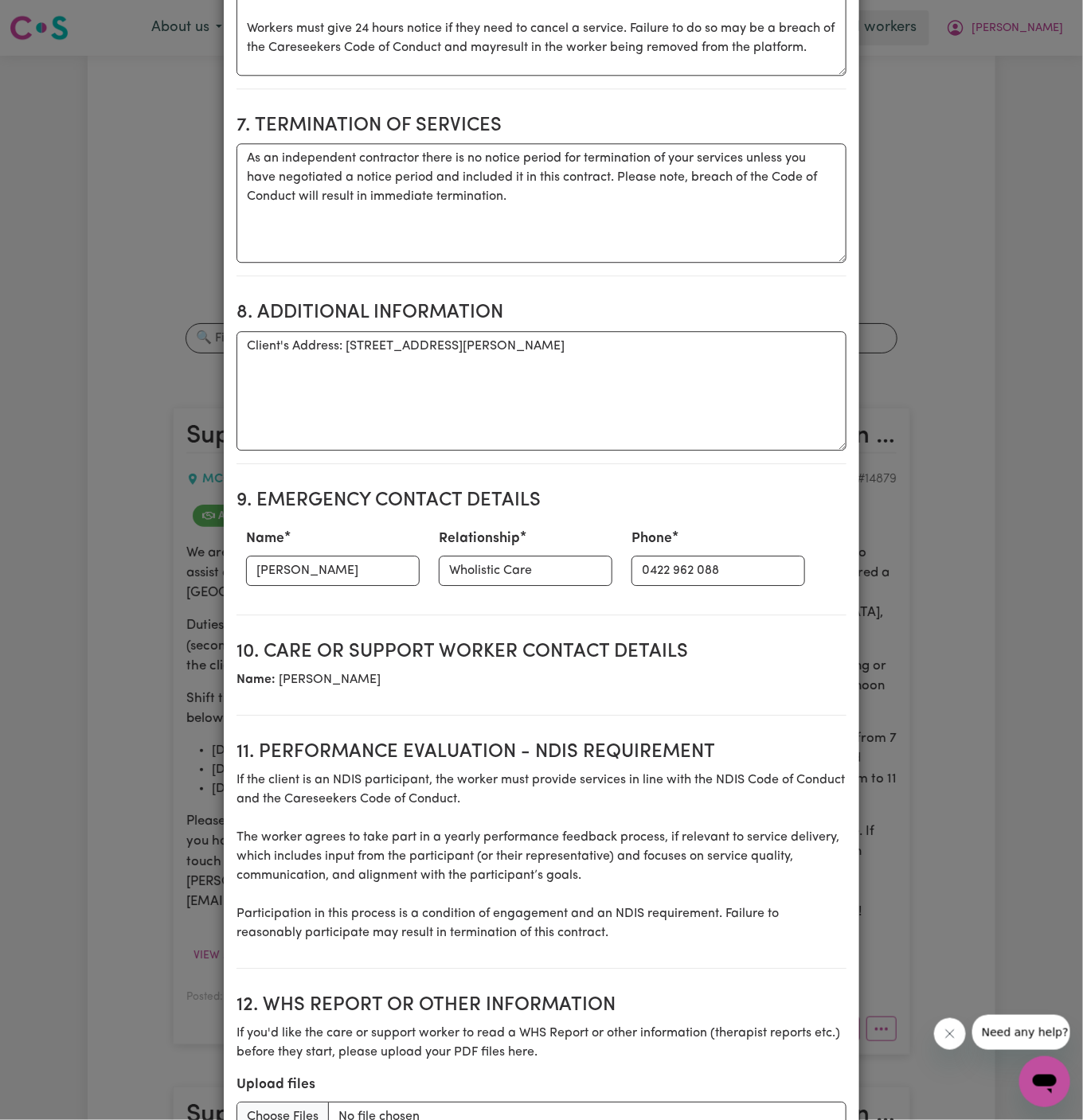
scroll to position [1610, 0]
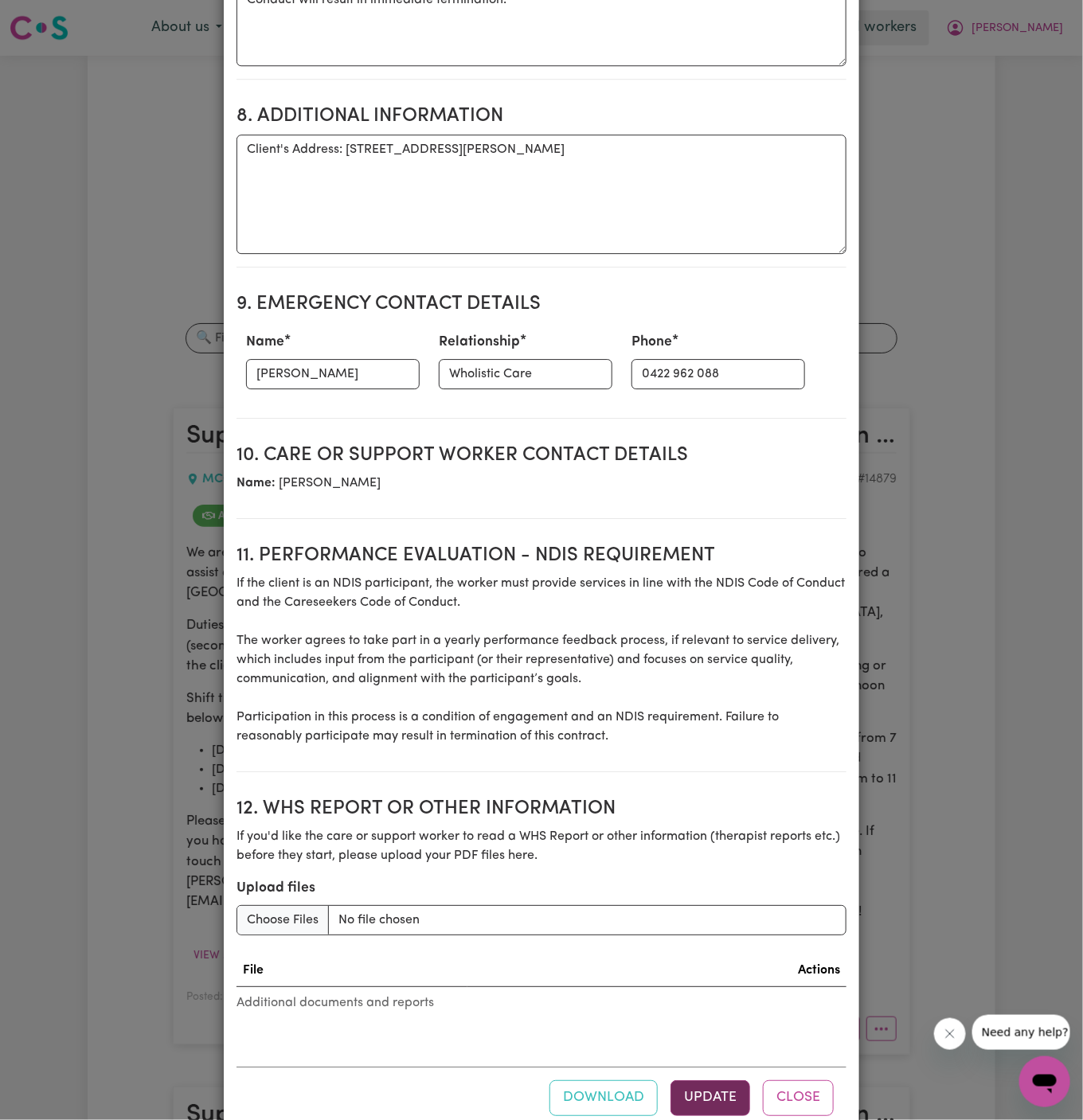
type textarea "ONE OFF [DATE], from 7 am to 3 pm and [DATE] from 3 pm to 11 pm"
click at [703, 1080] on button "Update" at bounding box center [711, 1097] width 80 height 35
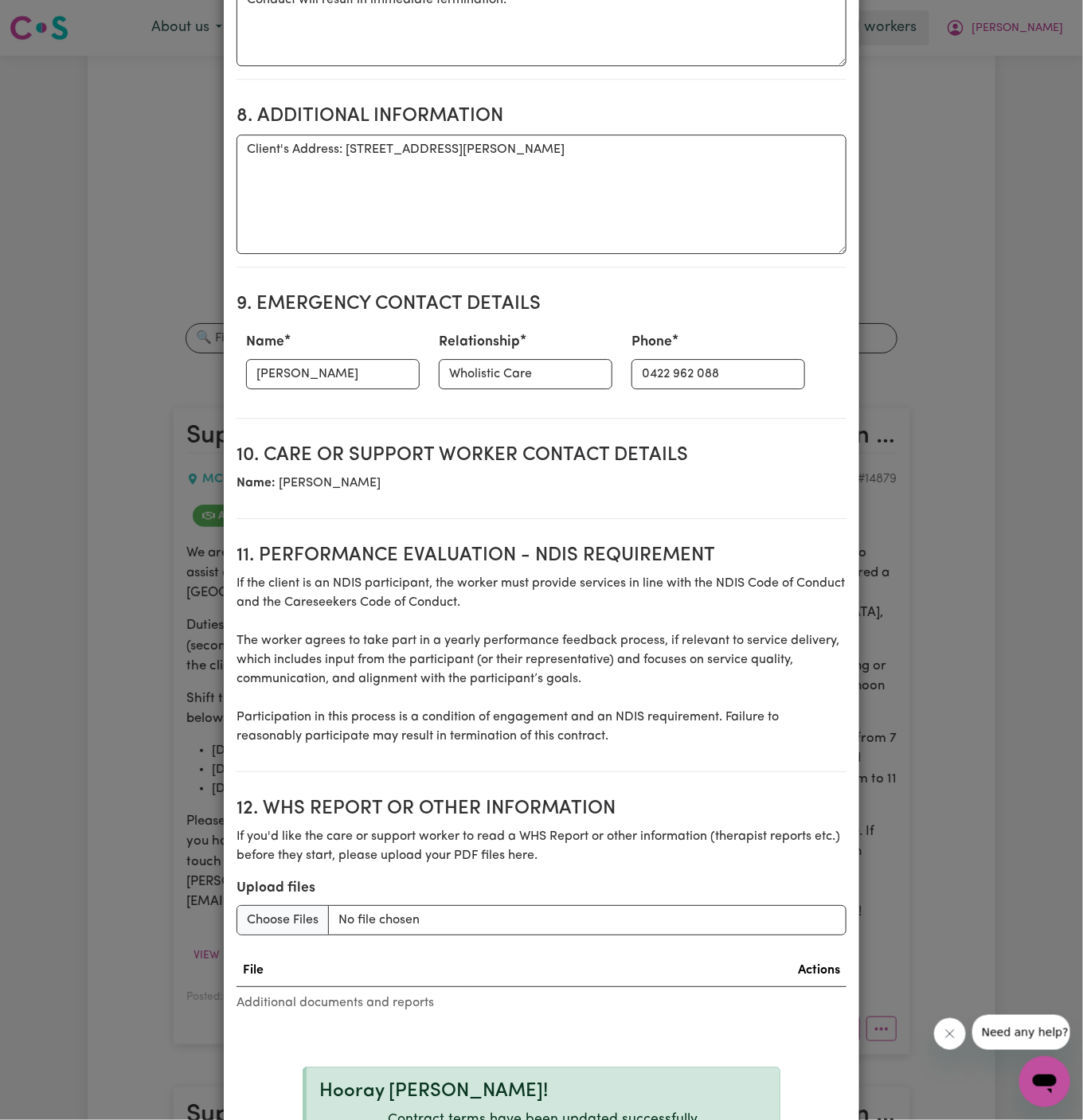
click at [928, 565] on div "View/Update Contract Select a contract to view Select a care worker to view [DE…" at bounding box center [542, 560] width 1083 height 1120
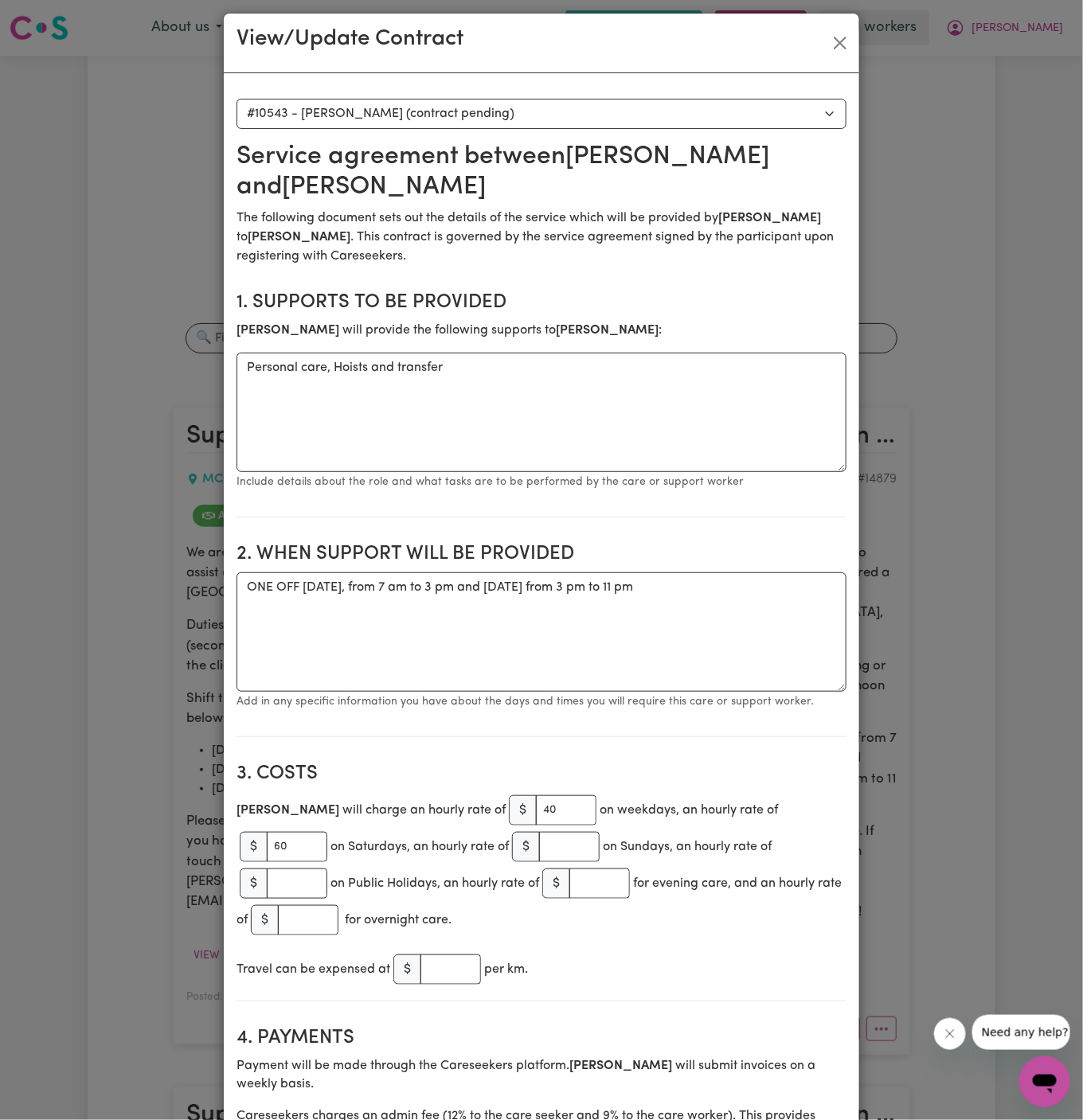
scroll to position [0, 0]
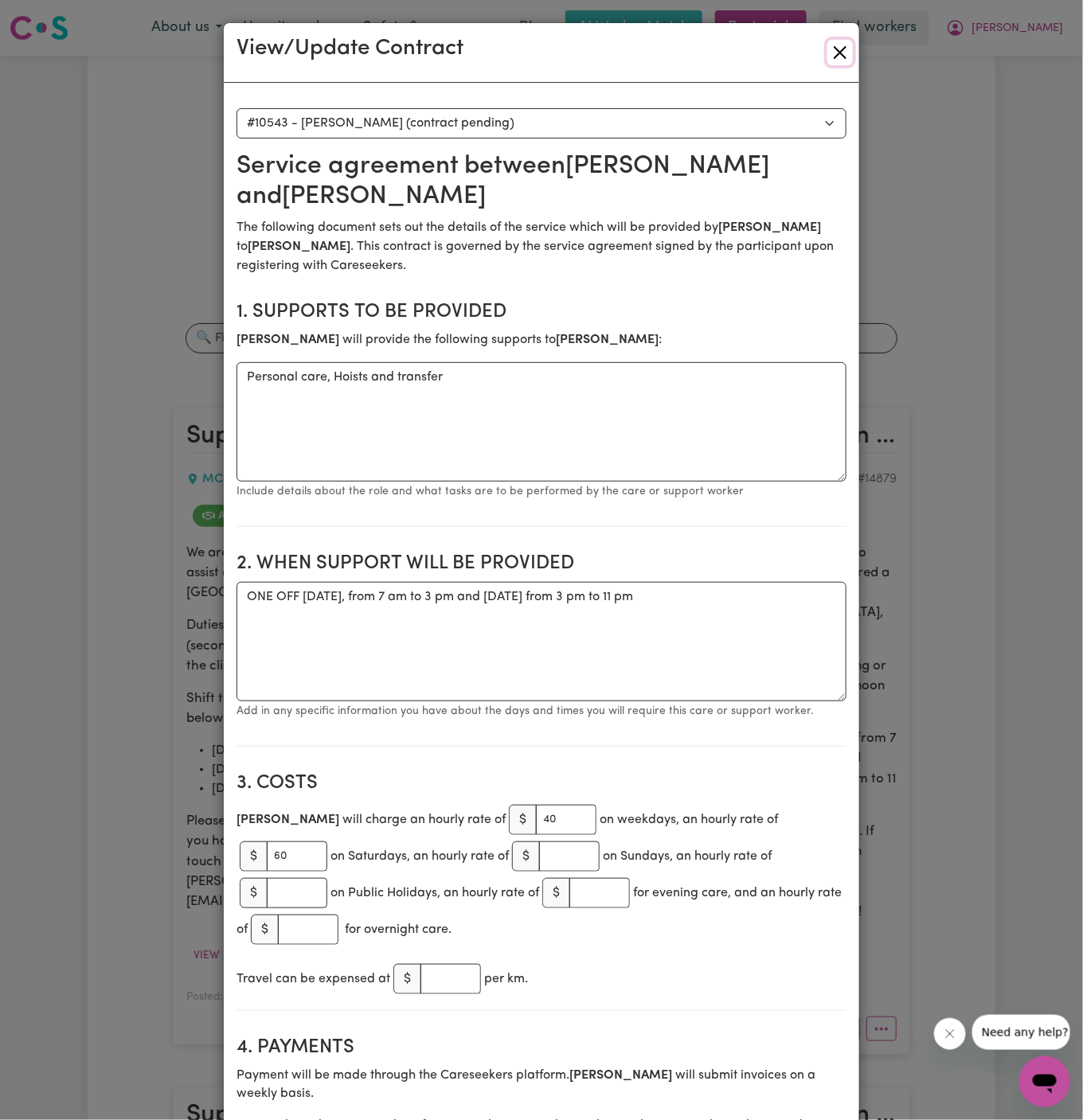
click at [838, 63] on button "Close" at bounding box center [840, 53] width 26 height 25
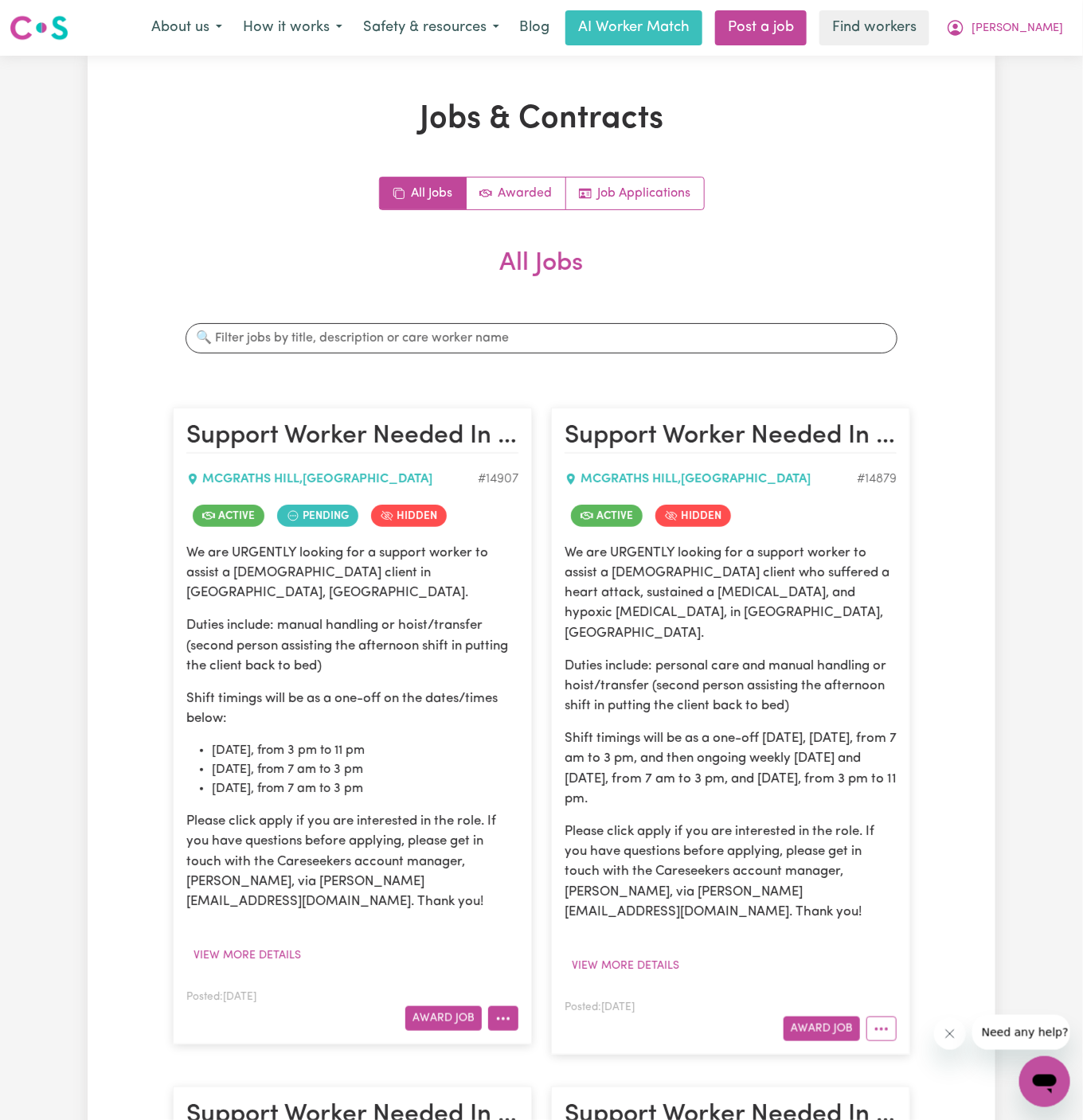
click at [502, 1011] on icon "More options" at bounding box center [503, 1019] width 16 height 16
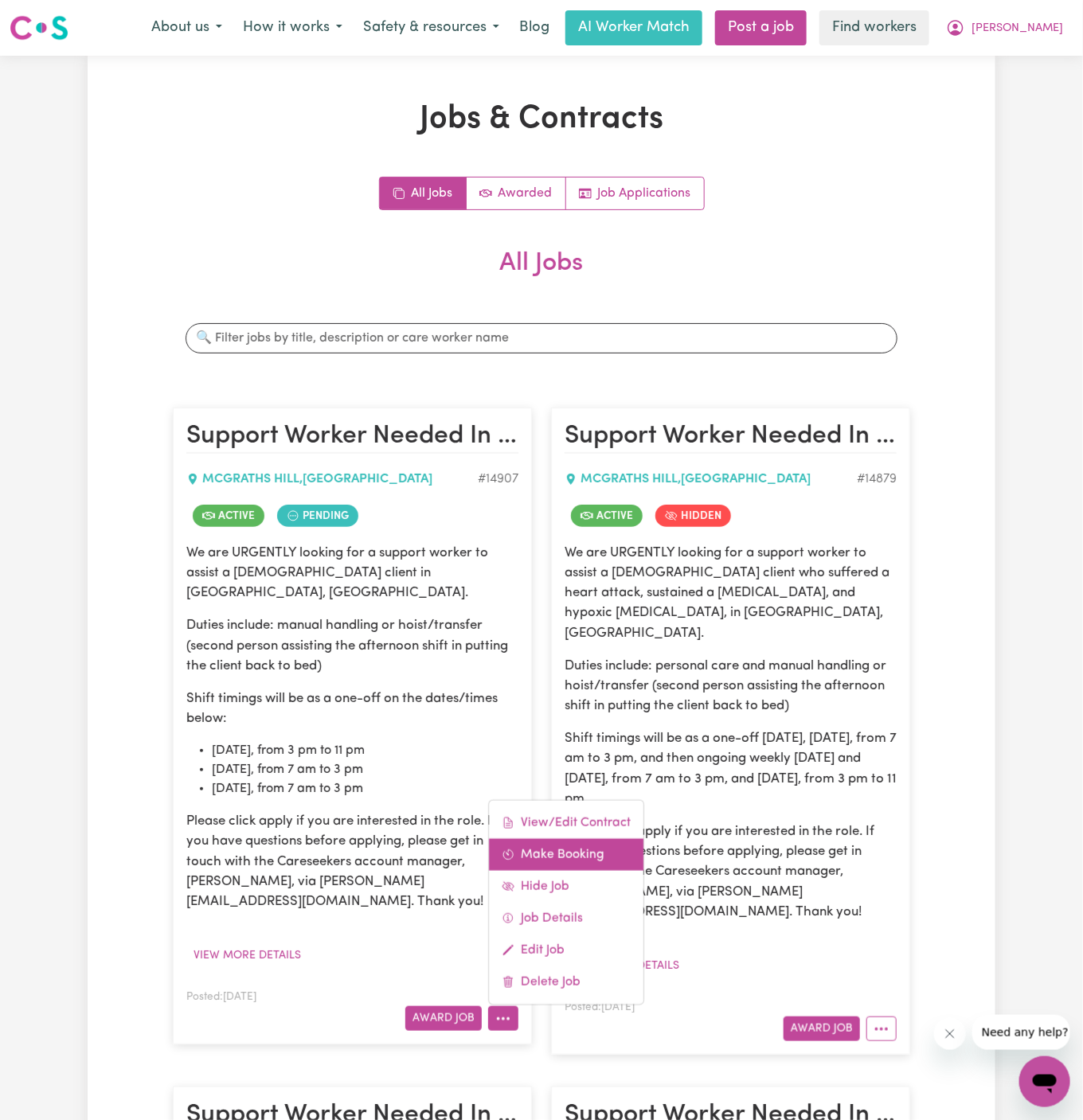
click at [602, 839] on link "Make Booking" at bounding box center [566, 854] width 155 height 31
select select "pm"
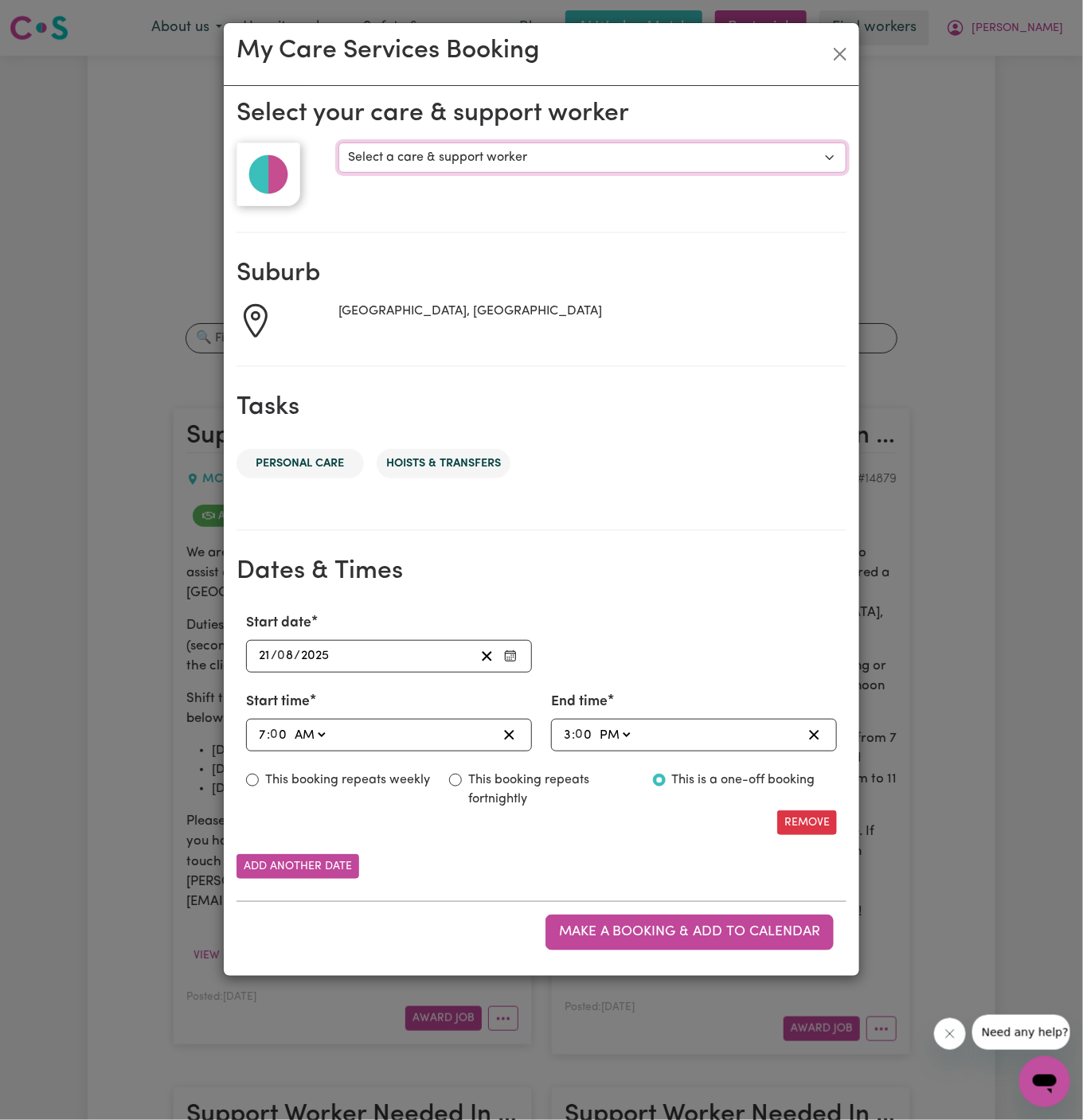
click at [574, 157] on select "Select a care & support worker [PERSON_NAME] S" at bounding box center [593, 158] width 508 height 31
select select "10155"
click at [338, 143] on select "Select a care & support worker [PERSON_NAME] S" at bounding box center [593, 158] width 508 height 31
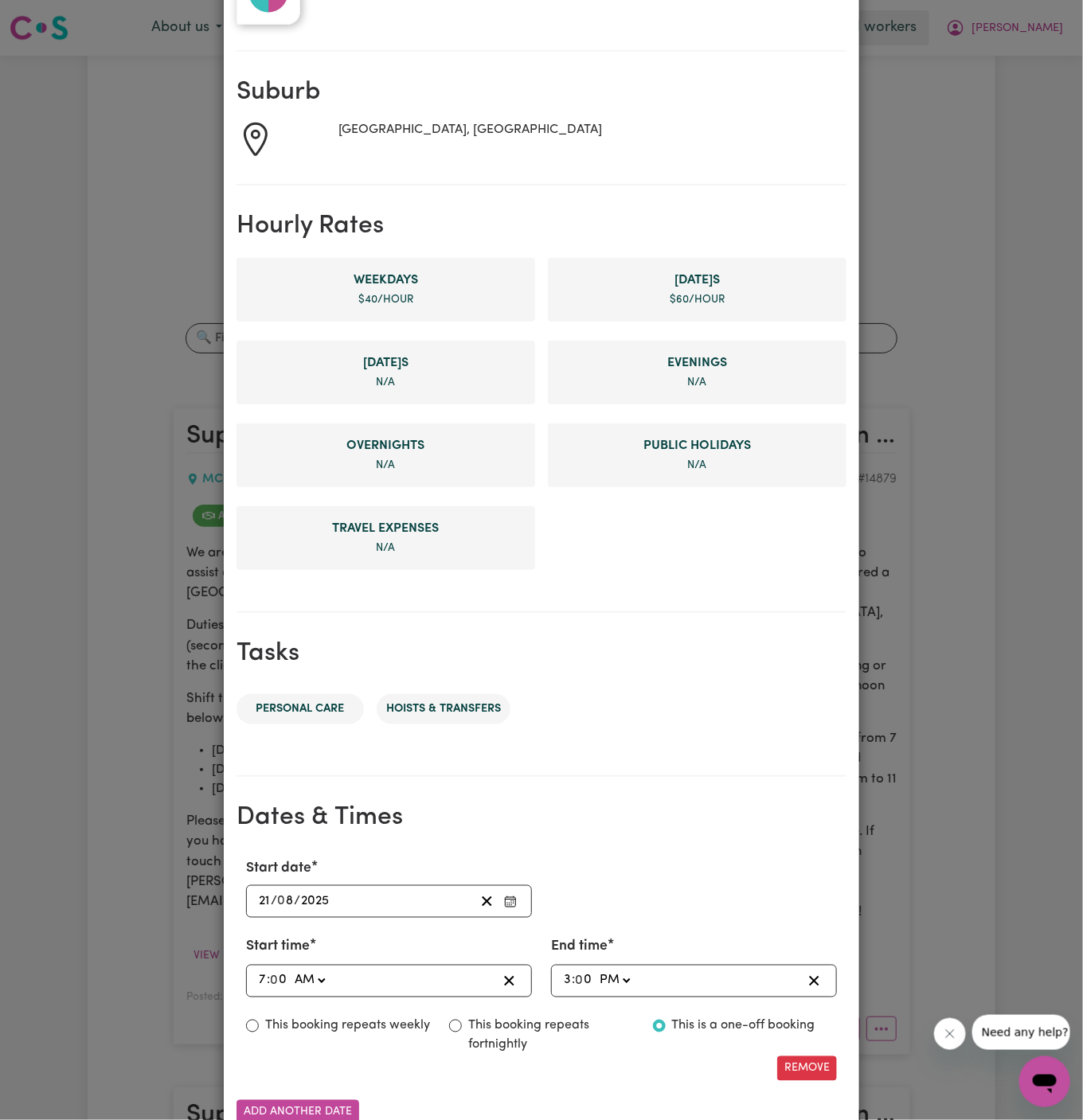
scroll to position [301, 0]
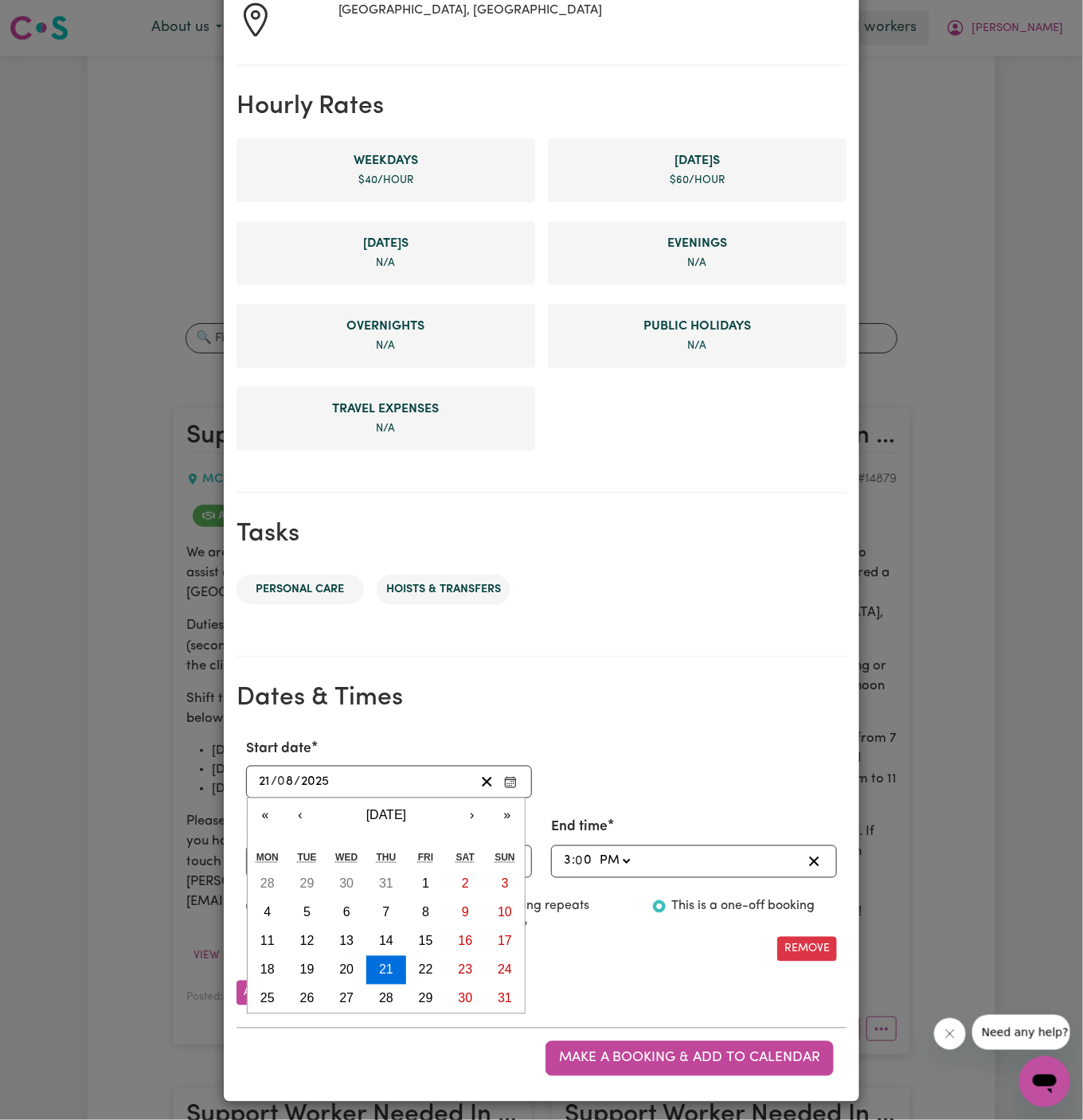
click at [269, 774] on input "21" at bounding box center [264, 782] width 13 height 21
click at [424, 963] on abbr "22" at bounding box center [426, 970] width 14 height 14
type input "[DATE]"
type input "22"
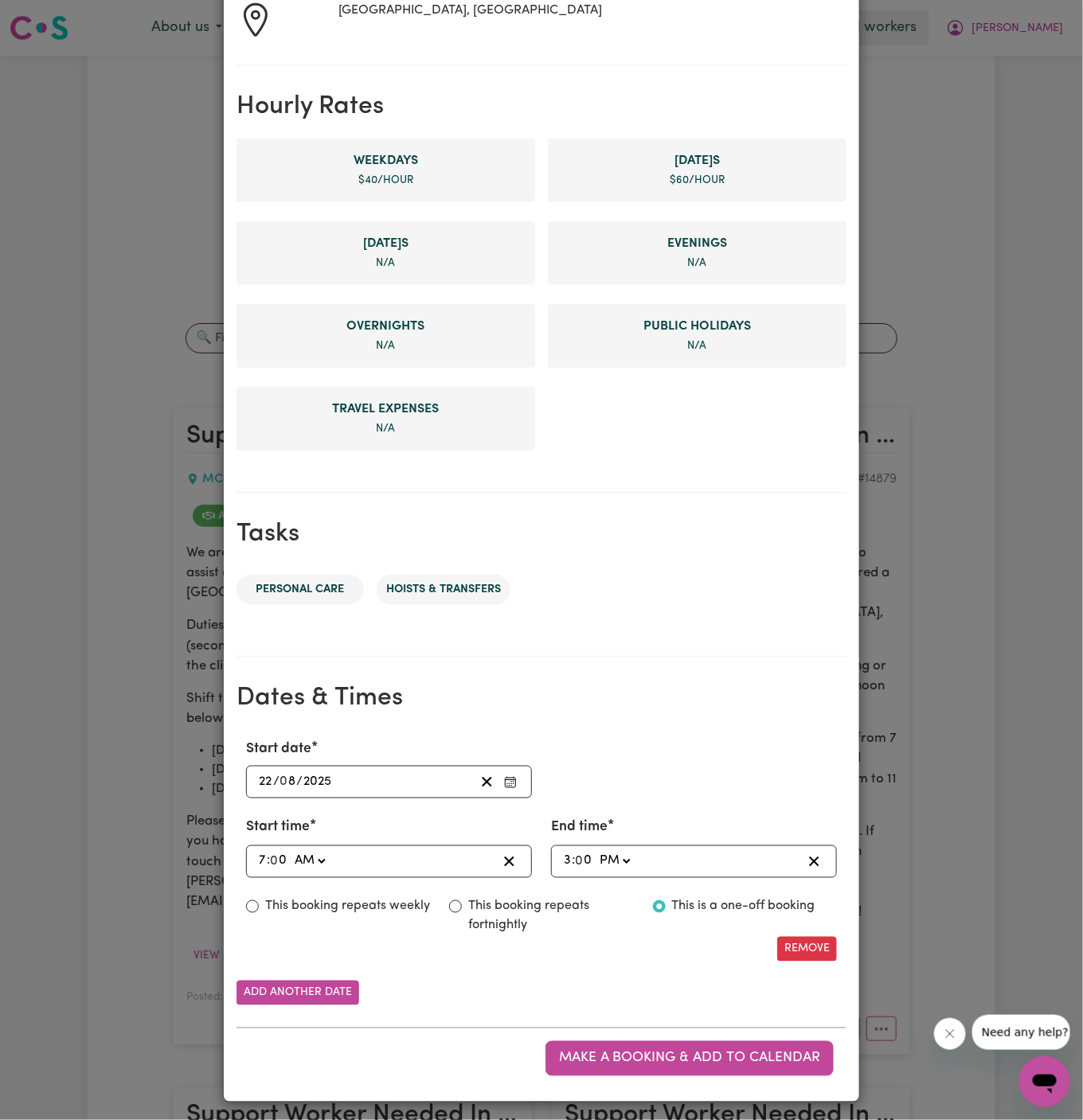
click at [262, 853] on input "7" at bounding box center [262, 861] width 9 height 21
type input "03:00"
type input "3"
click at [324, 858] on select "AM PM" at bounding box center [309, 861] width 37 height 21
select select "pm"
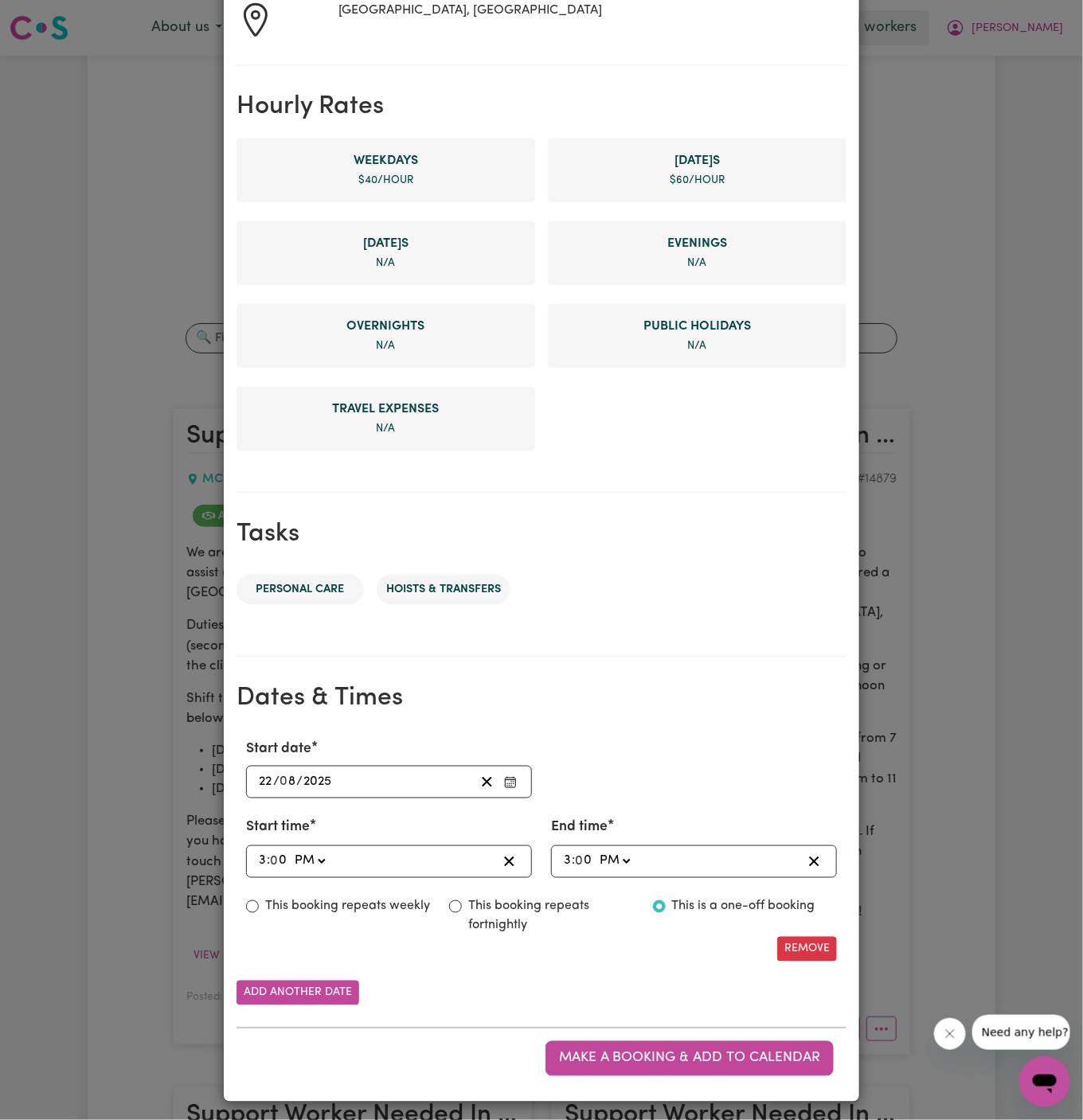
click at [291, 851] on select "AM PM" at bounding box center [309, 861] width 37 height 21
type input "15:00"
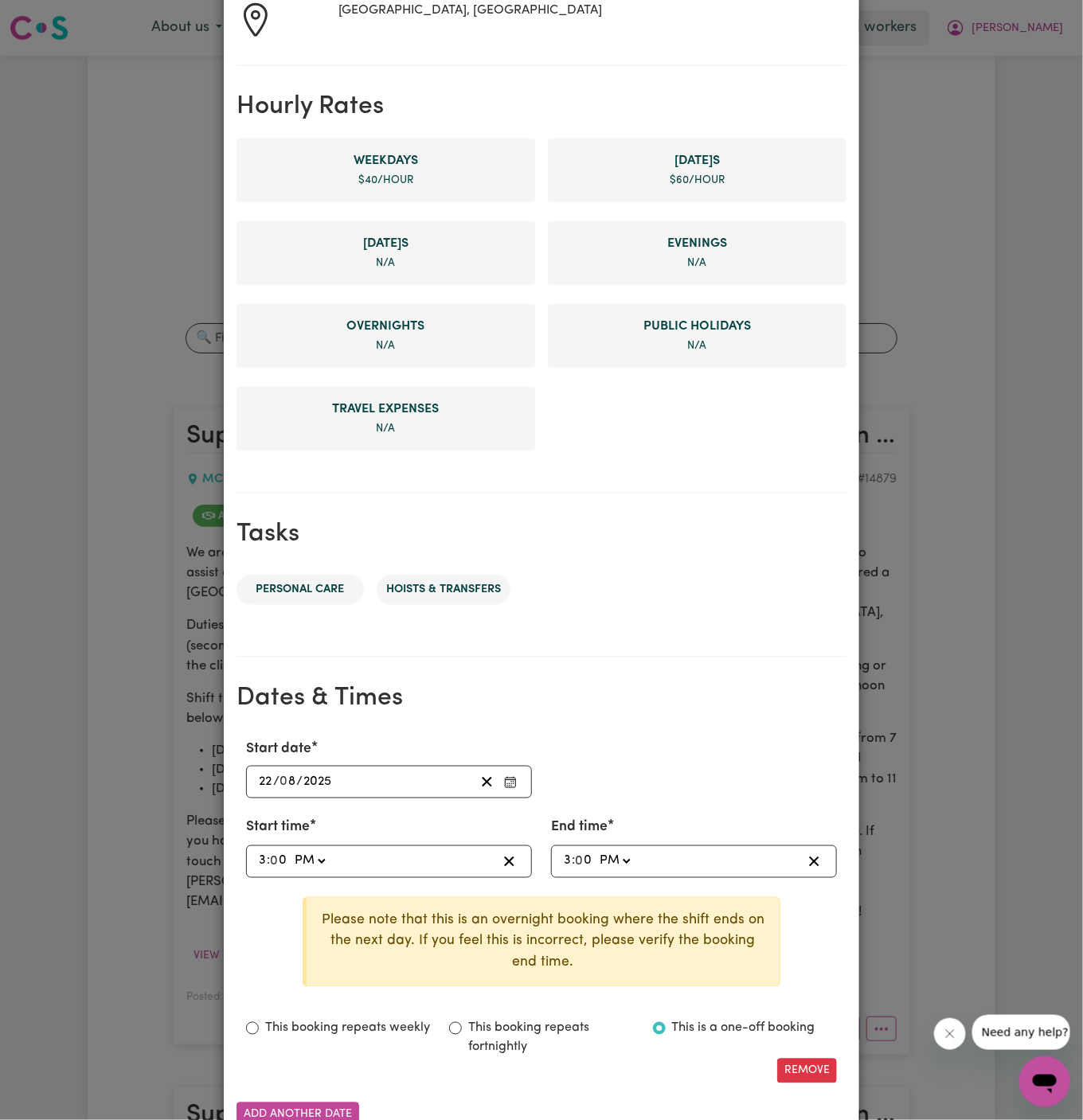
click at [571, 855] on span ":" at bounding box center [573, 861] width 3 height 14
click at [570, 855] on input "3" at bounding box center [567, 861] width 9 height 21
type input "13:00"
type input "1"
type input "23:00"
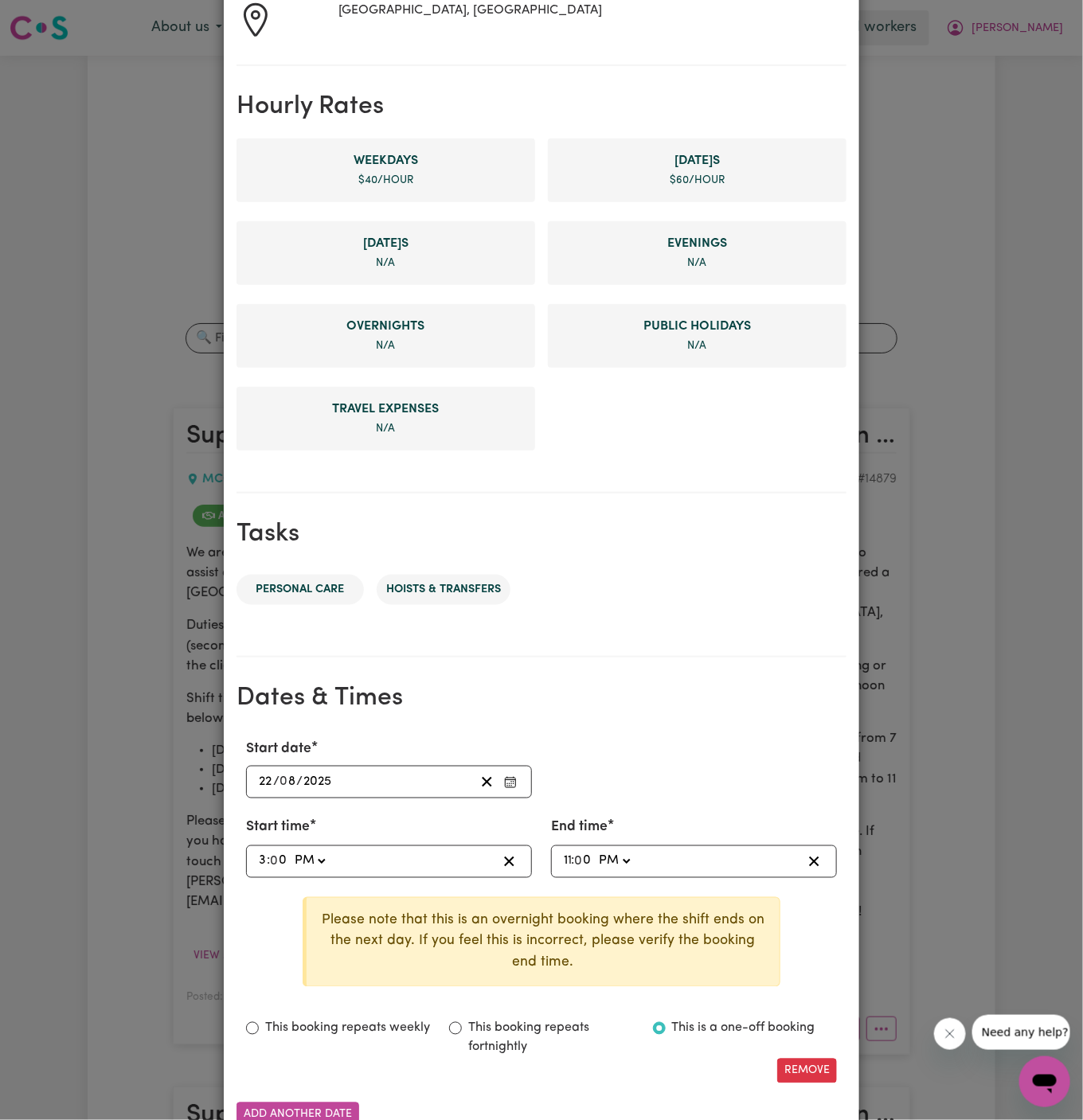
type input "11"
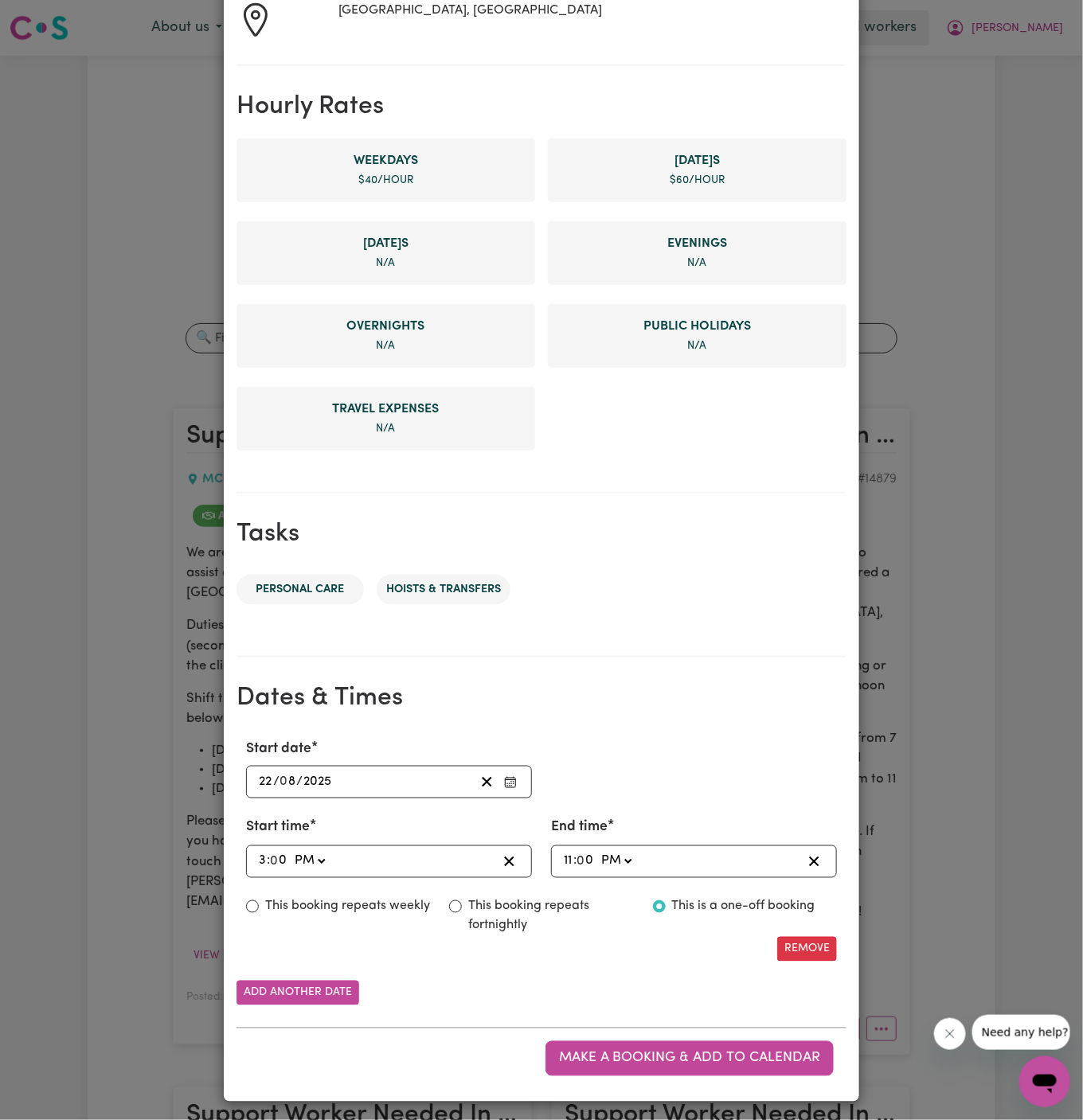
click at [713, 751] on div "Start date [DATE] 22 / 0 8 / 2025 « ‹ [DATE] › » Mon Tue Wed Thu Fri Sat Sun 28…" at bounding box center [541, 768] width 610 height 59
click at [695, 1044] on button "Make a booking & add to calendar" at bounding box center [689, 1058] width 288 height 35
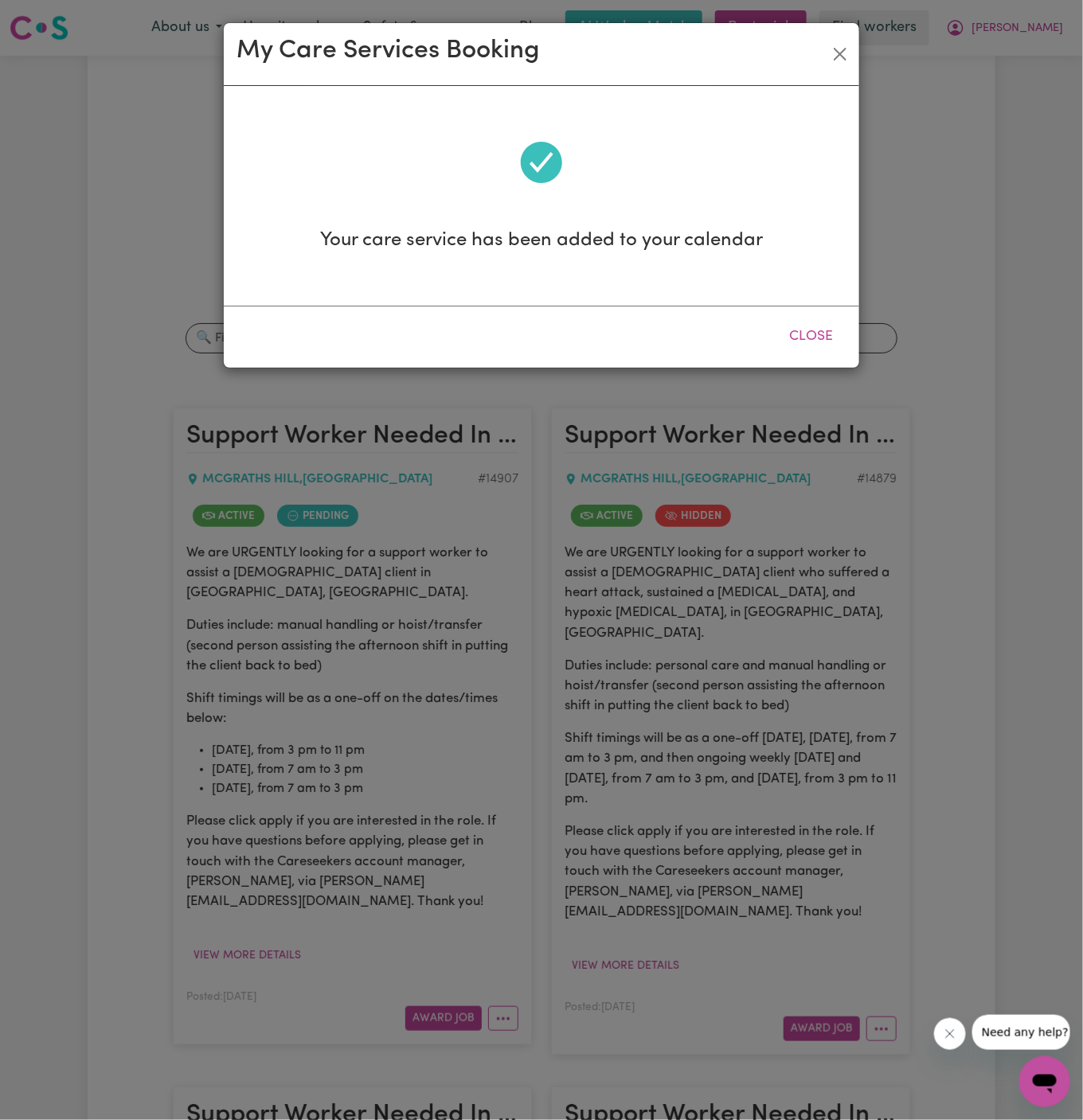
scroll to position [0, 0]
click at [814, 324] on button "Close" at bounding box center [810, 337] width 71 height 35
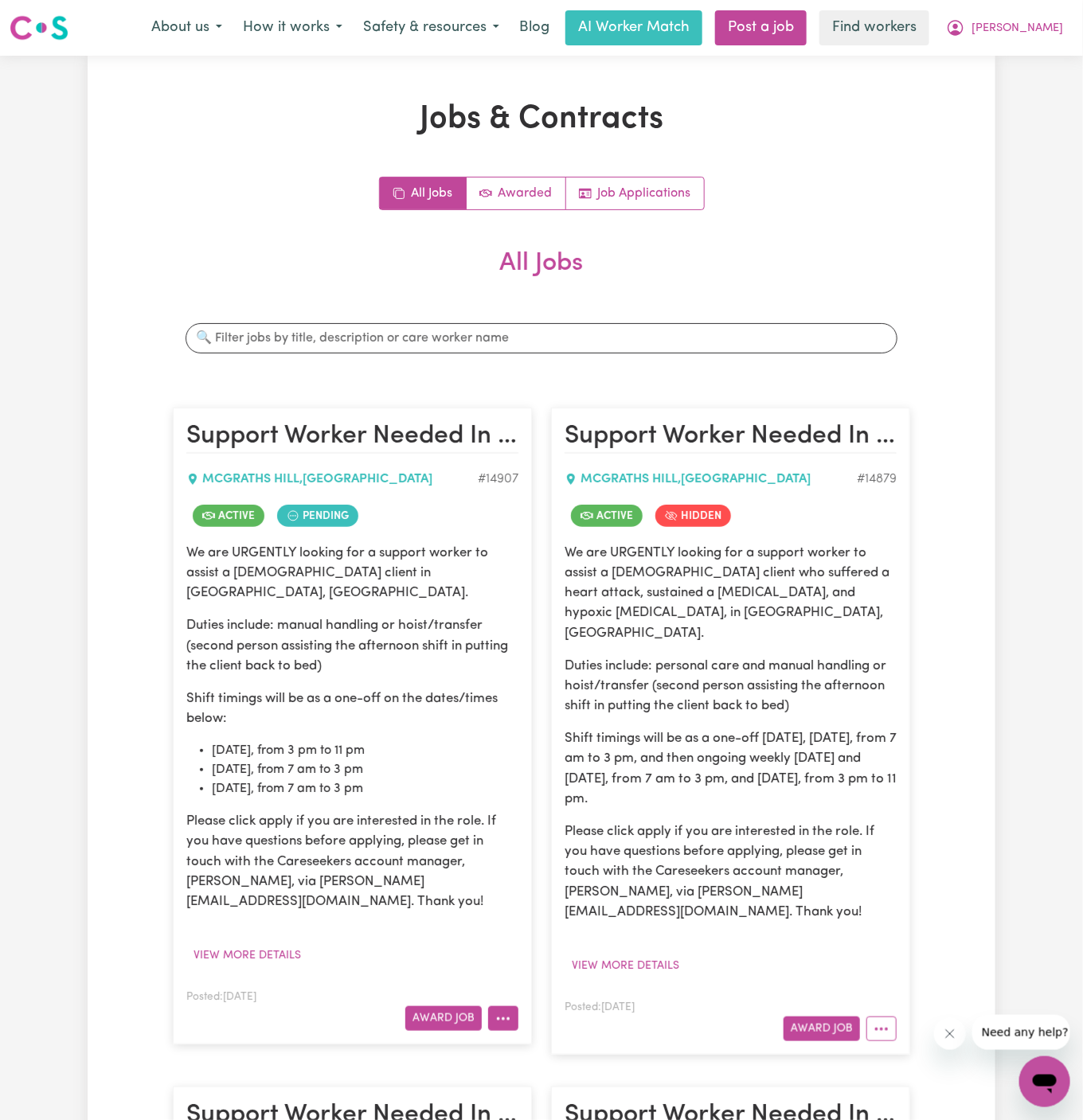
click at [507, 1011] on icon "More options" at bounding box center [503, 1019] width 16 height 16
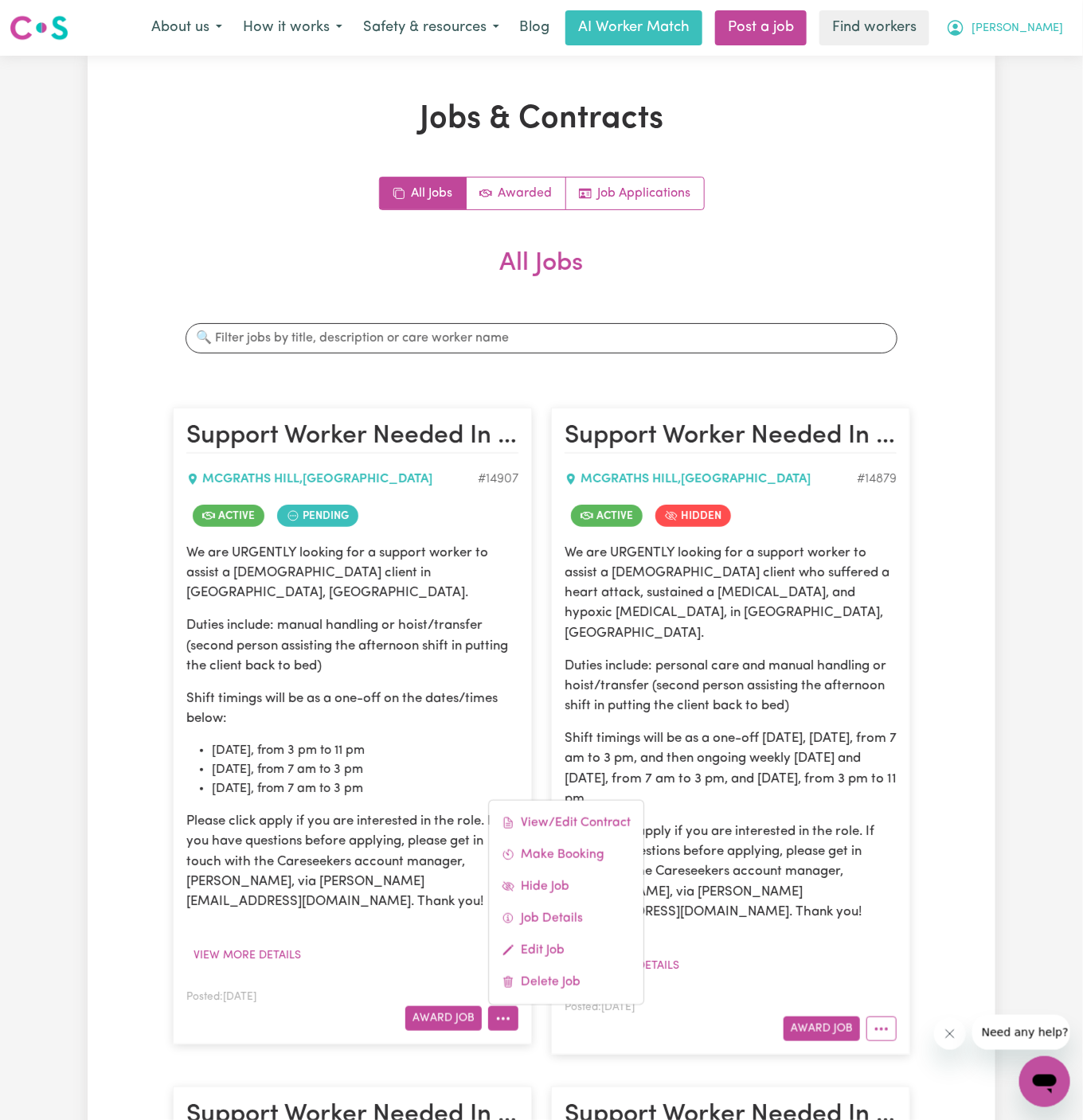
click at [1058, 31] on span "[PERSON_NAME]" at bounding box center [1018, 28] width 92 height 18
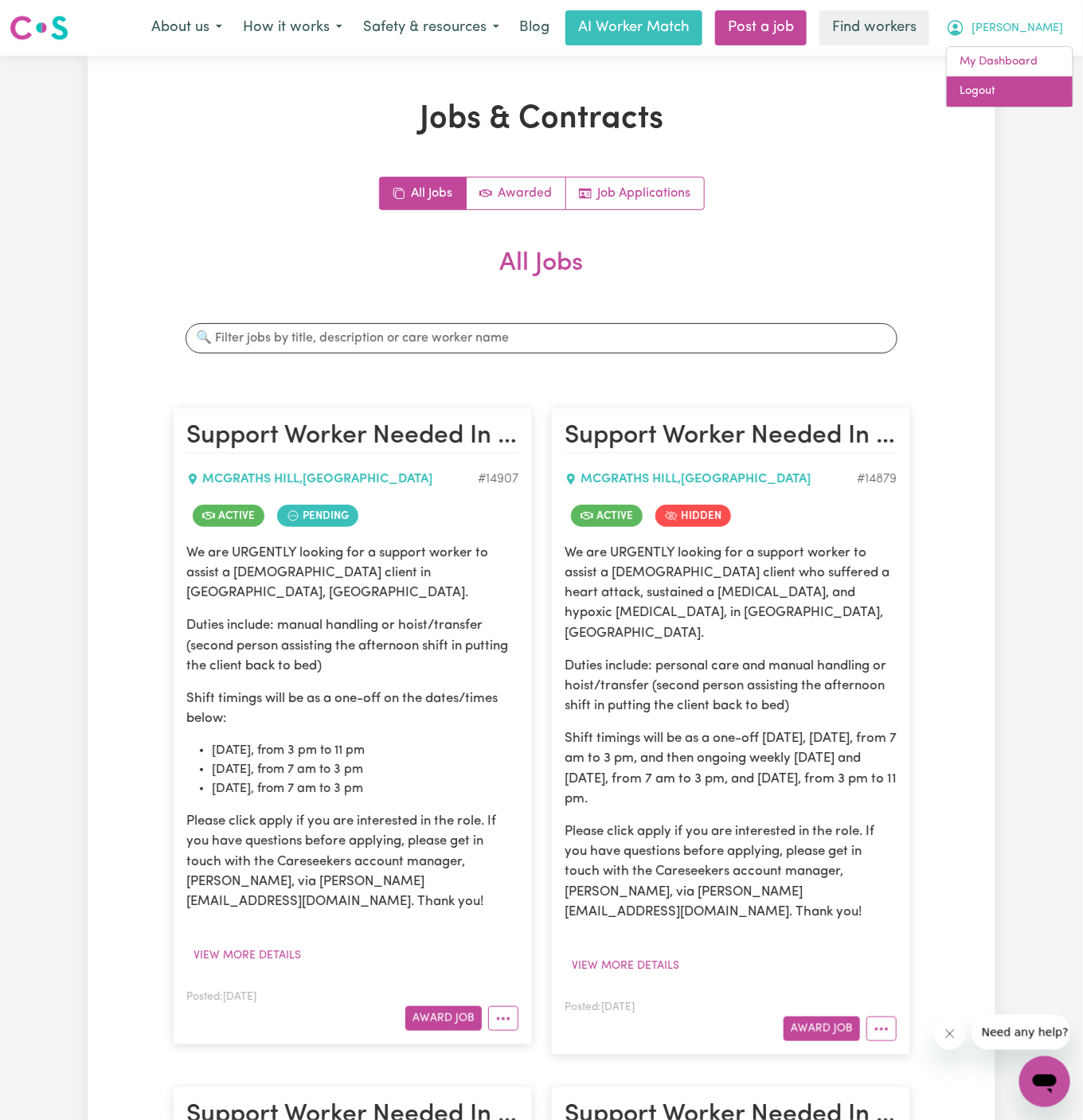
click at [1032, 97] on link "Logout" at bounding box center [1010, 92] width 126 height 31
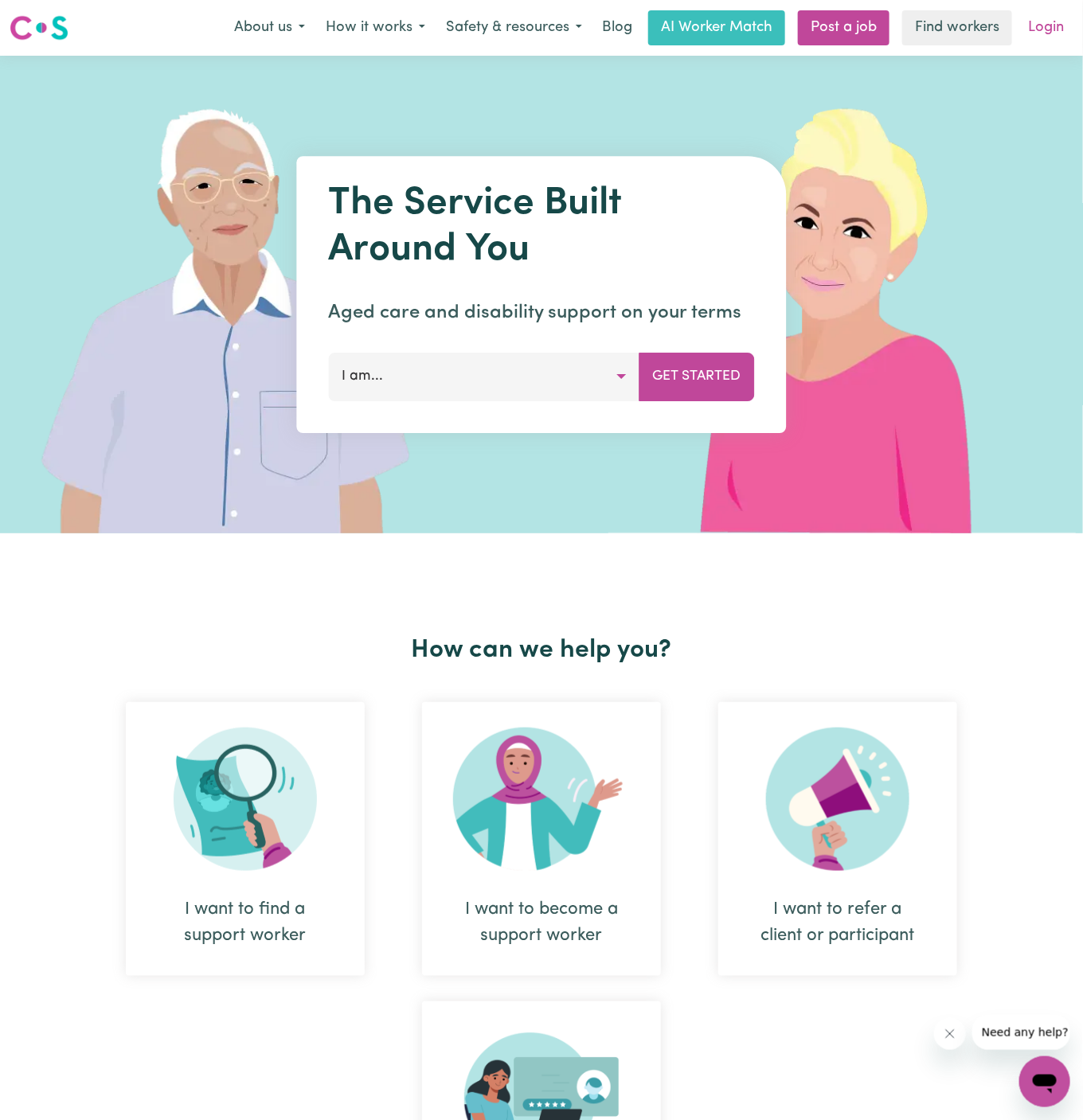
click at [1052, 15] on link "Login" at bounding box center [1046, 27] width 55 height 35
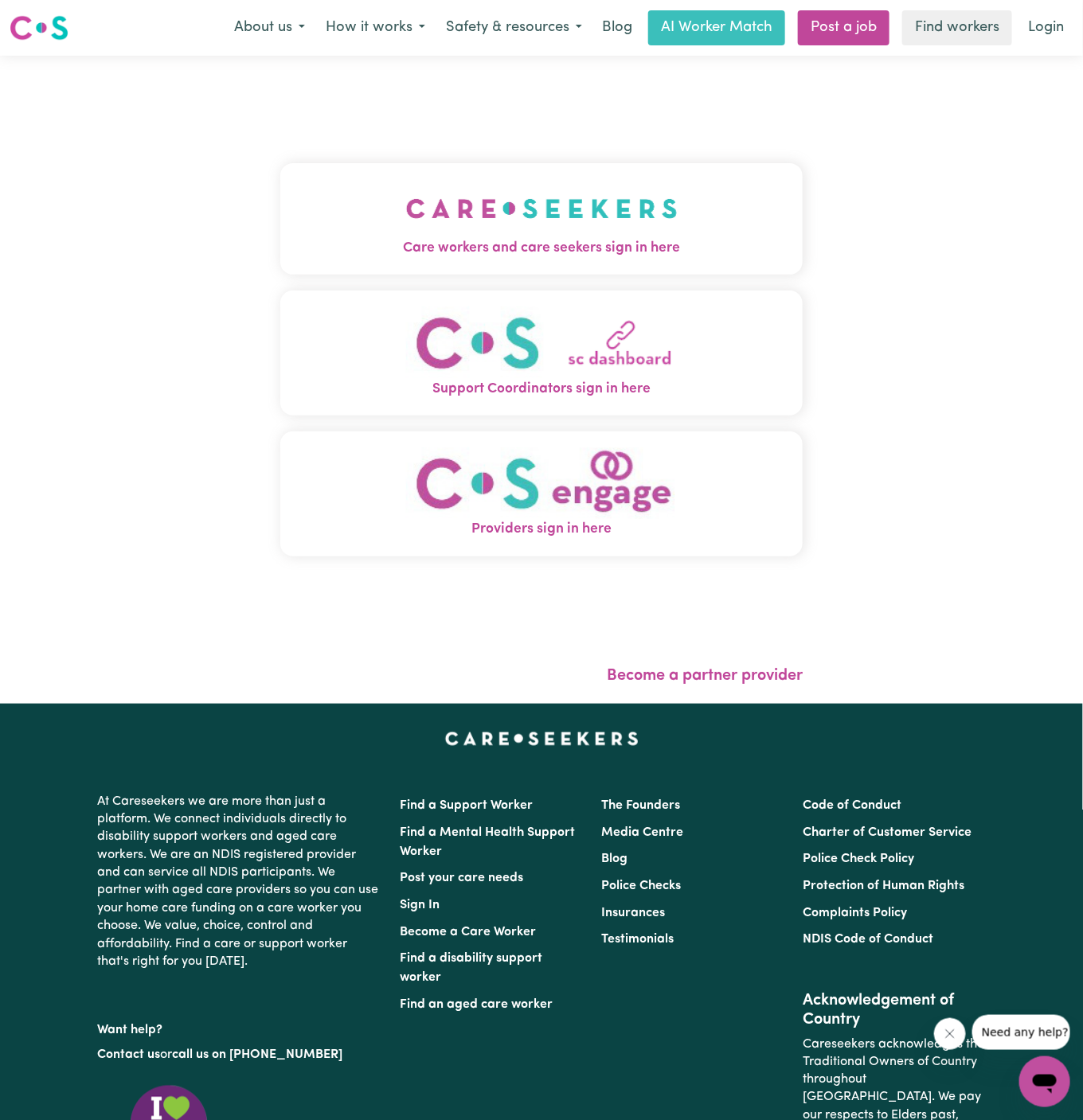
click at [595, 177] on button "Care workers and care seekers sign in here" at bounding box center [542, 218] width 522 height 111
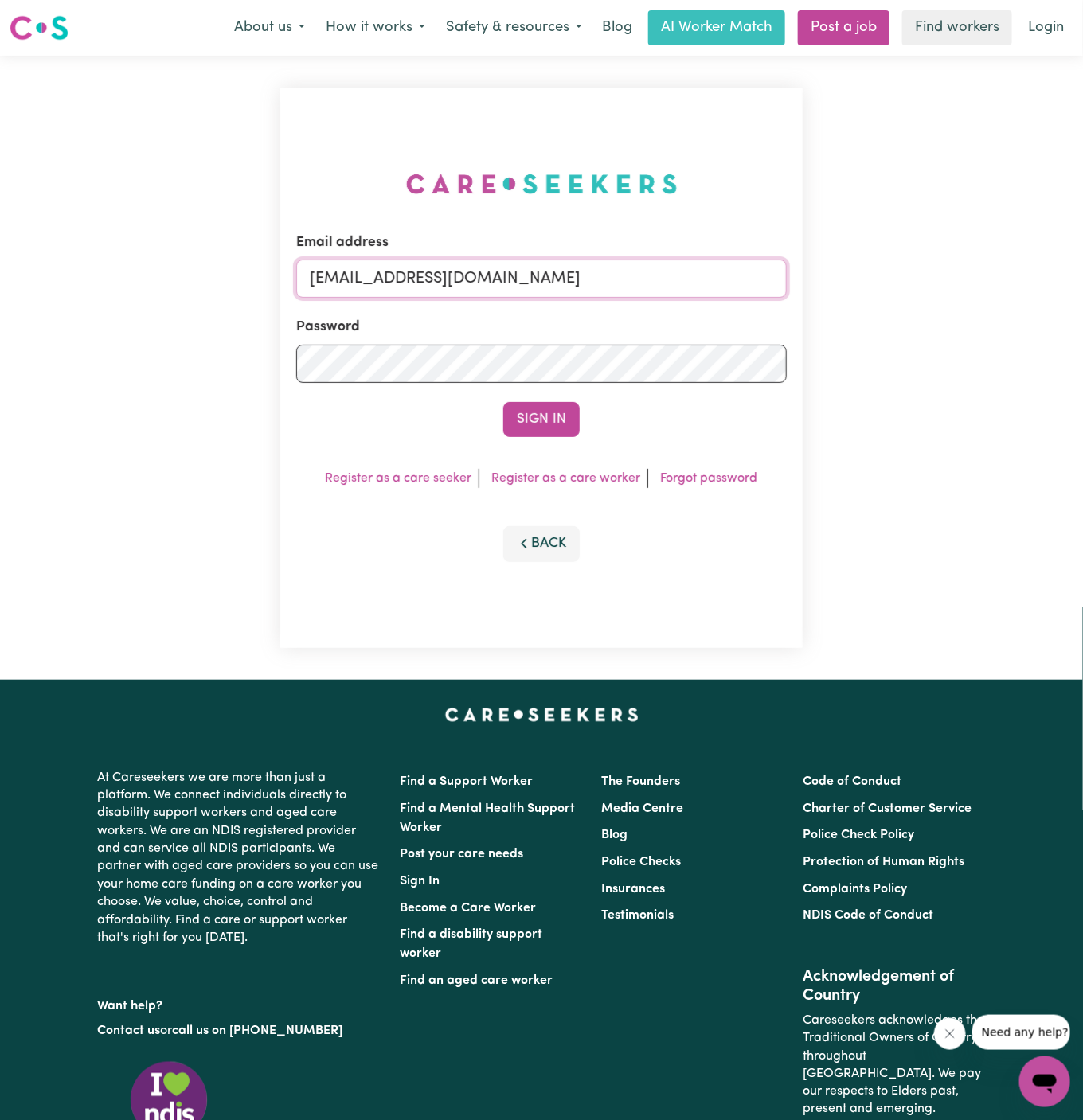
drag, startPoint x: 388, startPoint y: 274, endPoint x: 883, endPoint y: 337, distance: 499.0
click at [883, 337] on div "Email address [EMAIL_ADDRESS][DOMAIN_NAME] Password Sign In Register as a care …" at bounding box center [542, 368] width 1083 height 624
type input "[EMAIL_ADDRESS][DOMAIN_NAME]"
click at [553, 411] on button "Sign In" at bounding box center [542, 419] width 77 height 35
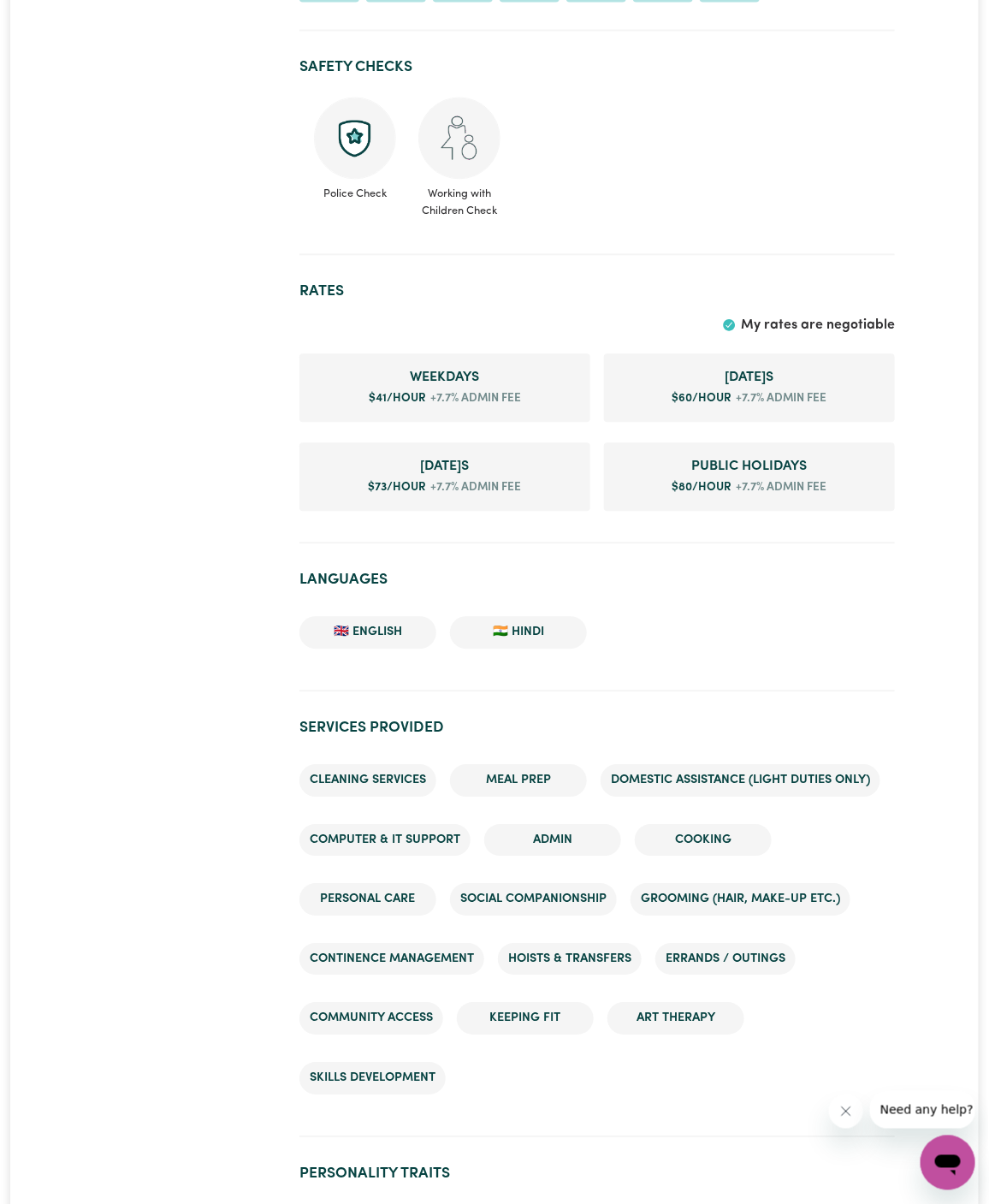
scroll to position [1113, 0]
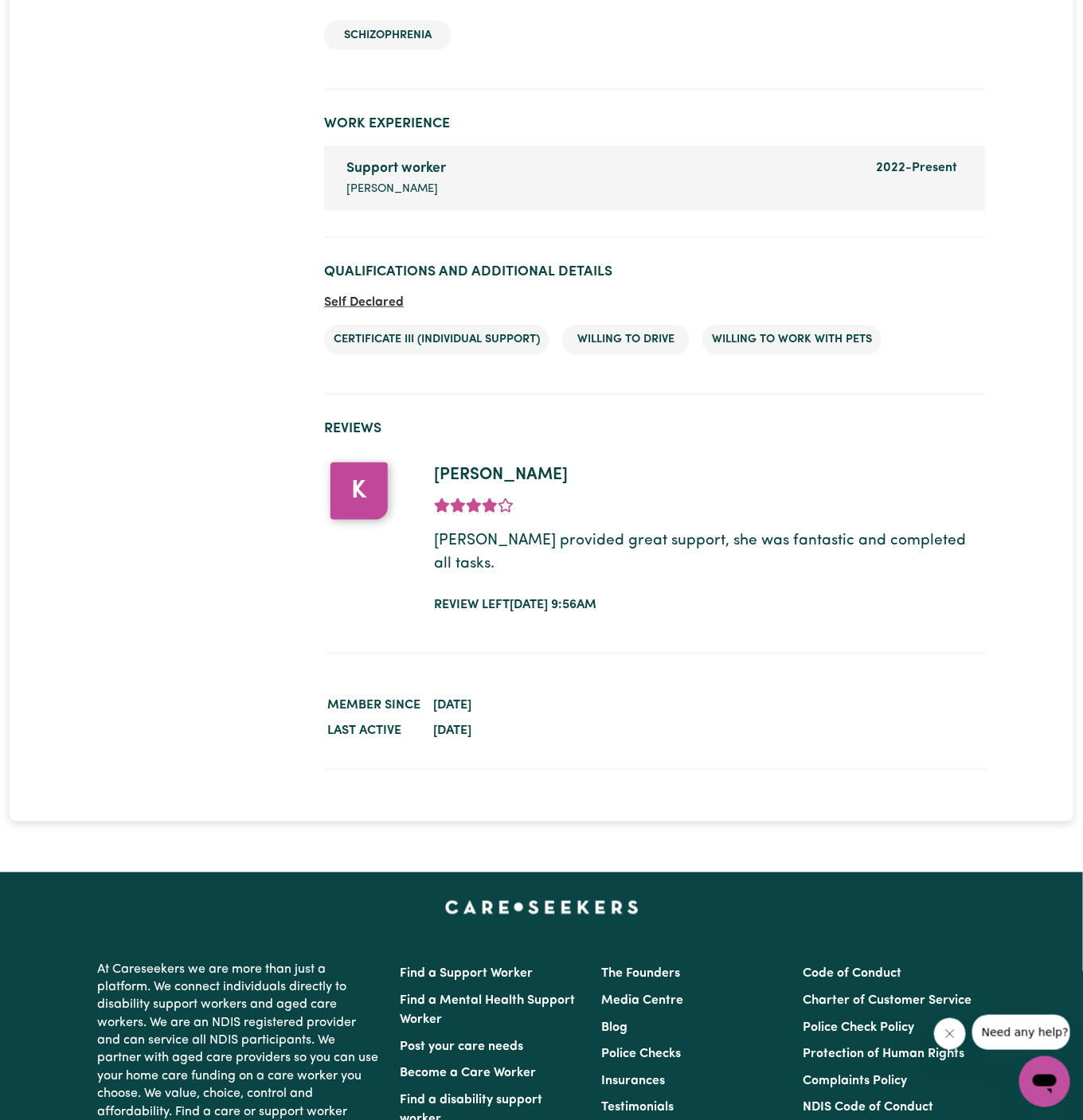
scroll to position [2497, 0]
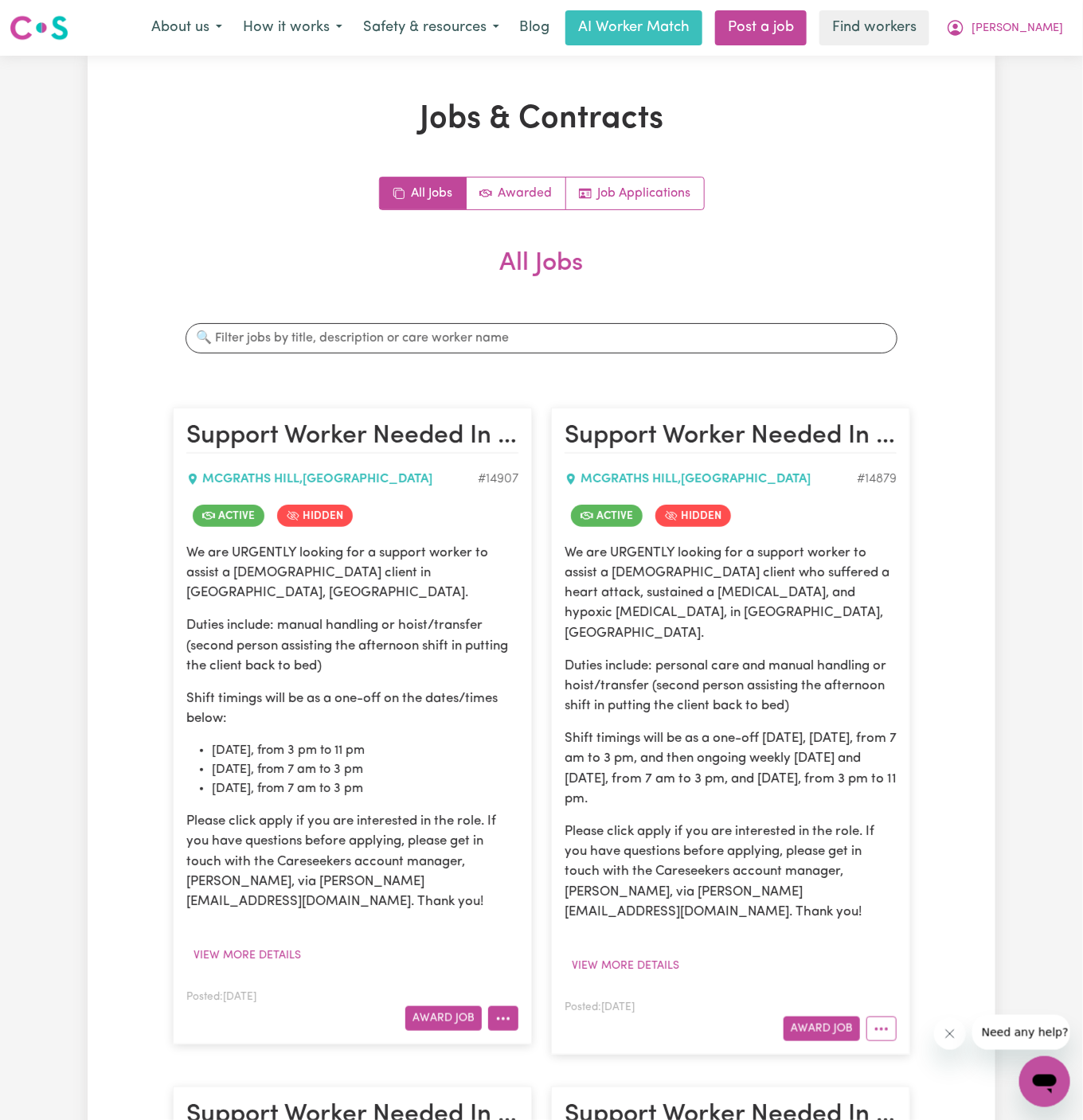
click at [504, 1006] on button "More options" at bounding box center [503, 1018] width 31 height 25
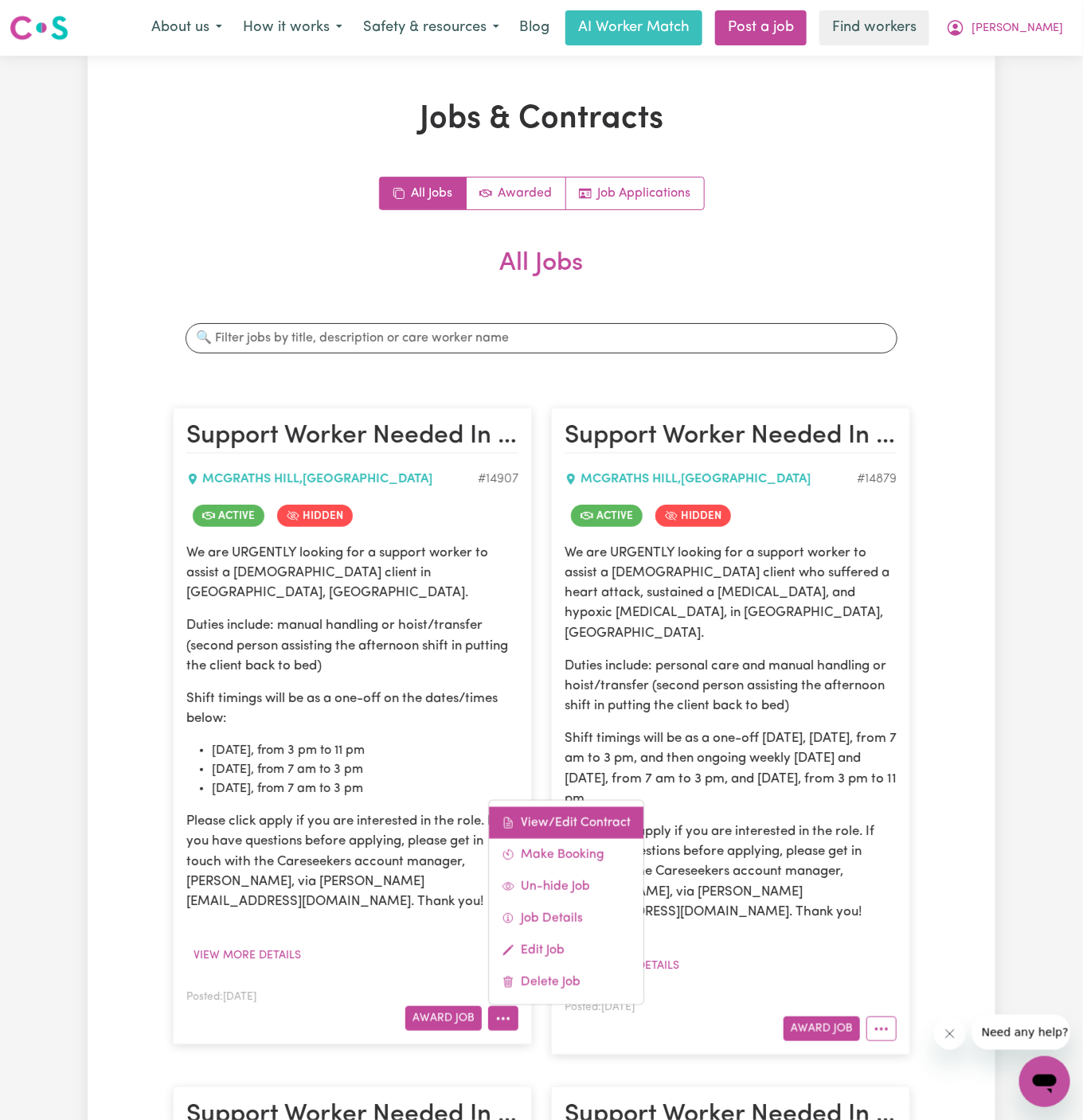
click at [564, 807] on link "View/Edit Contract" at bounding box center [566, 823] width 155 height 31
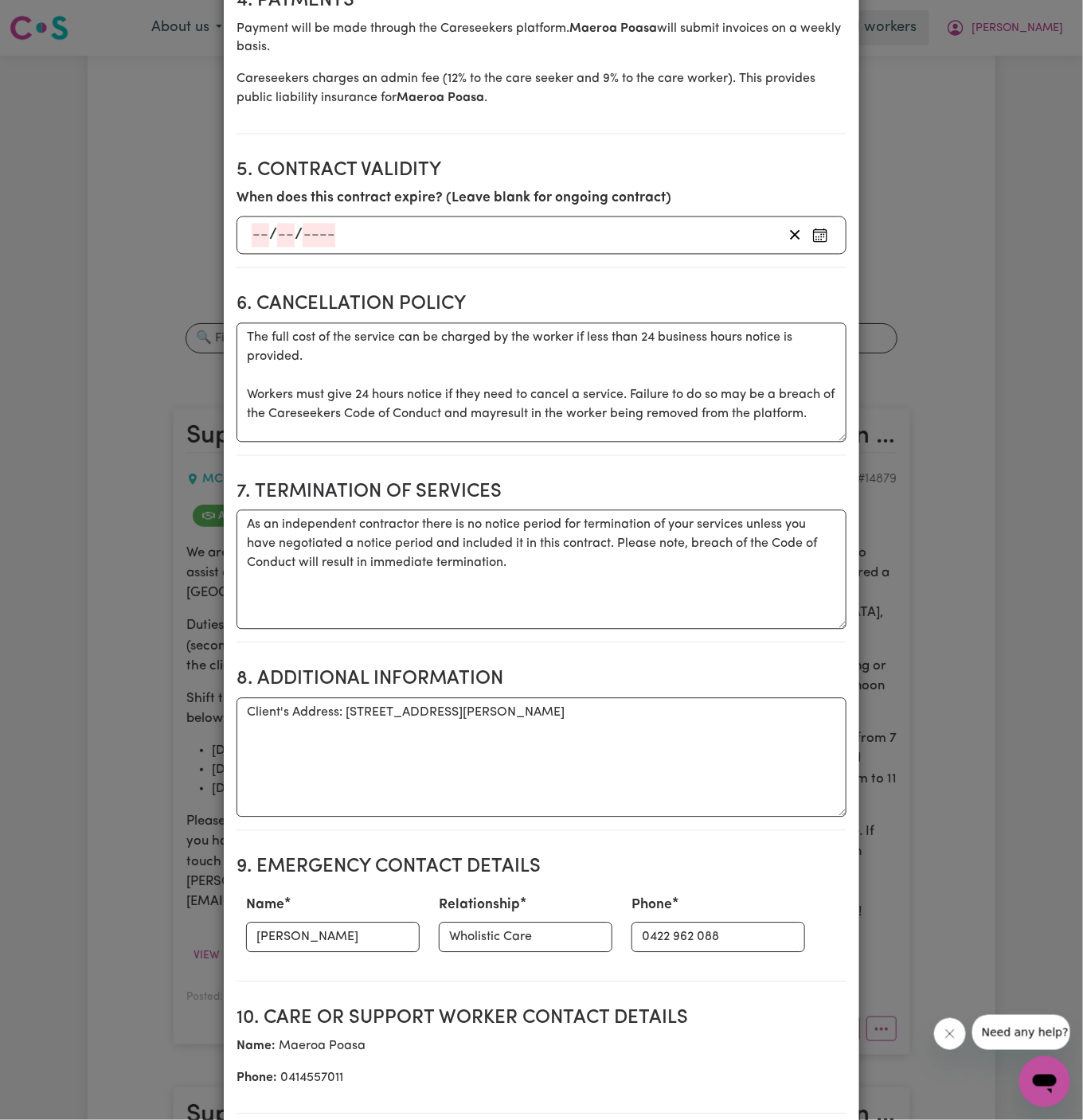
scroll to position [1050, 0]
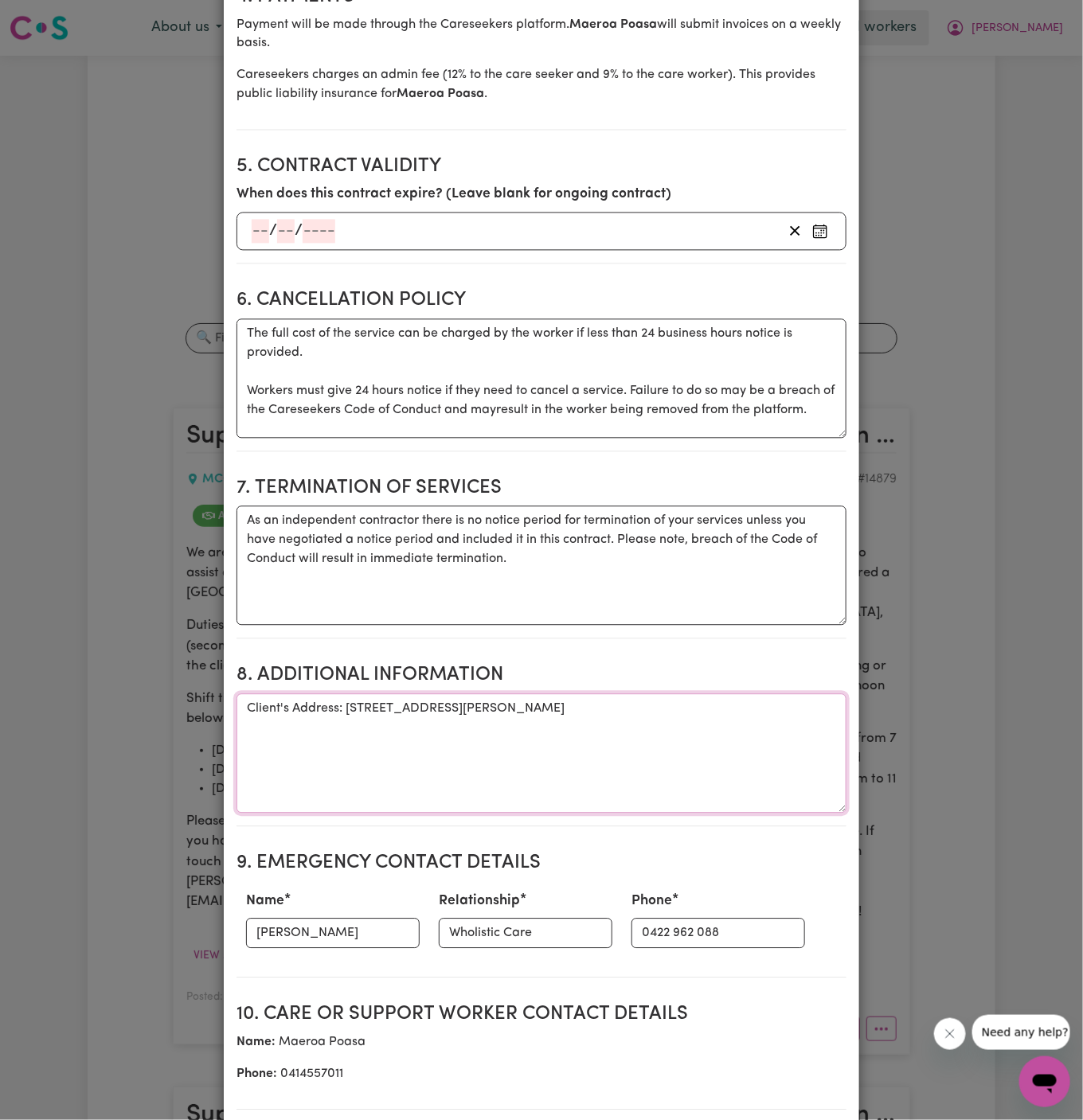
click at [512, 715] on textarea "Client's Address: [STREET_ADDRESS][PERSON_NAME]" at bounding box center [541, 754] width 610 height 119
click at [512, 715] on textarea "Client's Address: 14 Roberts Place, McGraths Hill, NSW" at bounding box center [541, 754] width 610 height 119
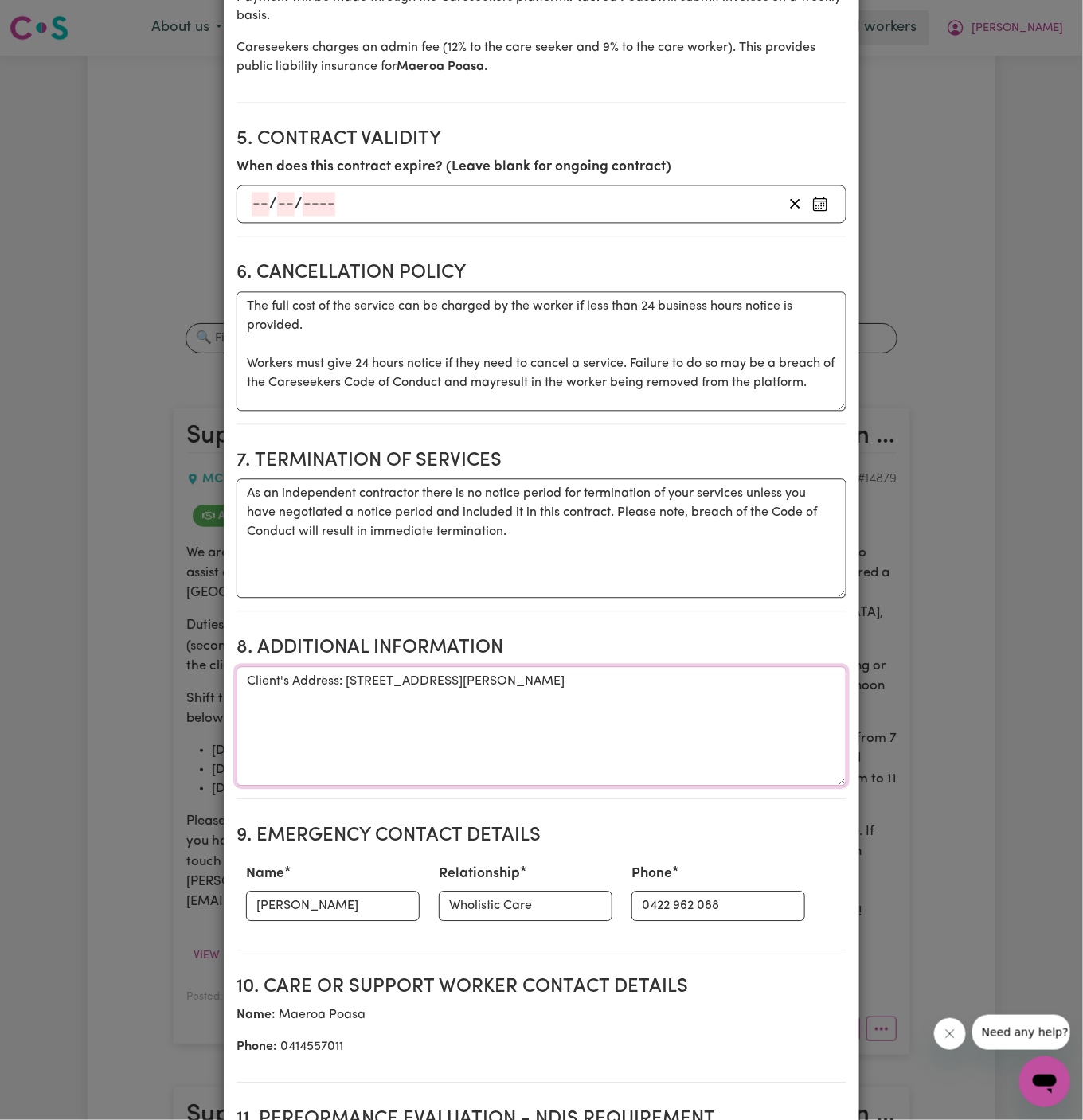
scroll to position [1113, 0]
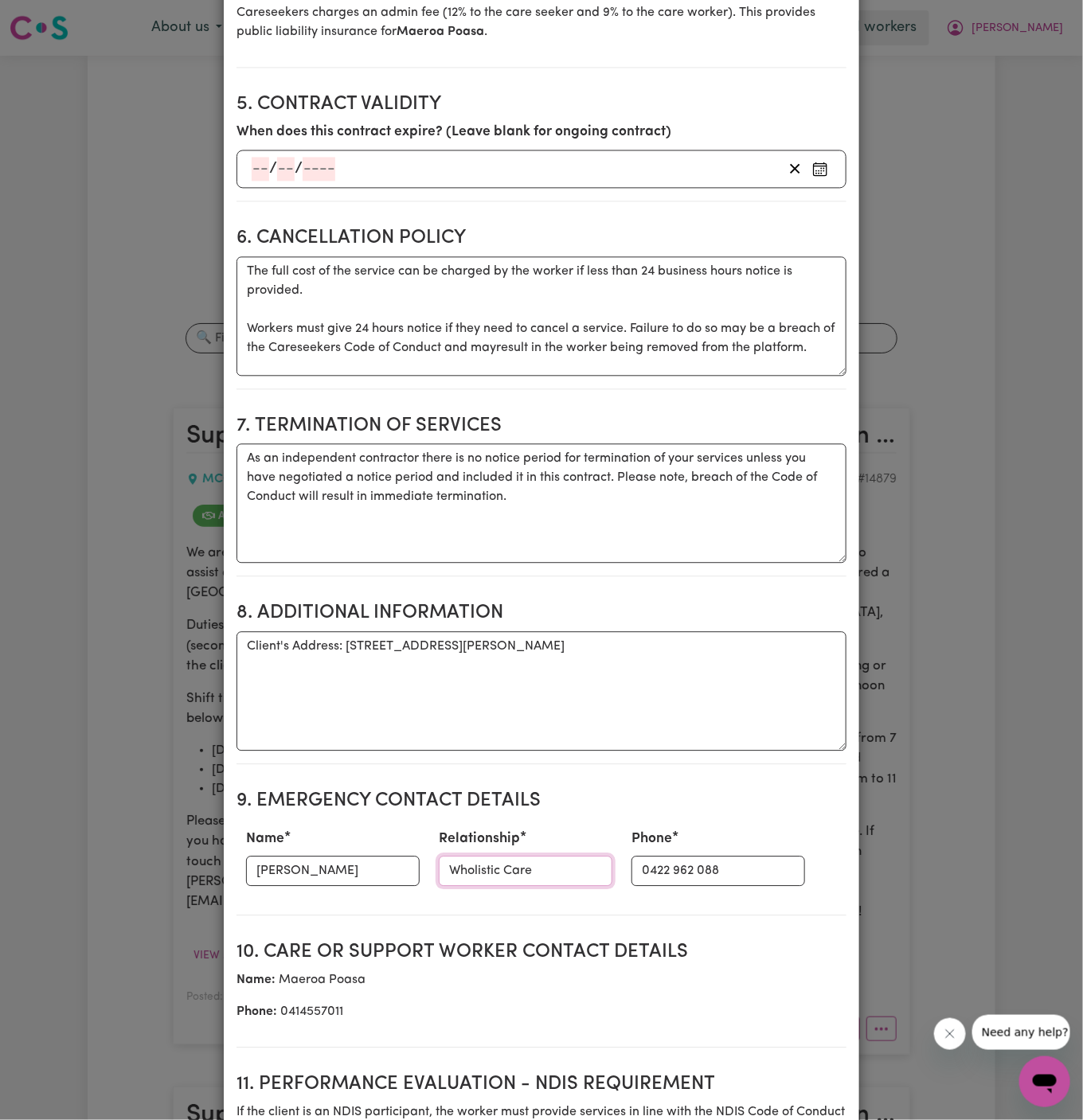
click at [479, 864] on input "Wholistic Care" at bounding box center [525, 871] width 173 height 31
click at [632, 872] on input "0422 962 088" at bounding box center [718, 871] width 173 height 31
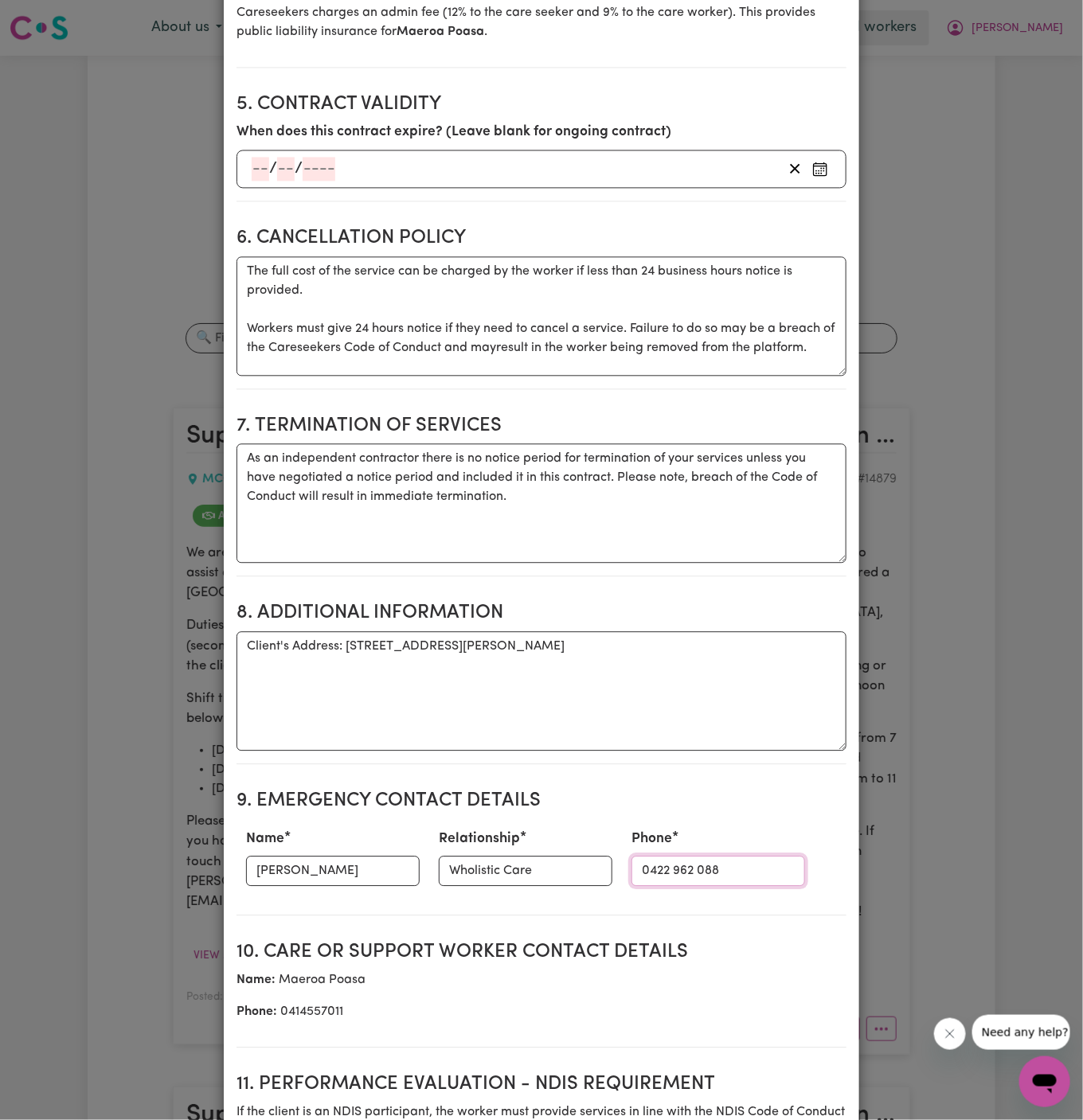
click at [632, 872] on input "0422 962 088" at bounding box center [718, 871] width 173 height 31
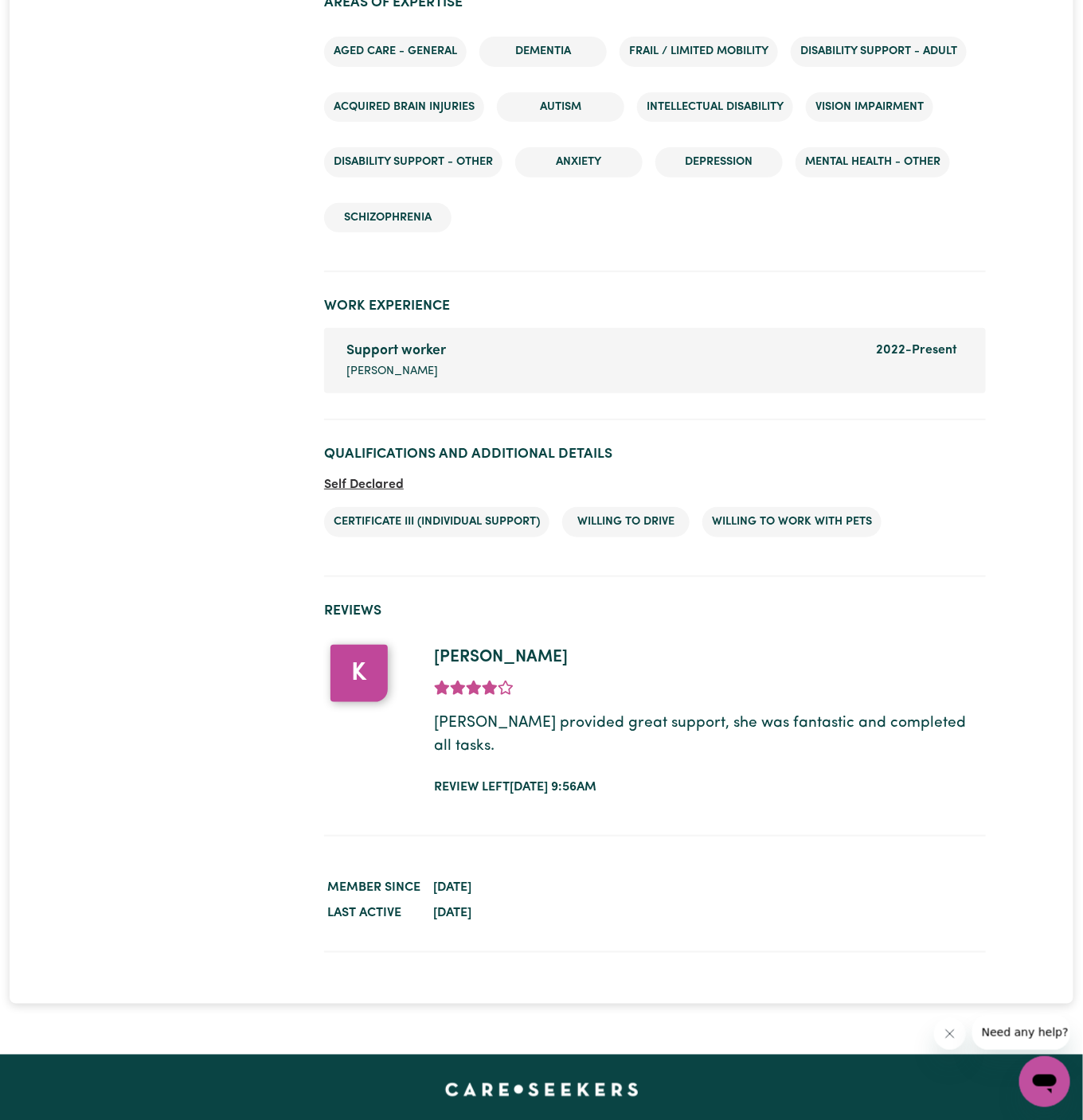
scroll to position [2293, 0]
